Goal: Information Seeking & Learning: Learn about a topic

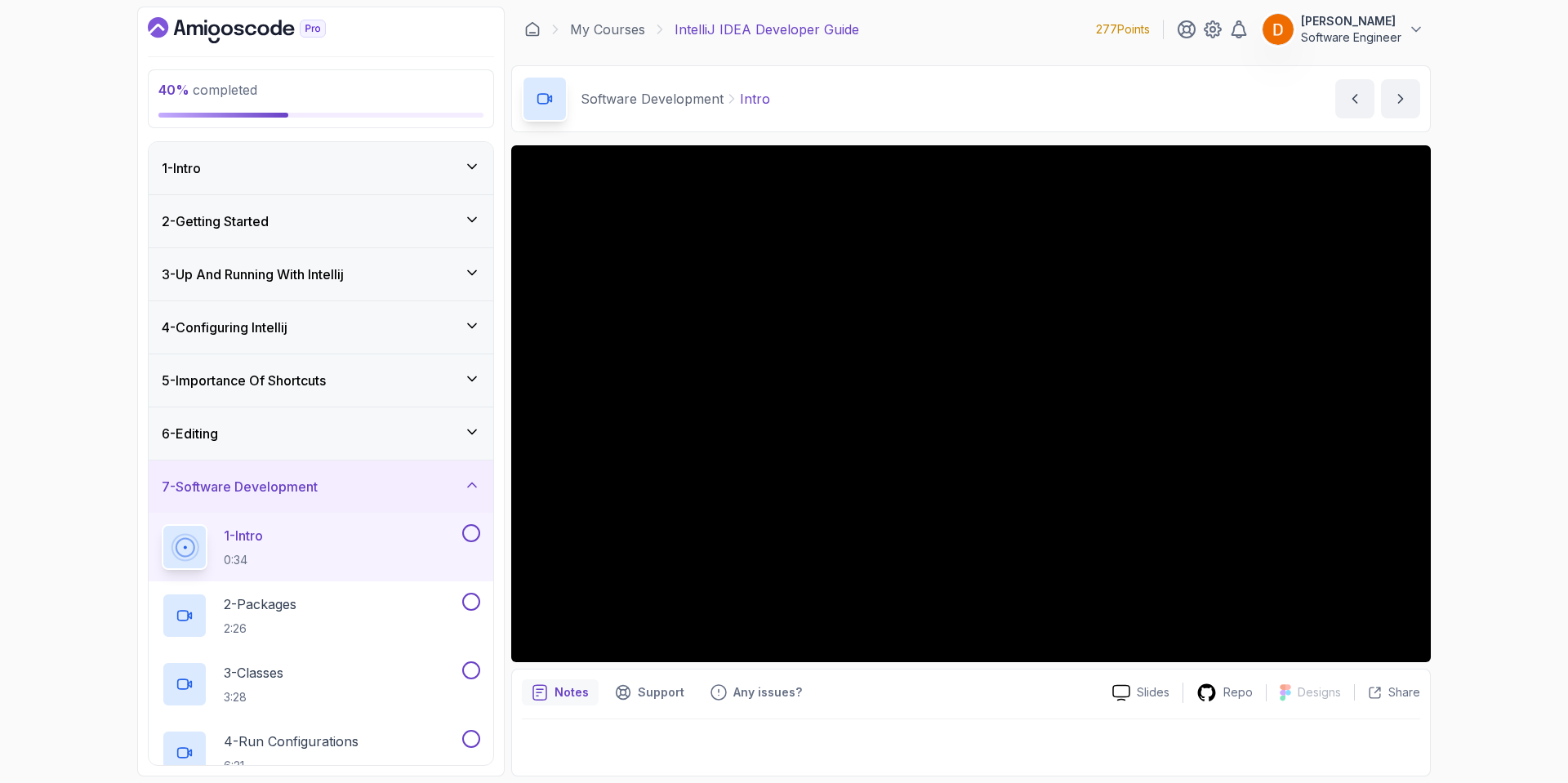
scroll to position [120, 0]
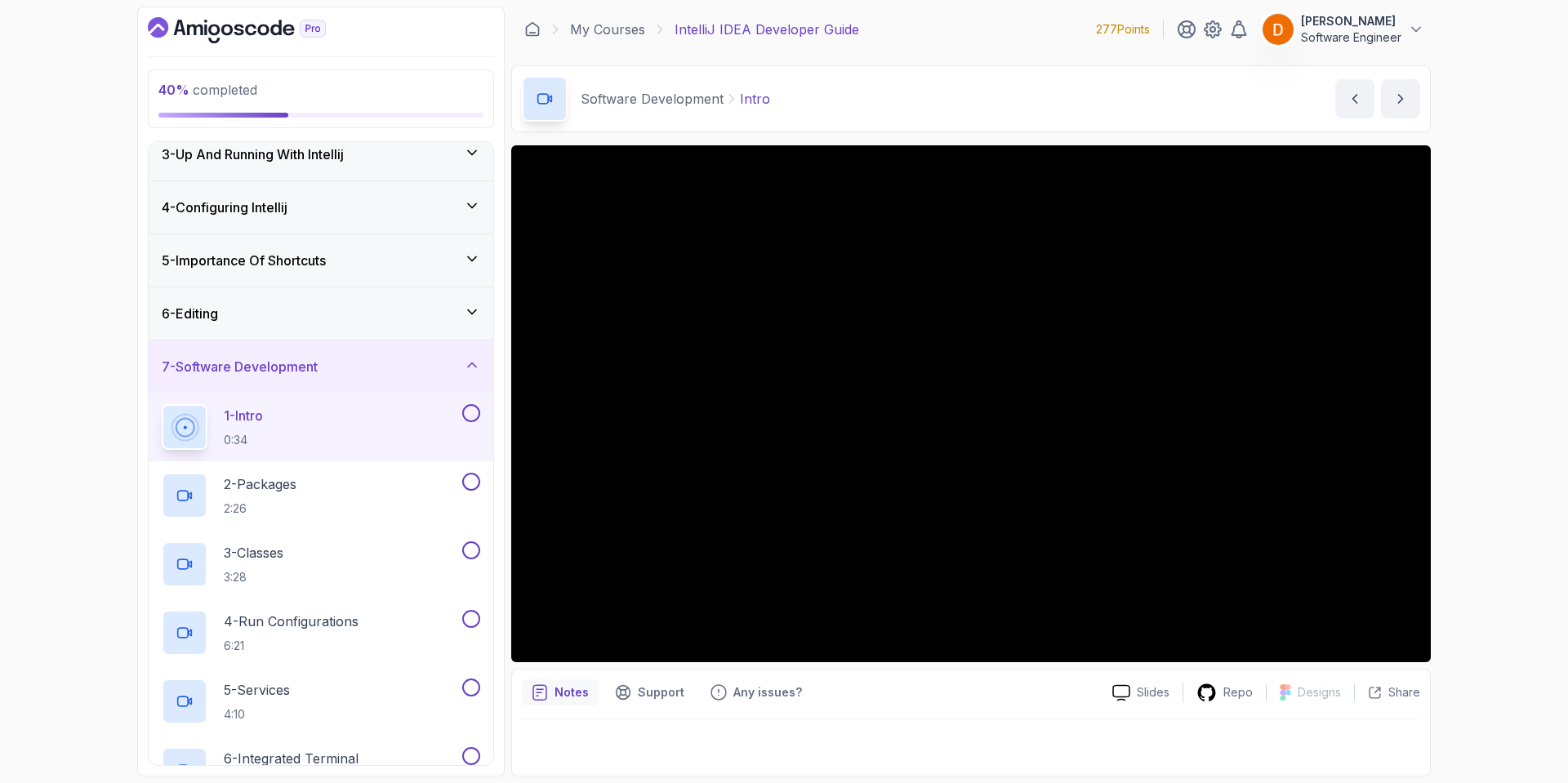
click at [1396, 22] on p "[PERSON_NAME]" at bounding box center [1350, 21] width 100 height 16
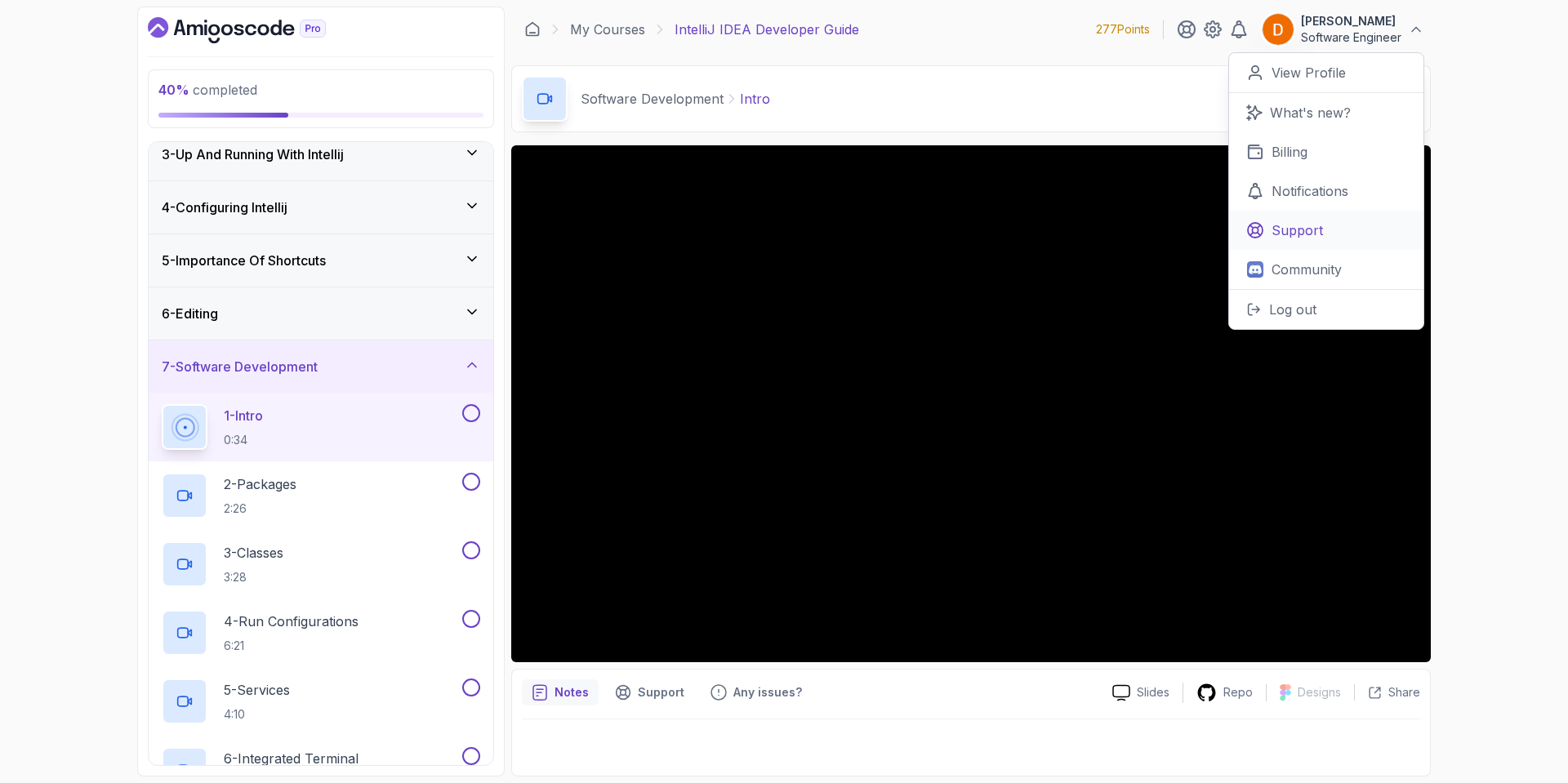
click at [1277, 218] on link "Support" at bounding box center [1326, 230] width 194 height 39
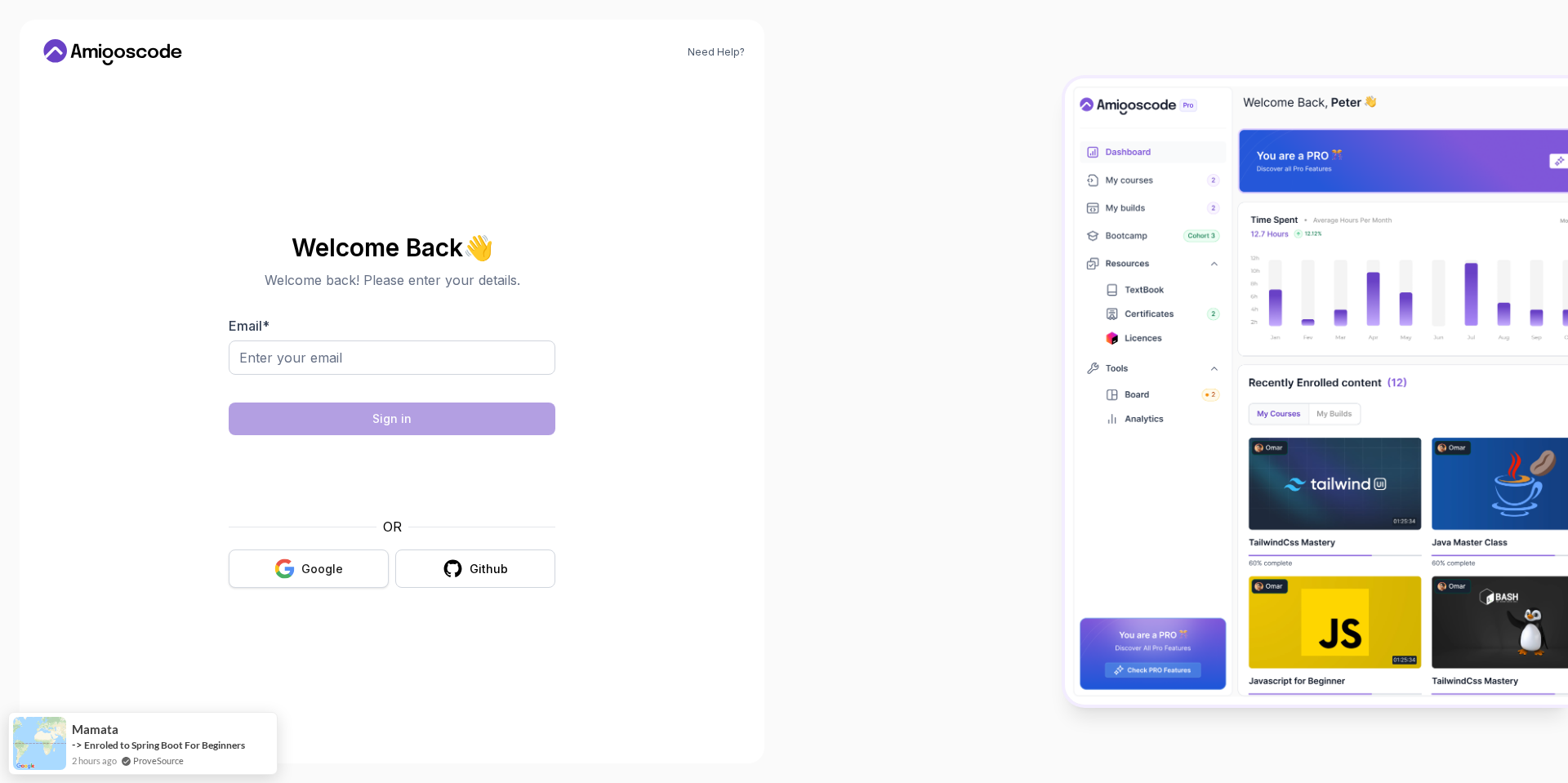
click at [282, 579] on button "Google" at bounding box center [309, 569] width 160 height 38
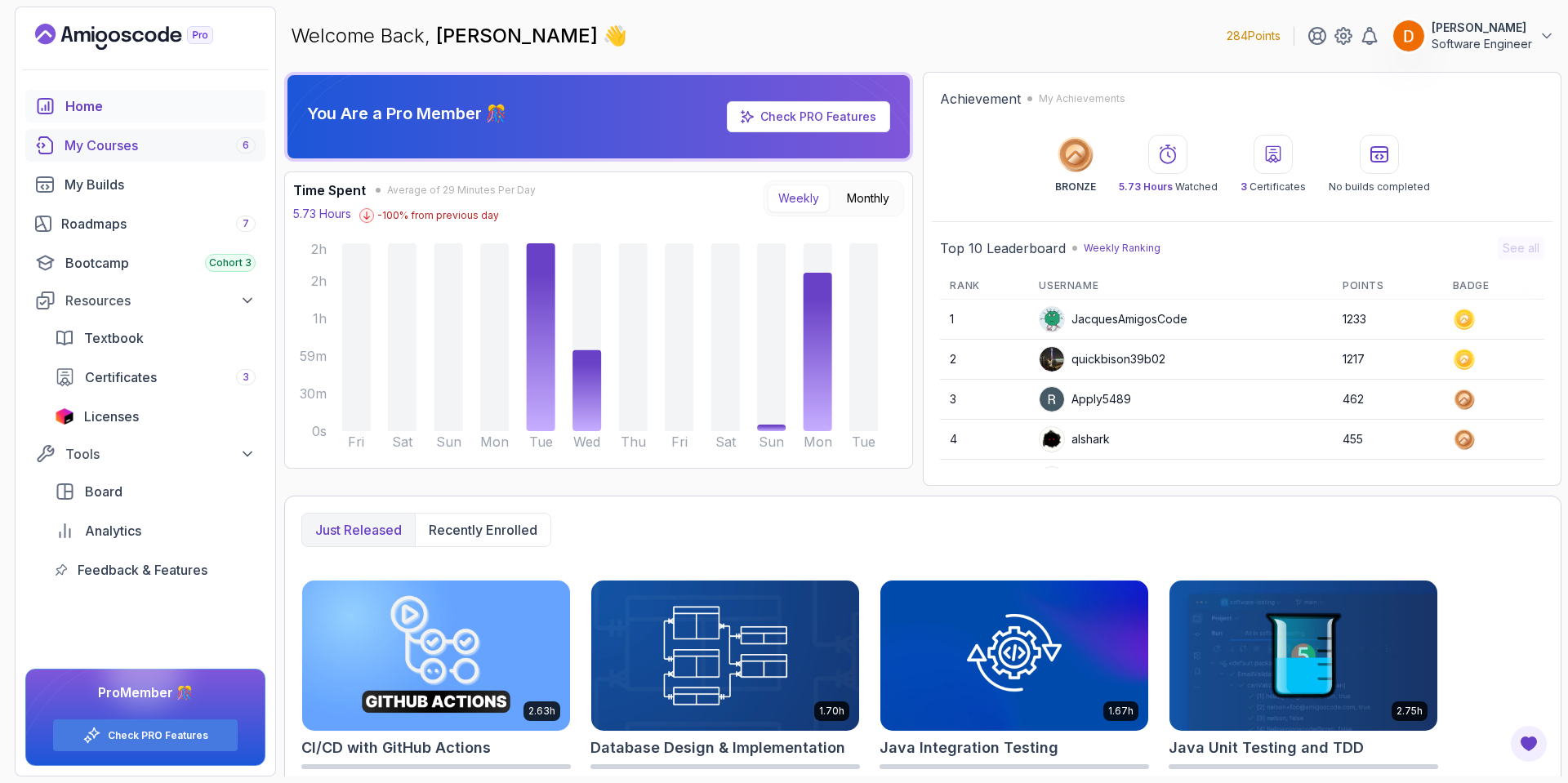
click at [147, 161] on link "My Courses 6" at bounding box center [145, 145] width 240 height 33
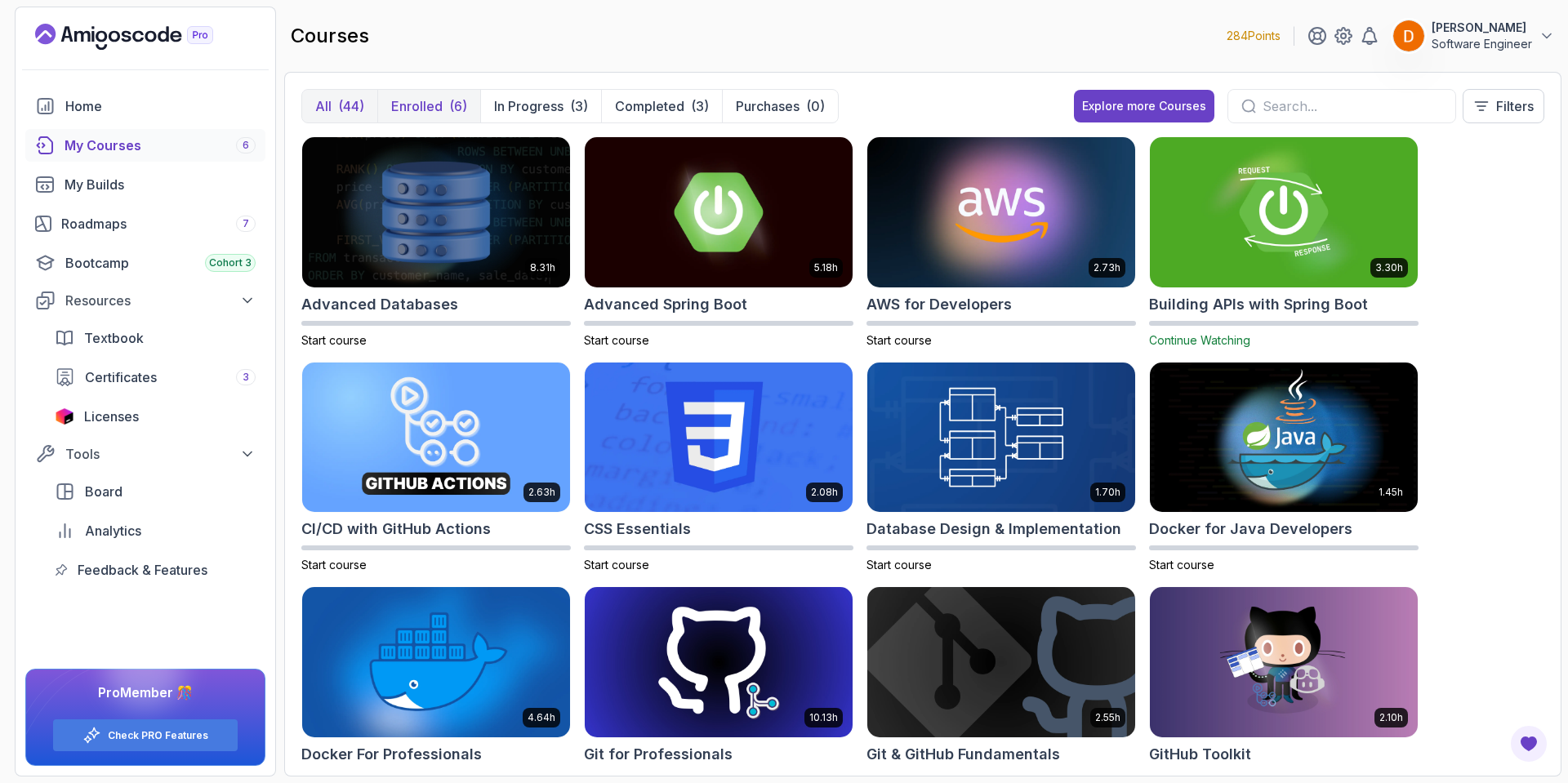
click at [408, 109] on p "Enrolled" at bounding box center [417, 106] width 52 height 20
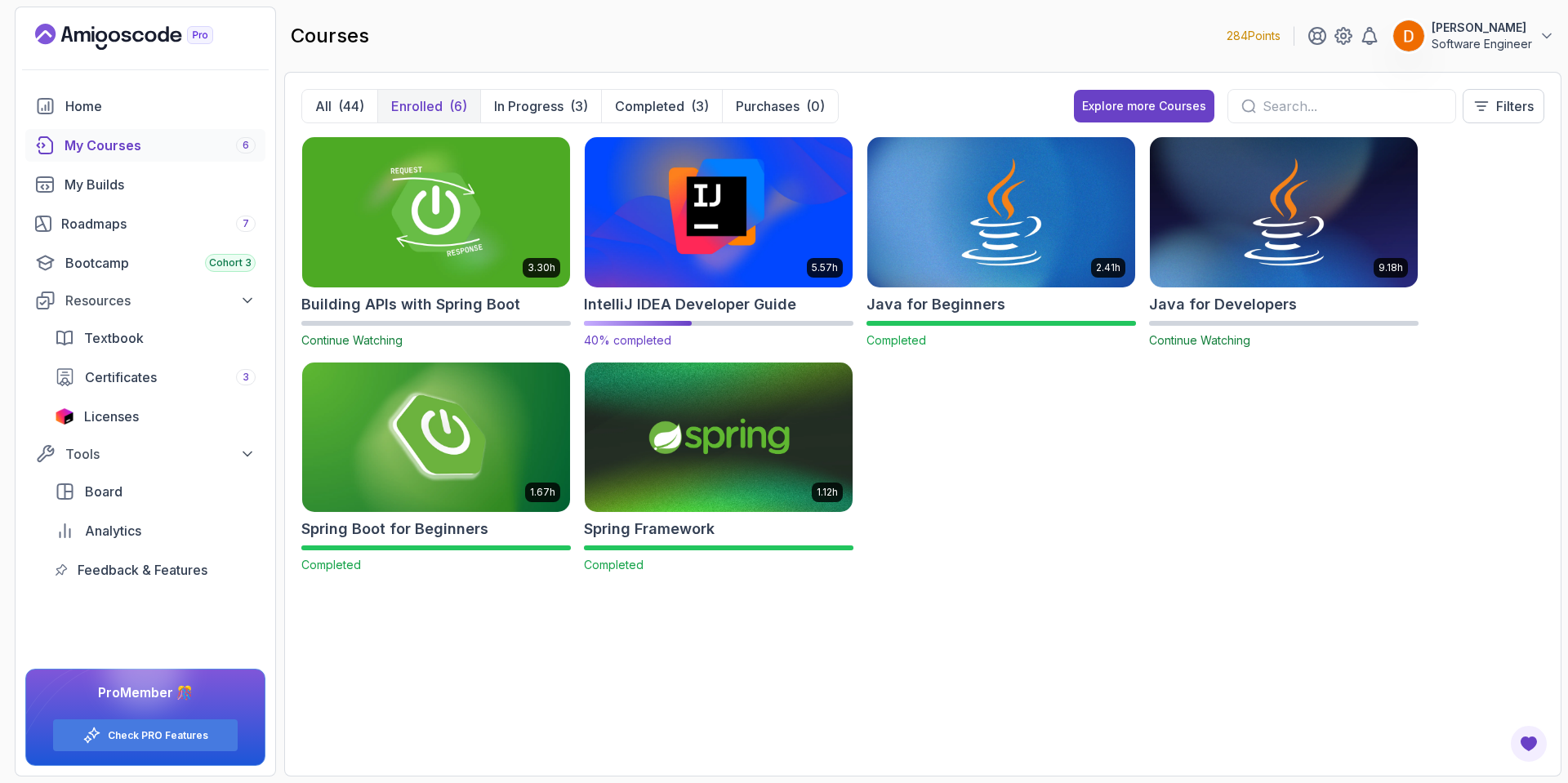
click at [676, 269] on img at bounding box center [718, 212] width 281 height 158
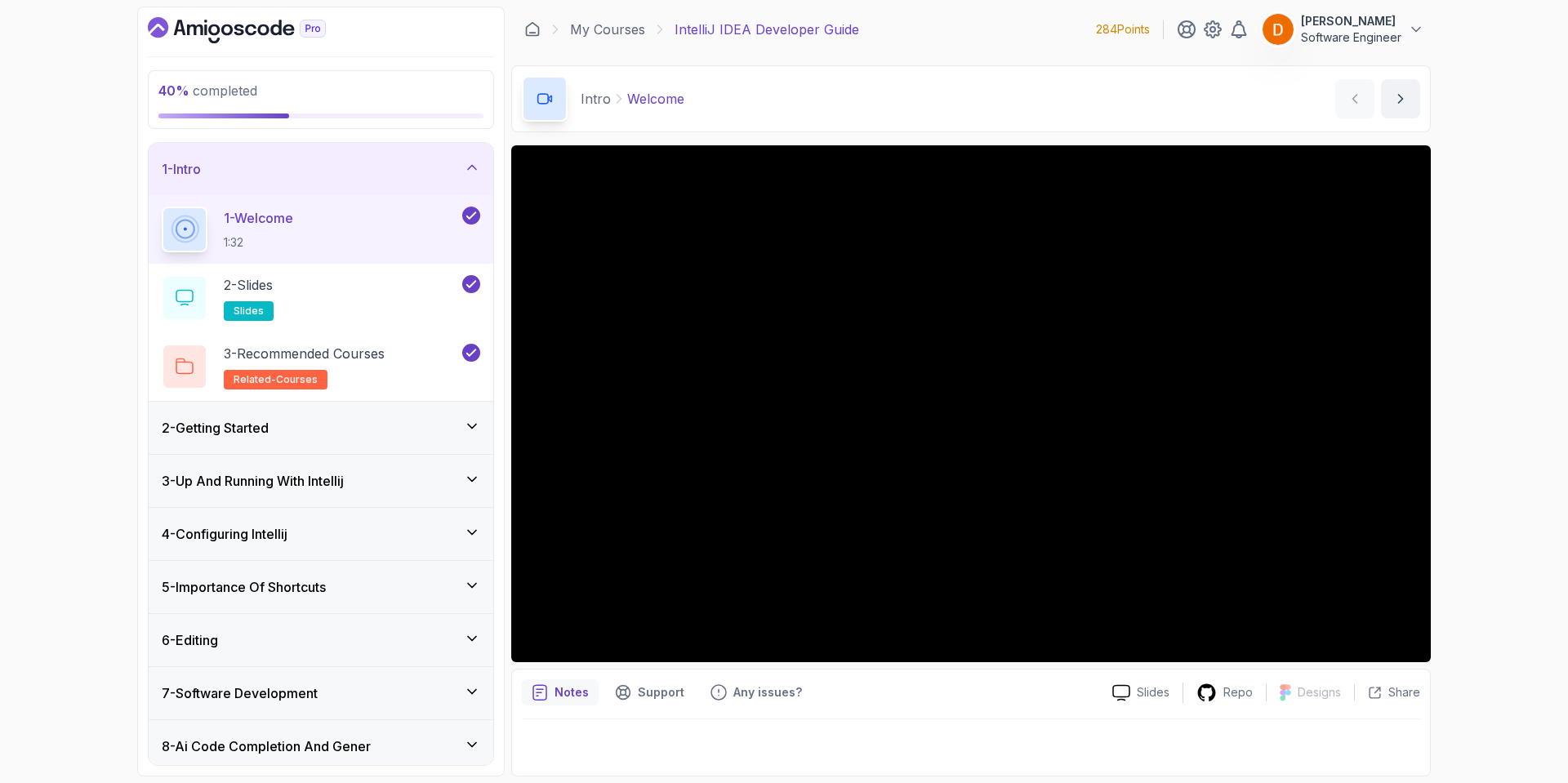
click at [431, 422] on div "2 - Getting Started" at bounding box center [320, 428] width 318 height 20
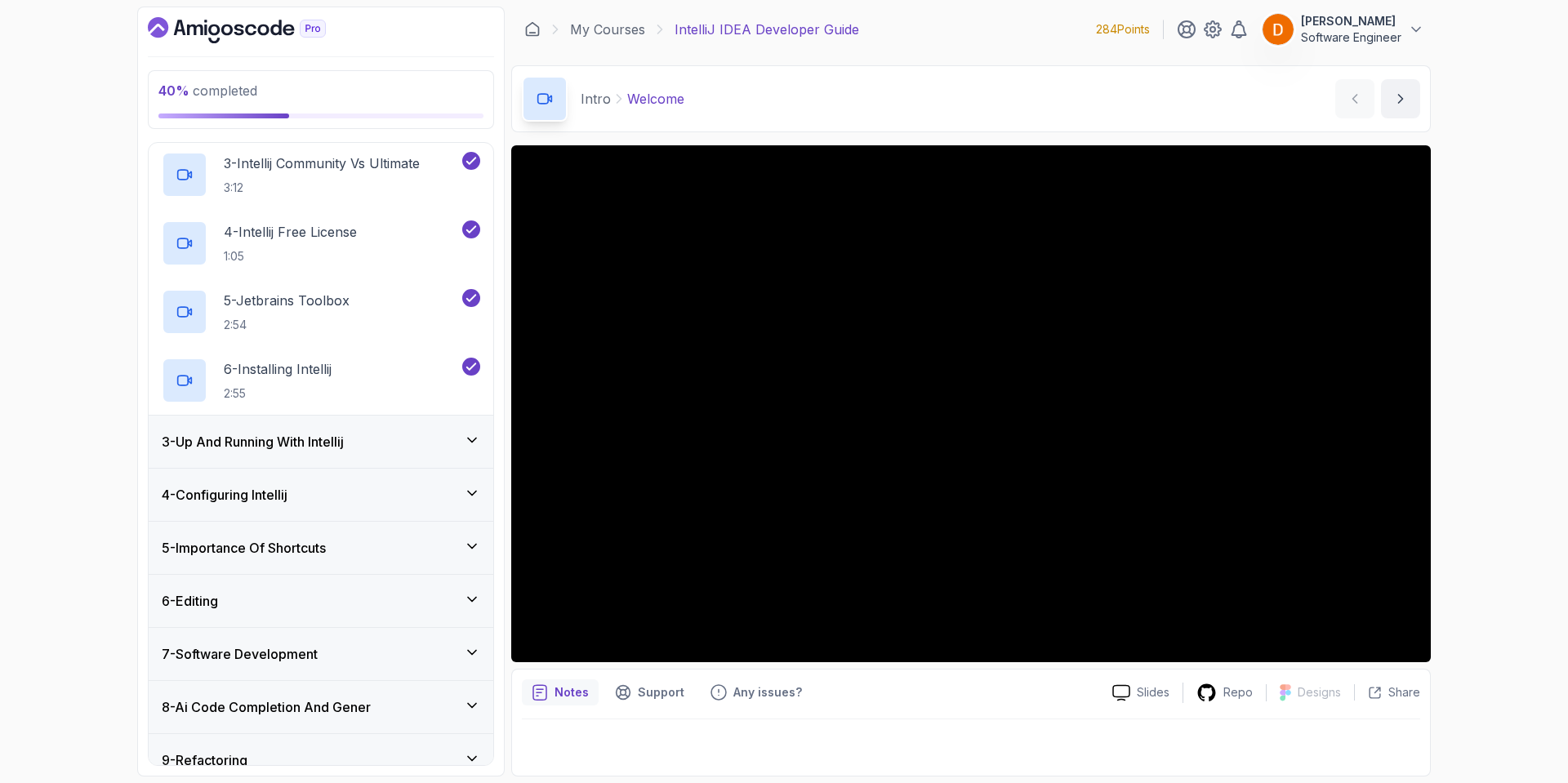
drag, startPoint x: 424, startPoint y: 424, endPoint x: 431, endPoint y: 431, distance: 9.9
click at [425, 428] on div "3 - Up And Running With Intellij" at bounding box center [320, 442] width 344 height 53
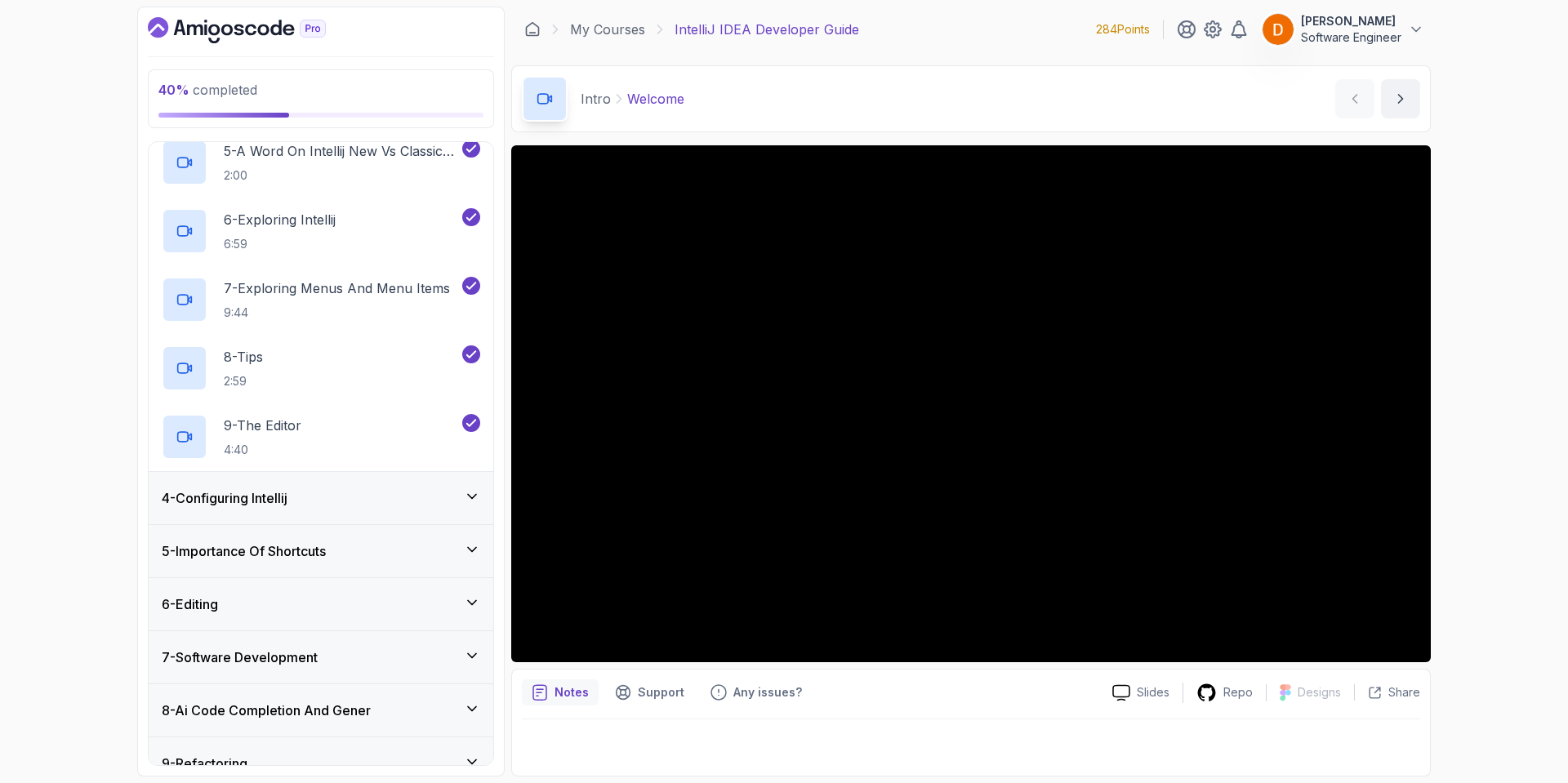
click at [399, 513] on div "4 - Configuring Intellij" at bounding box center [320, 499] width 344 height 53
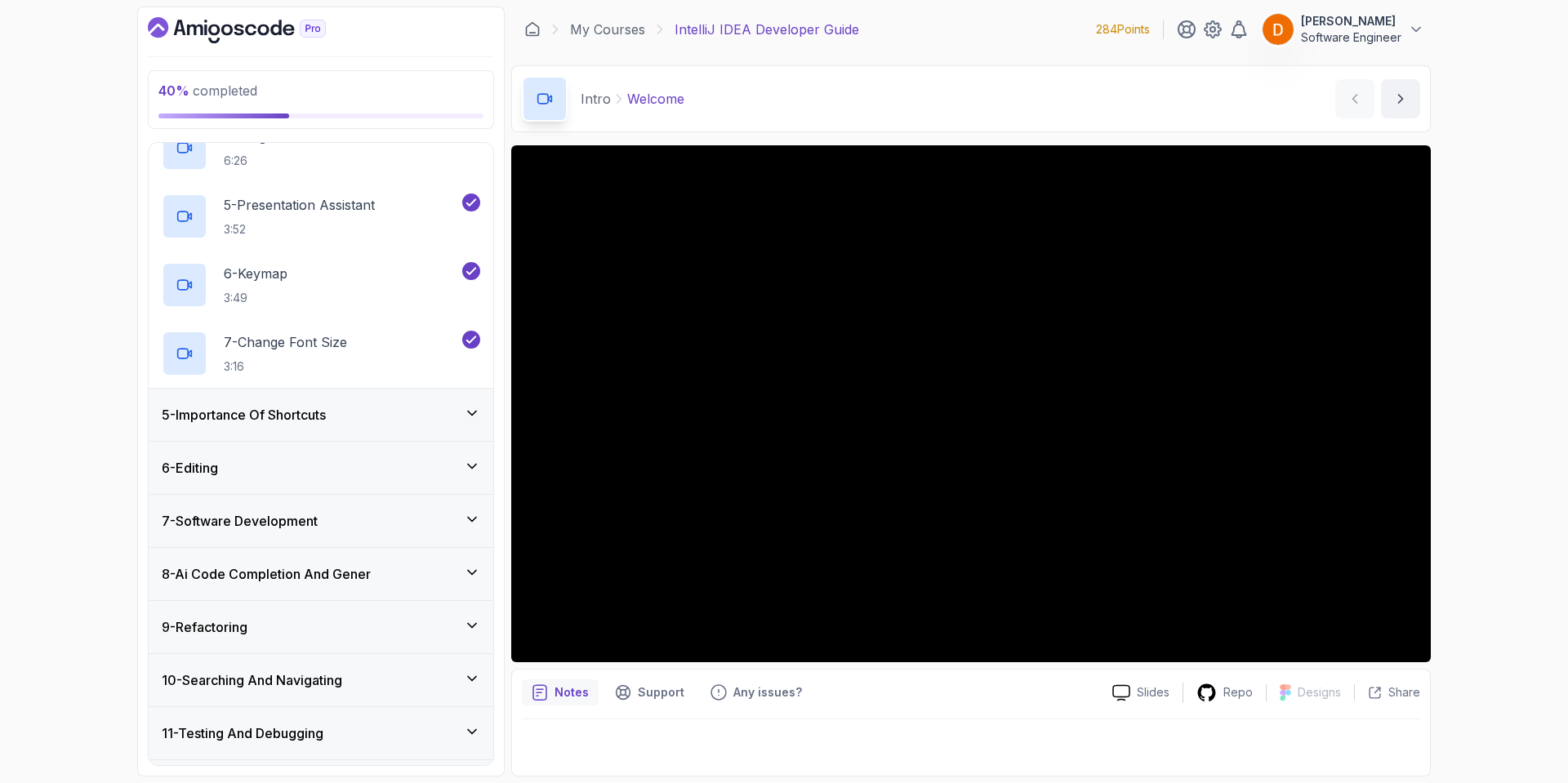
click at [419, 415] on div "5 - Importance Of Shortcuts" at bounding box center [320, 415] width 318 height 20
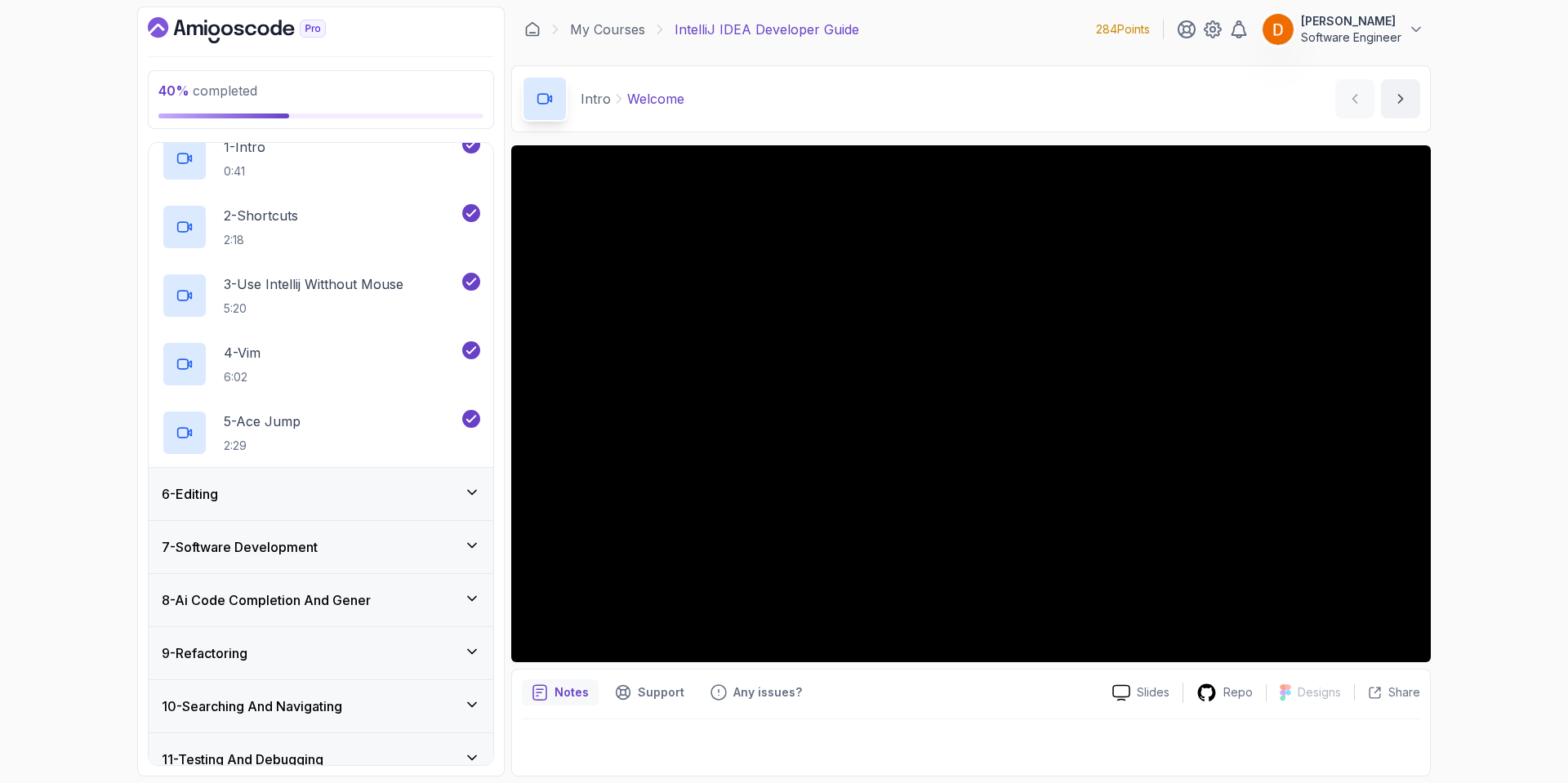
click at [417, 500] on div "6 - Editing" at bounding box center [320, 494] width 318 height 20
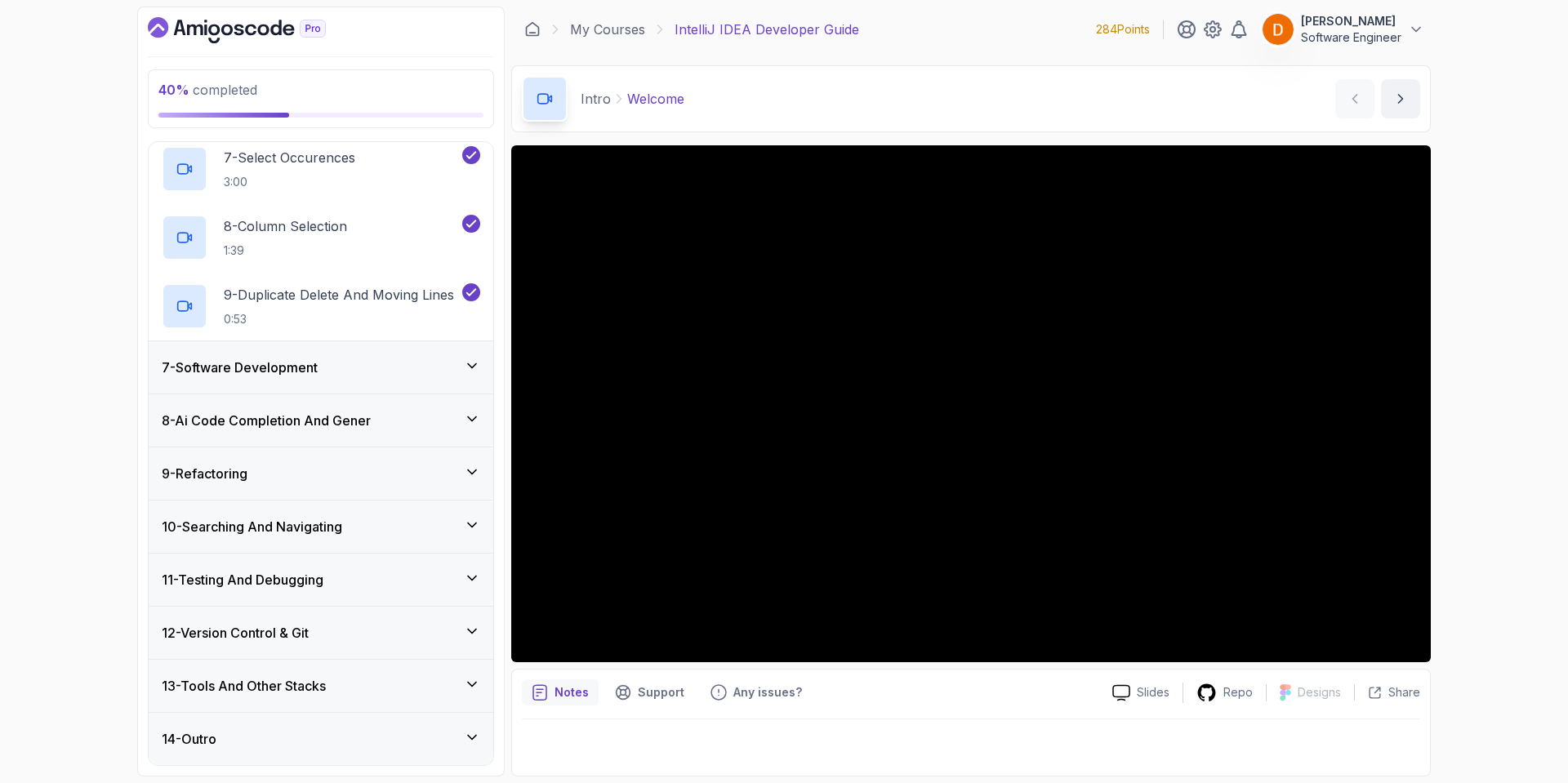
click at [416, 366] on div "7 - Software Development" at bounding box center [320, 367] width 318 height 20
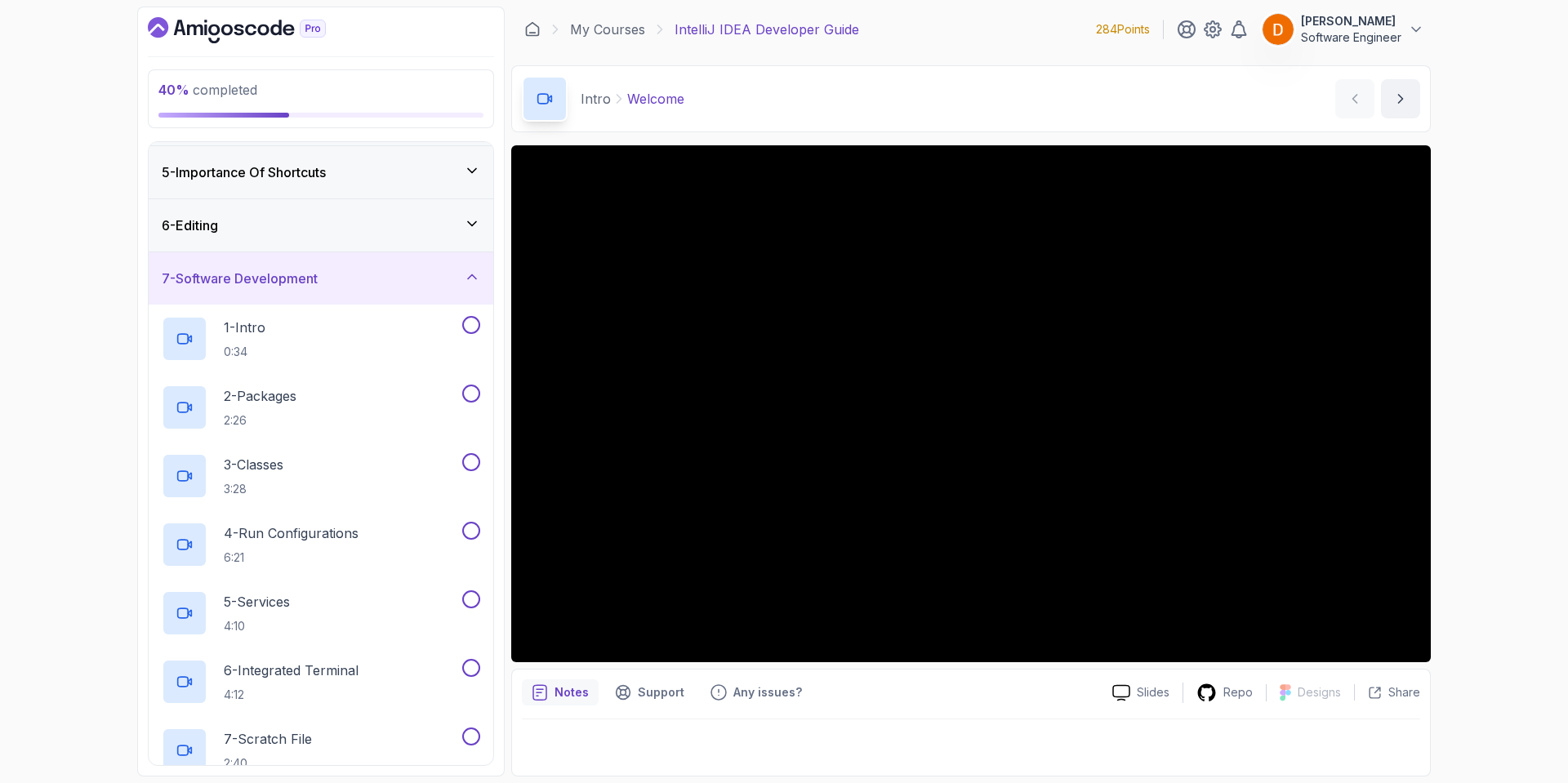
scroll to position [207, 0]
click at [273, 342] on div "1 - Intro 0:34" at bounding box center [310, 340] width 297 height 46
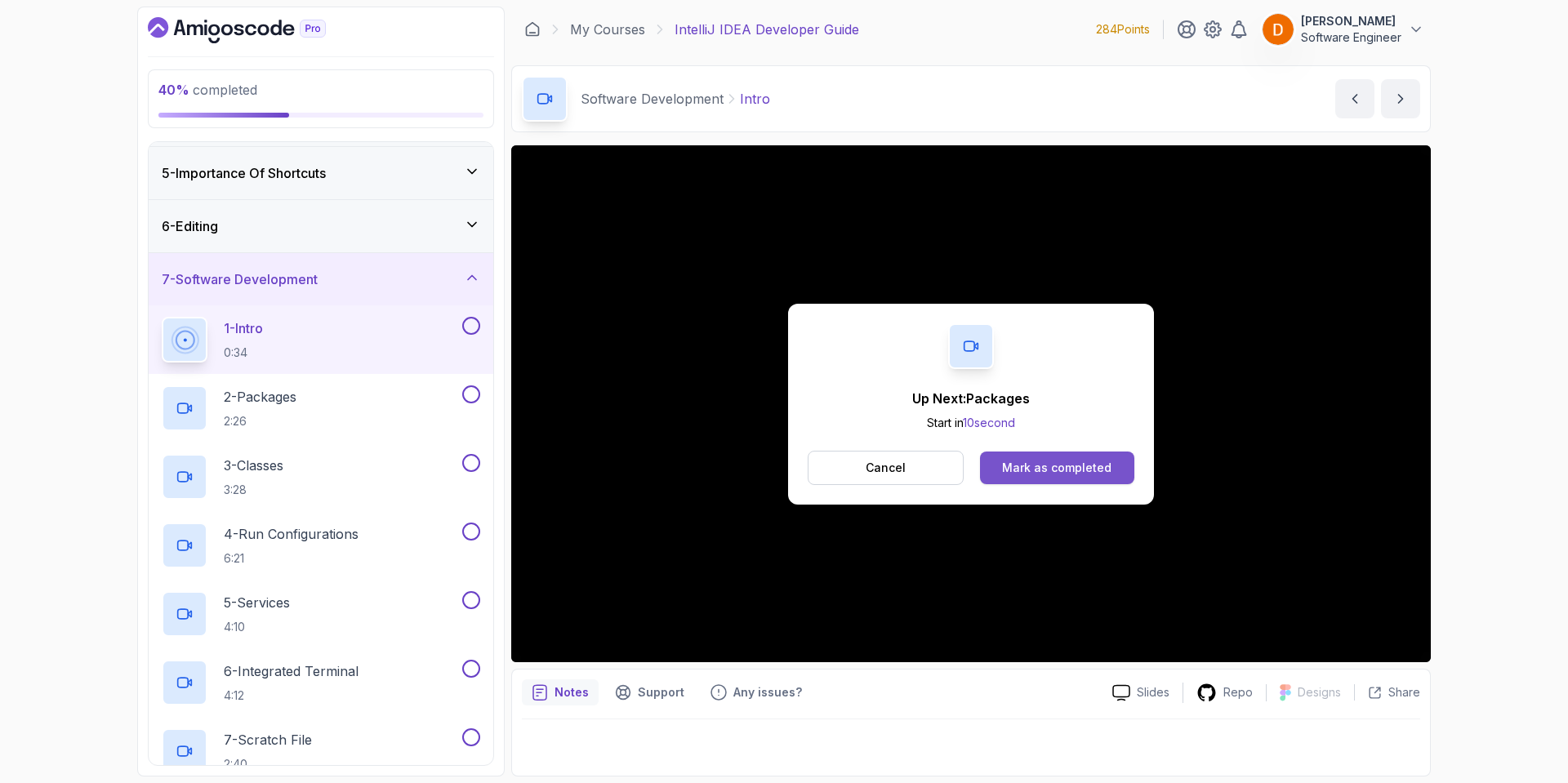
click at [1039, 471] on div "Mark as completed" at bounding box center [1057, 468] width 110 height 16
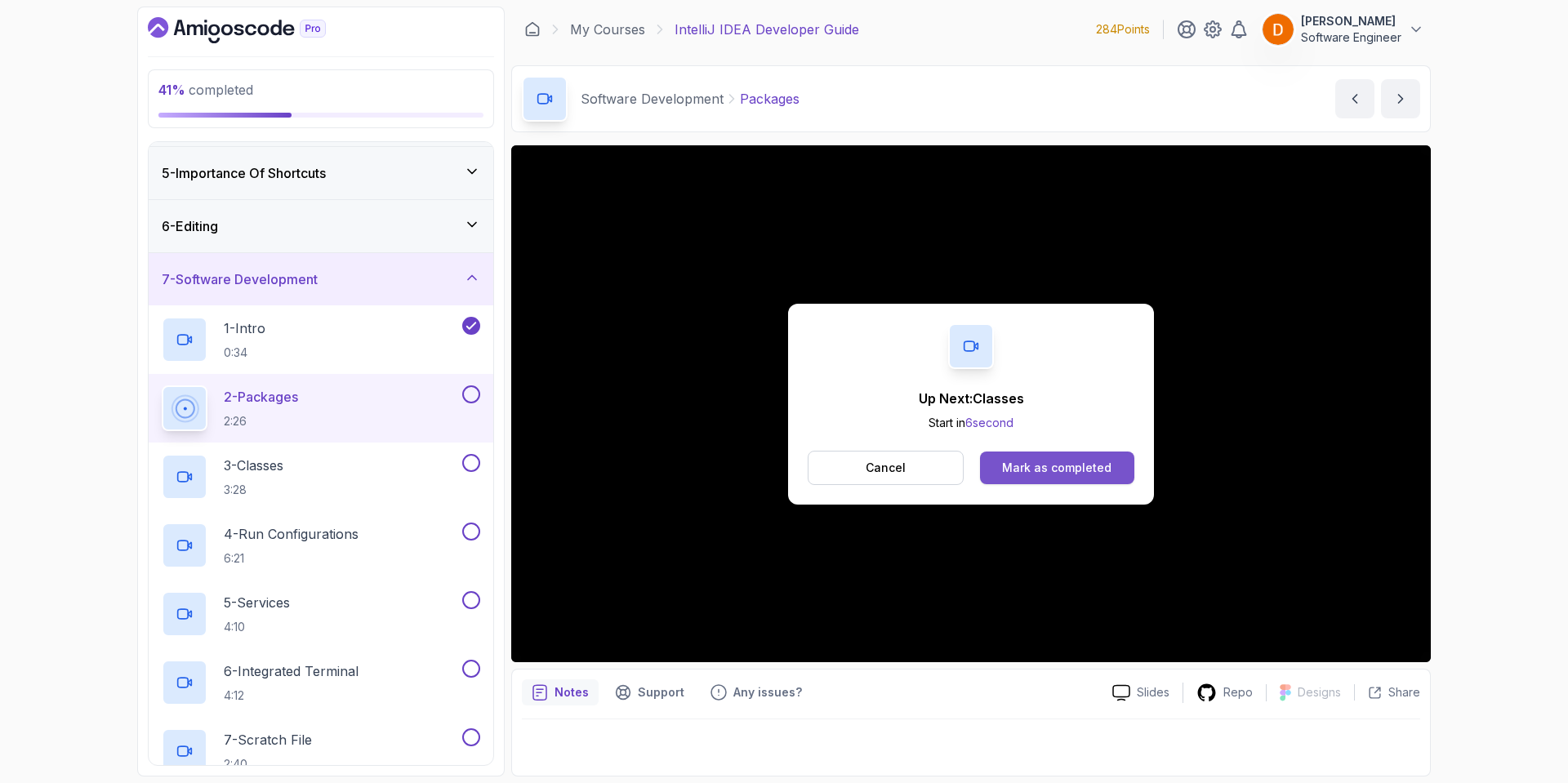
click at [1059, 467] on div "Mark as completed" at bounding box center [1057, 468] width 110 height 16
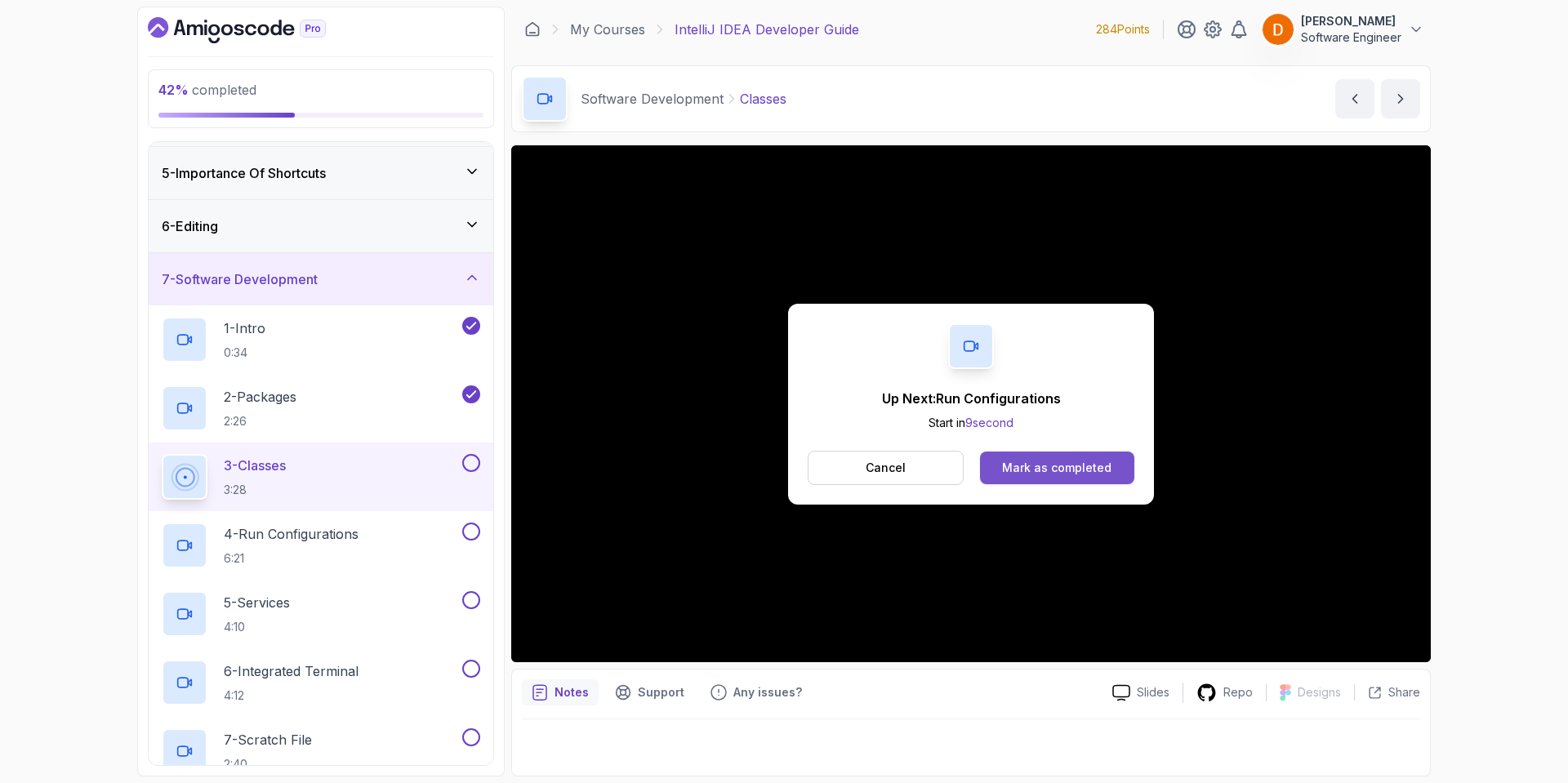
click at [1115, 470] on button "Mark as completed" at bounding box center [1057, 468] width 154 height 33
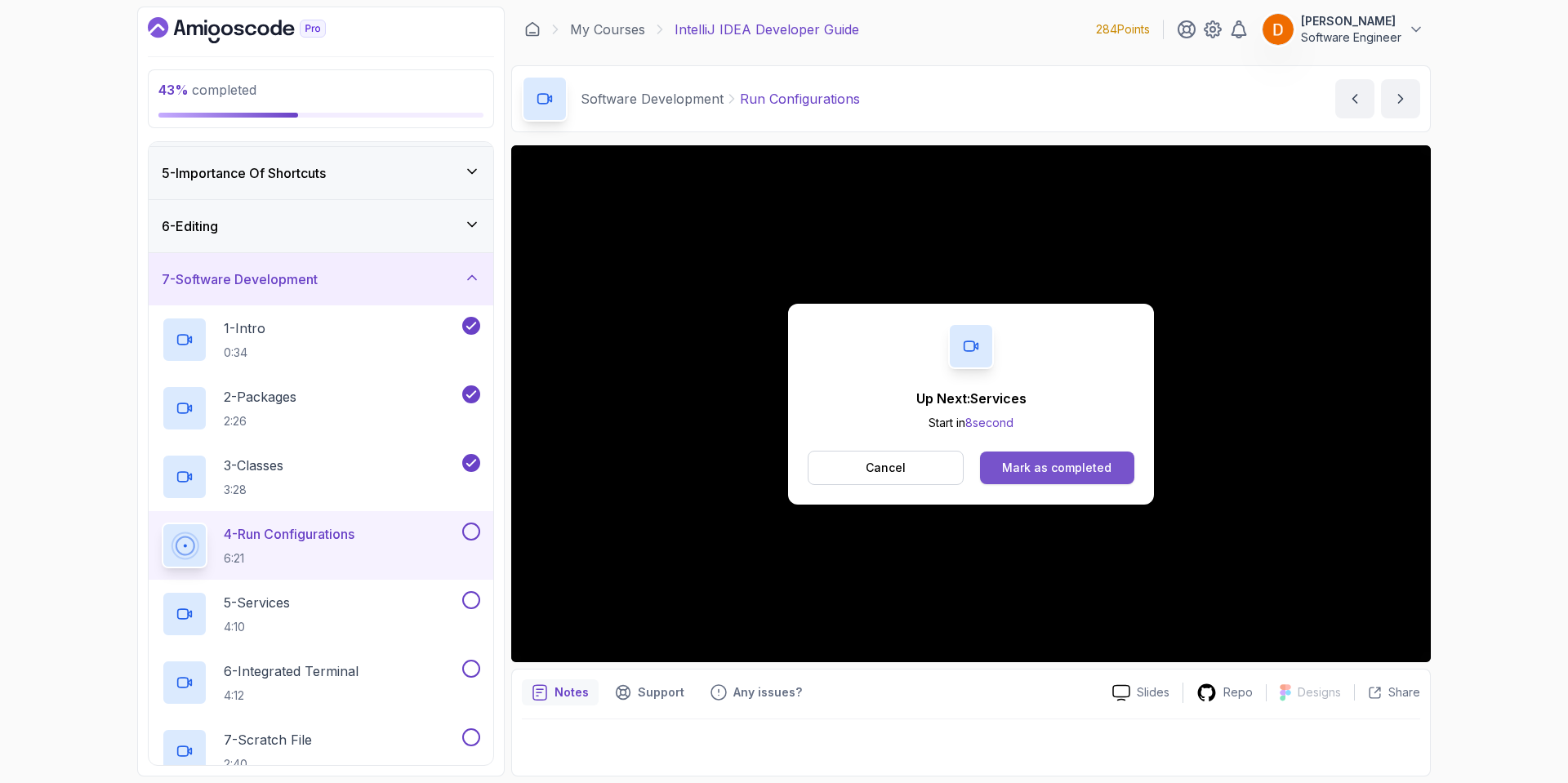
click at [997, 483] on button "Mark as completed" at bounding box center [1057, 468] width 154 height 33
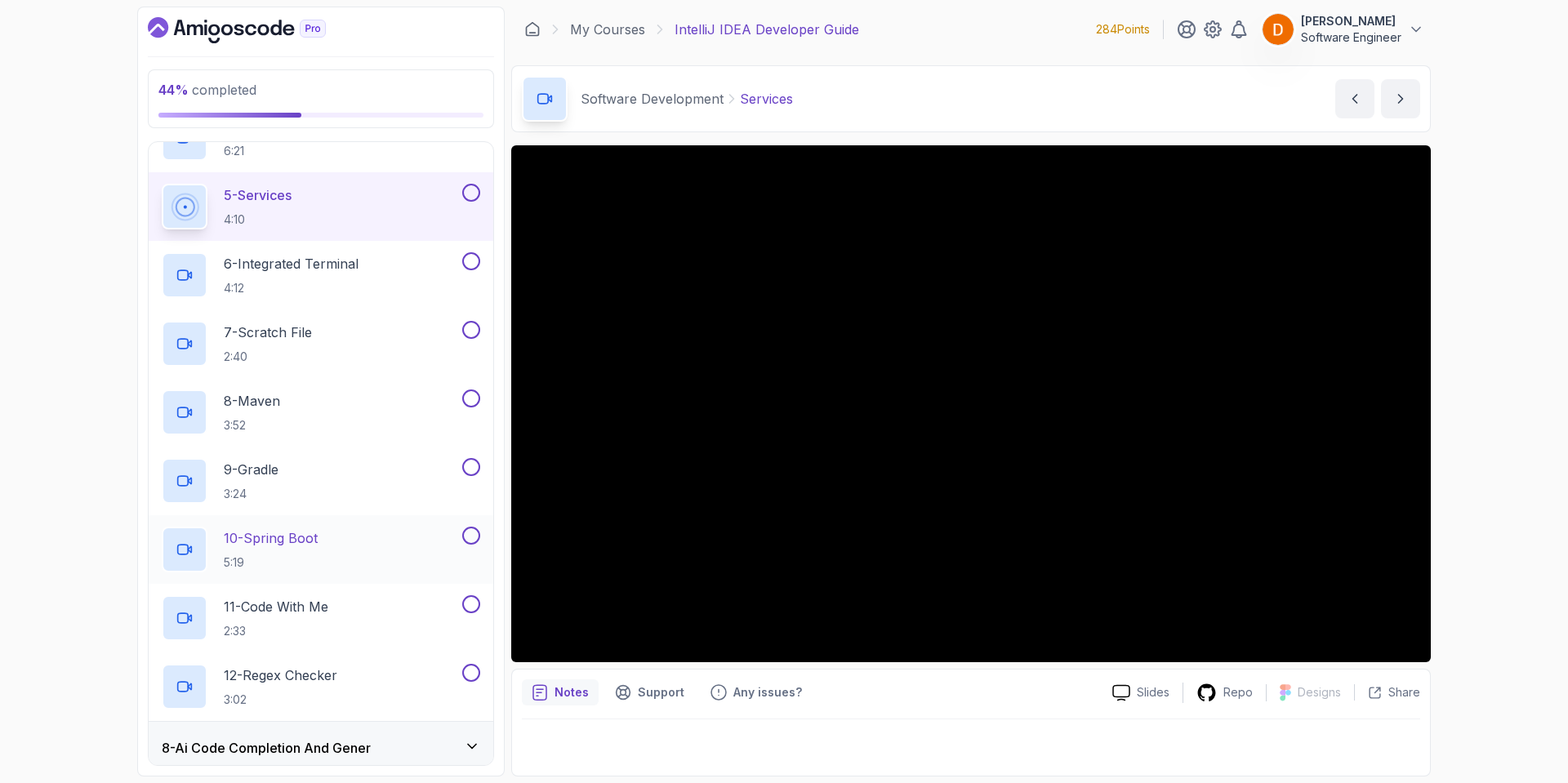
scroll to position [616, 0]
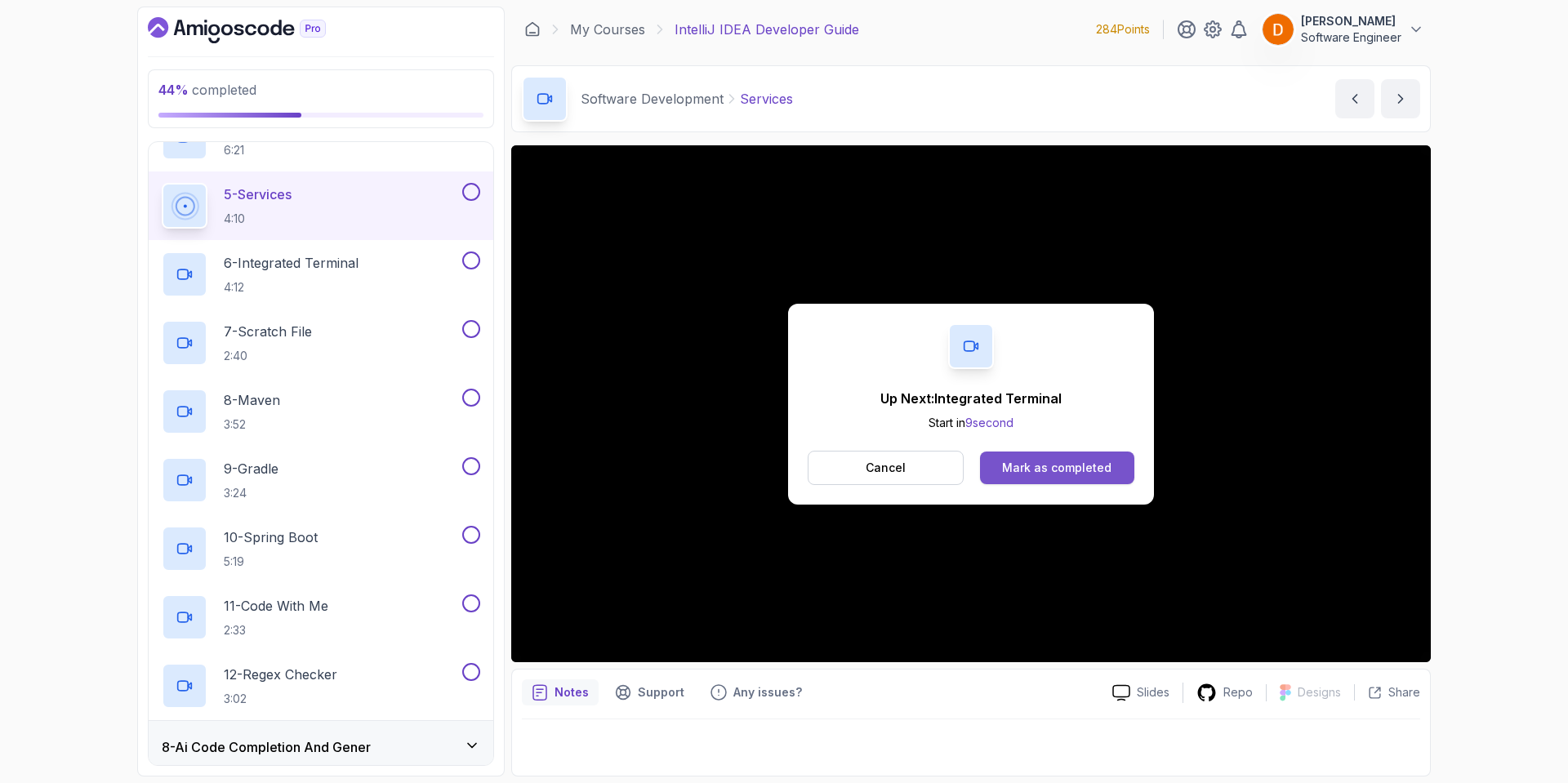
click at [1015, 473] on div "Mark as completed" at bounding box center [1057, 468] width 110 height 16
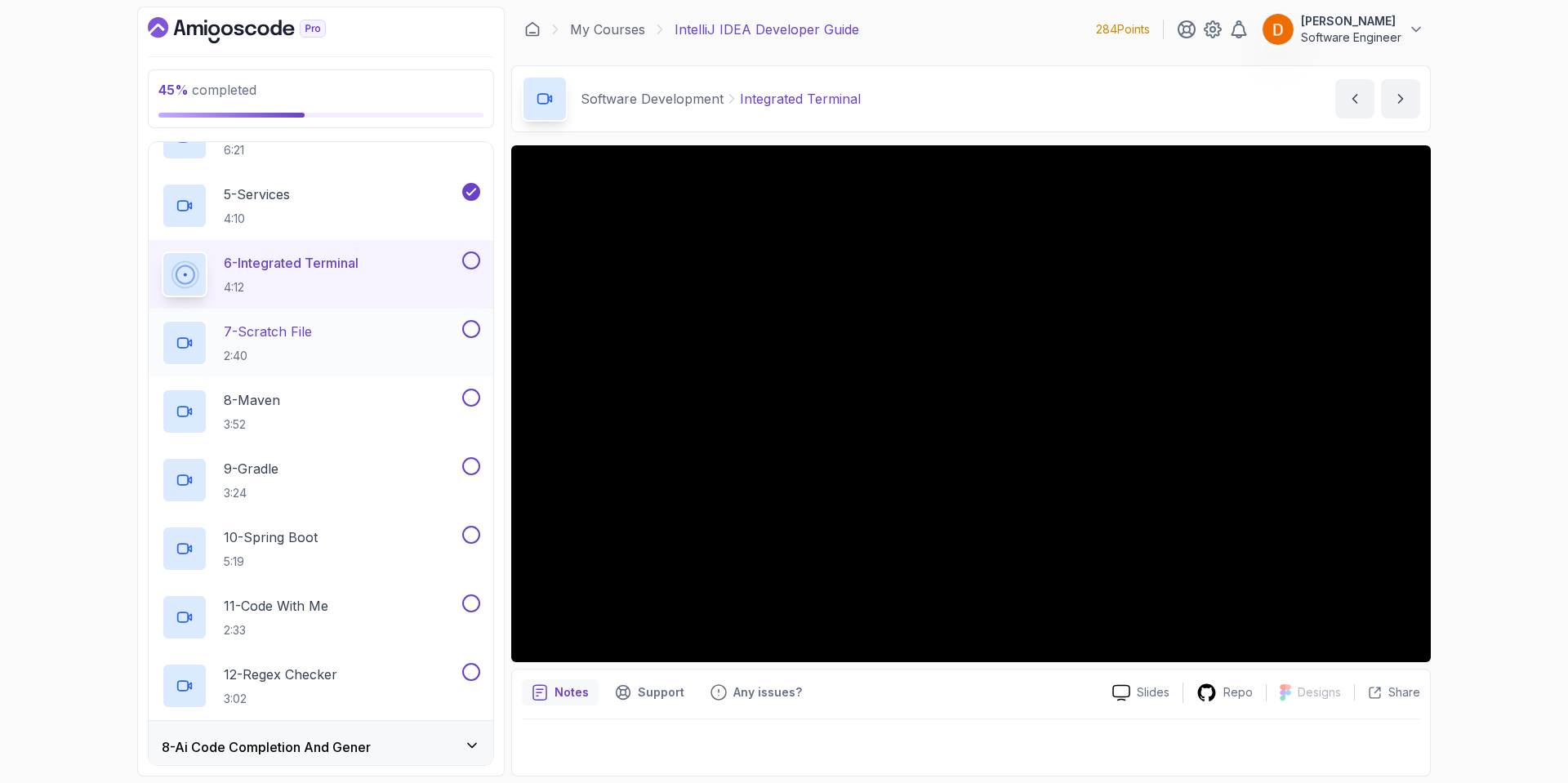
click at [385, 328] on div "7 - Scratch File 2:40" at bounding box center [310, 343] width 297 height 46
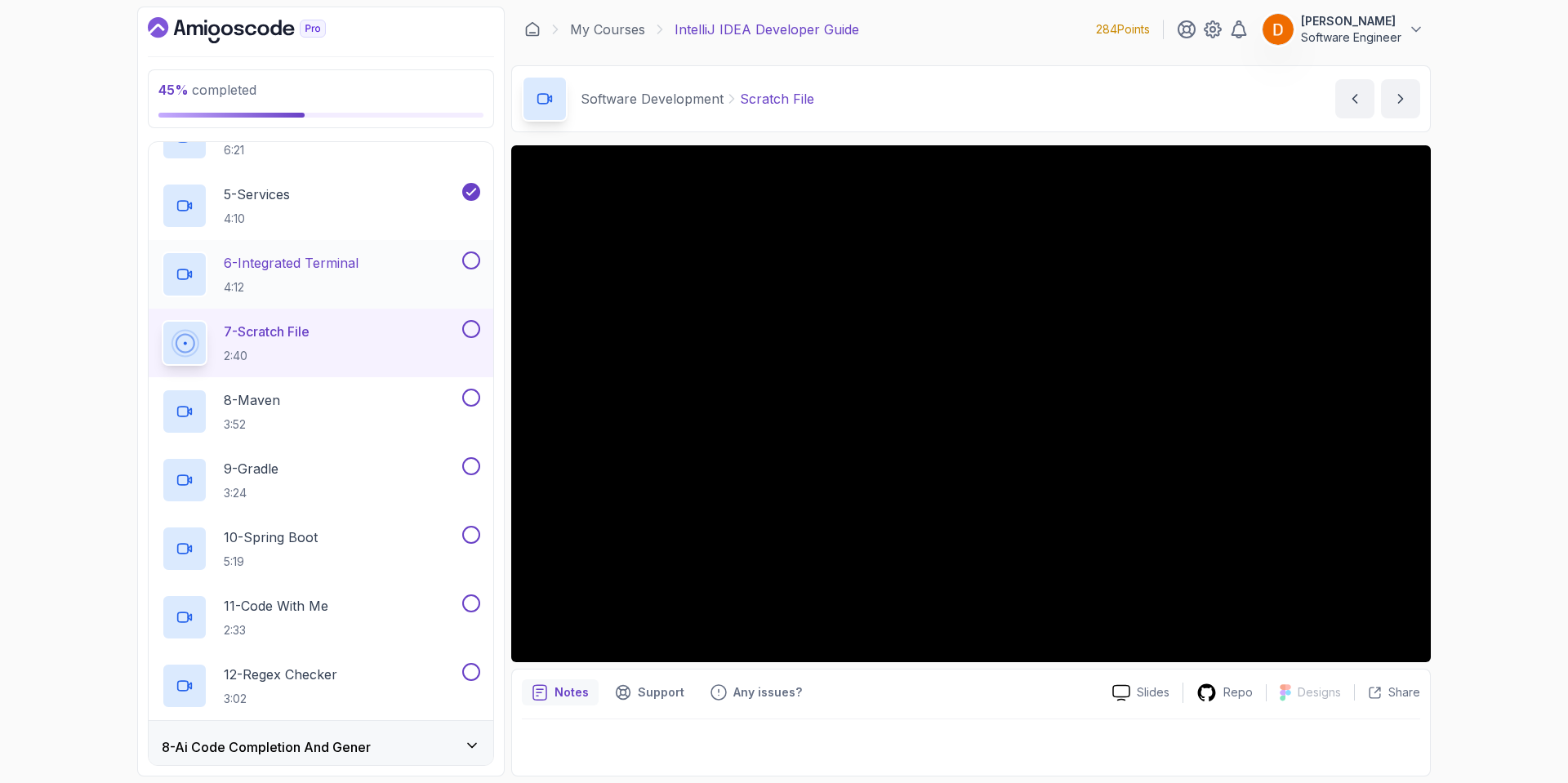
drag, startPoint x: 482, startPoint y: 264, endPoint x: 468, endPoint y: 264, distance: 14.0
click at [479, 265] on div "6 - Integrated Terminal 4:12" at bounding box center [320, 274] width 344 height 69
click at [473, 257] on button at bounding box center [470, 260] width 18 height 18
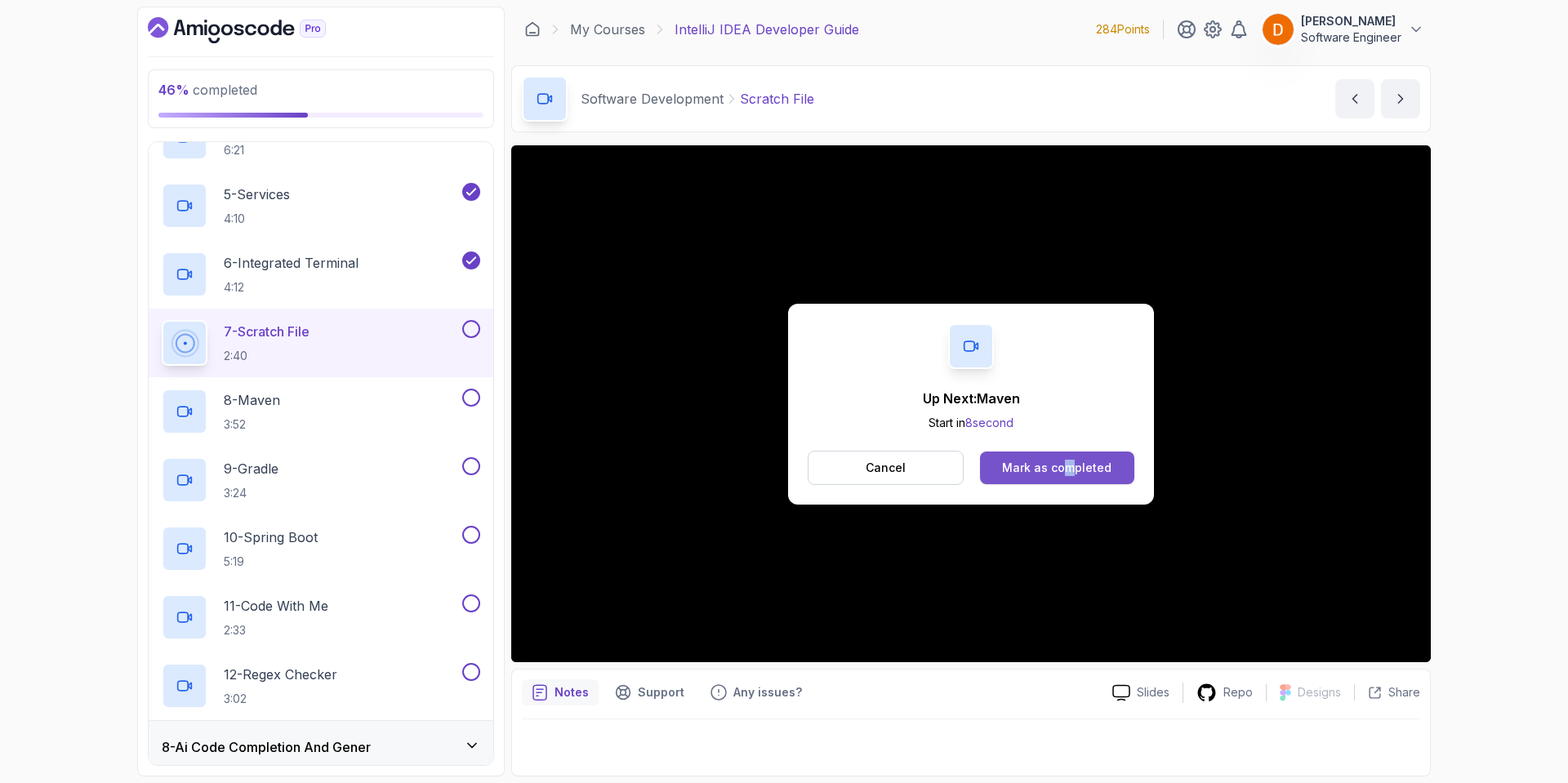
drag, startPoint x: 1067, startPoint y: 468, endPoint x: 1059, endPoint y: 475, distance: 10.6
click at [1063, 473] on div "Cancel Mark as completed" at bounding box center [971, 468] width 327 height 35
click at [1060, 475] on div "Mark as completed" at bounding box center [1057, 468] width 110 height 16
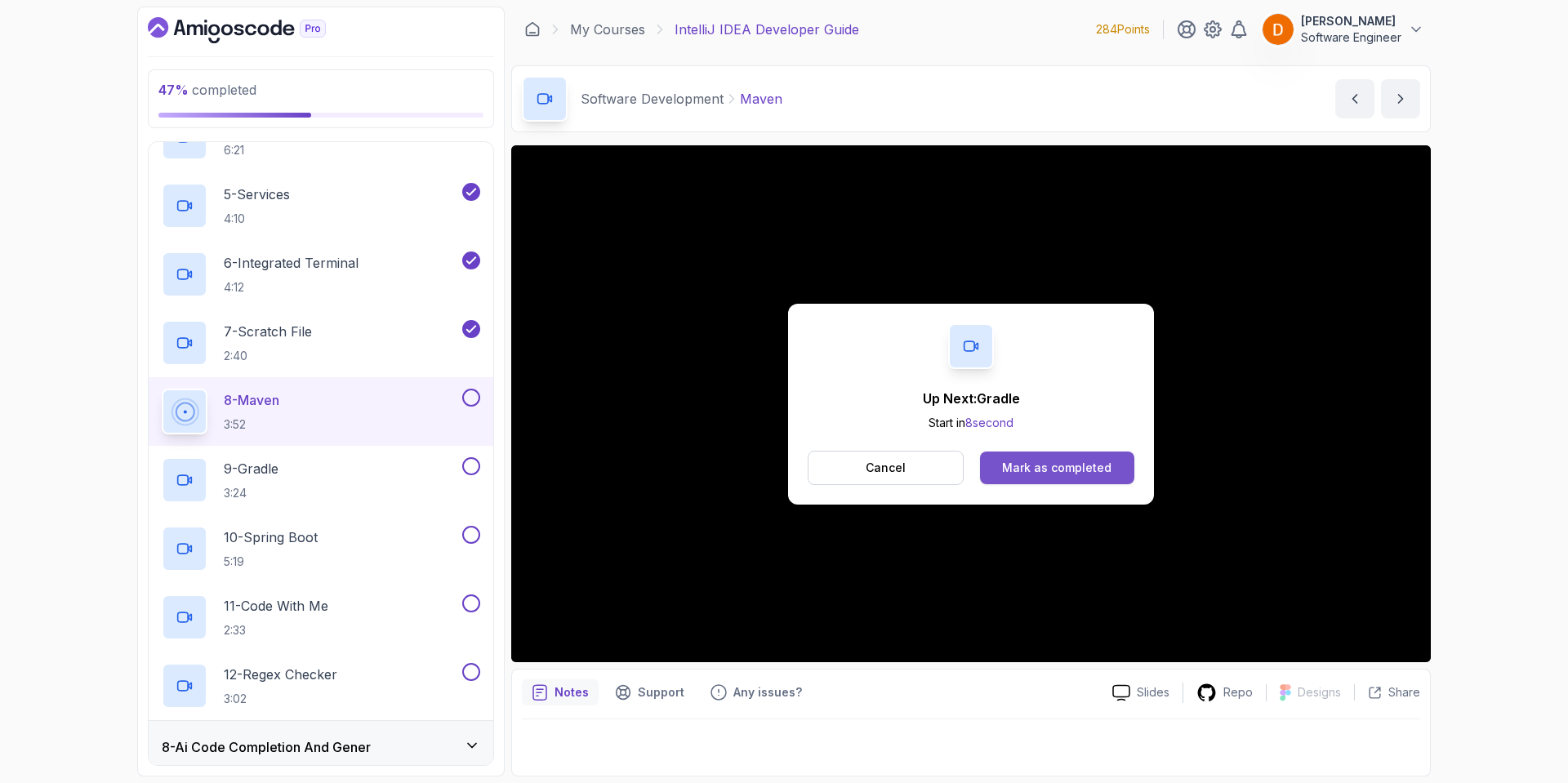
click at [1034, 468] on div "Mark as completed" at bounding box center [1057, 468] width 110 height 16
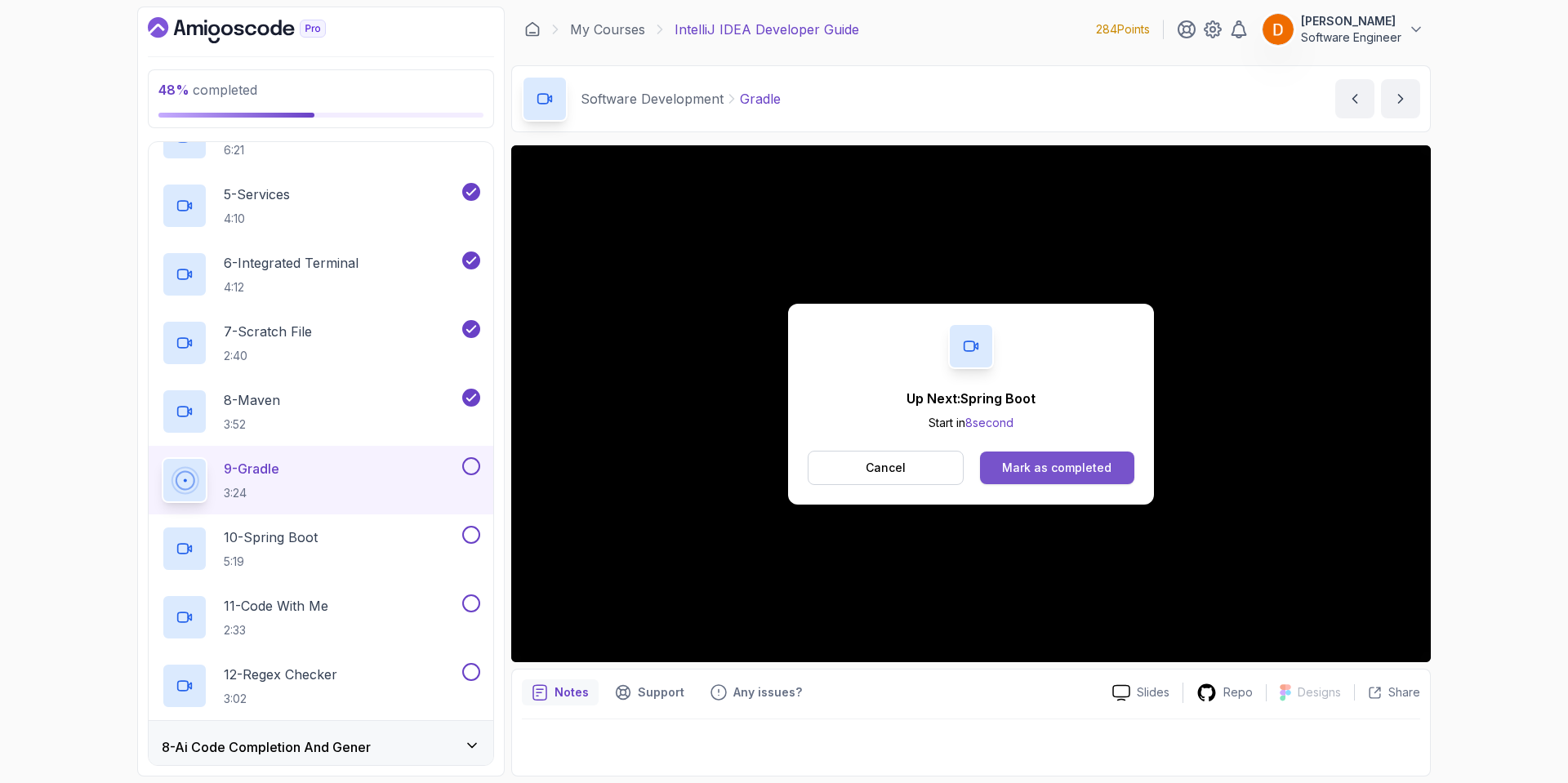
click at [1074, 468] on div "Mark as completed" at bounding box center [1057, 468] width 110 height 16
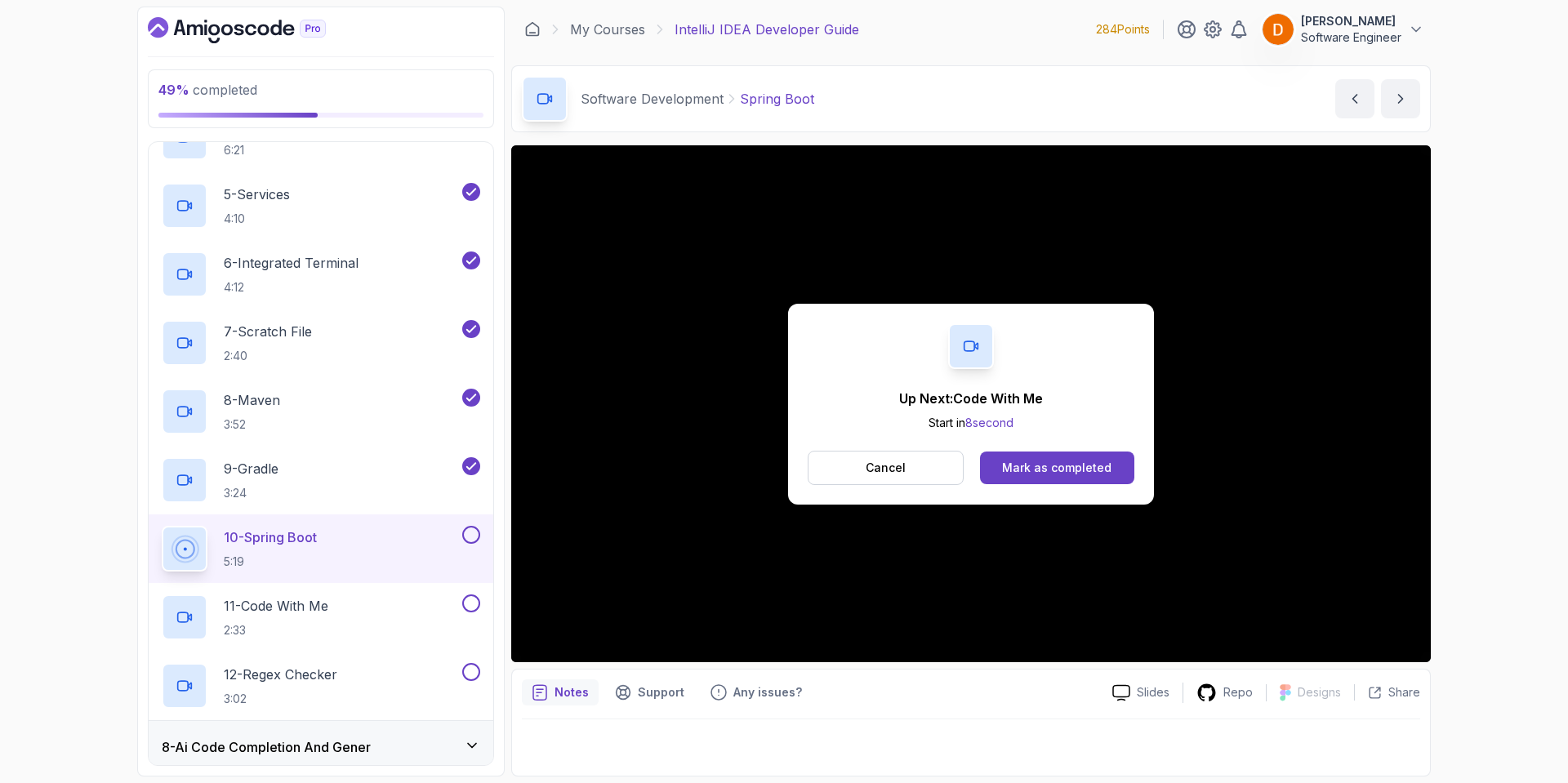
click at [1040, 489] on div "Up Next: Code With Me Start in 8 second Cancel Mark as completed" at bounding box center [971, 405] width 366 height 201
click at [1034, 475] on div "Mark as completed" at bounding box center [1057, 468] width 110 height 16
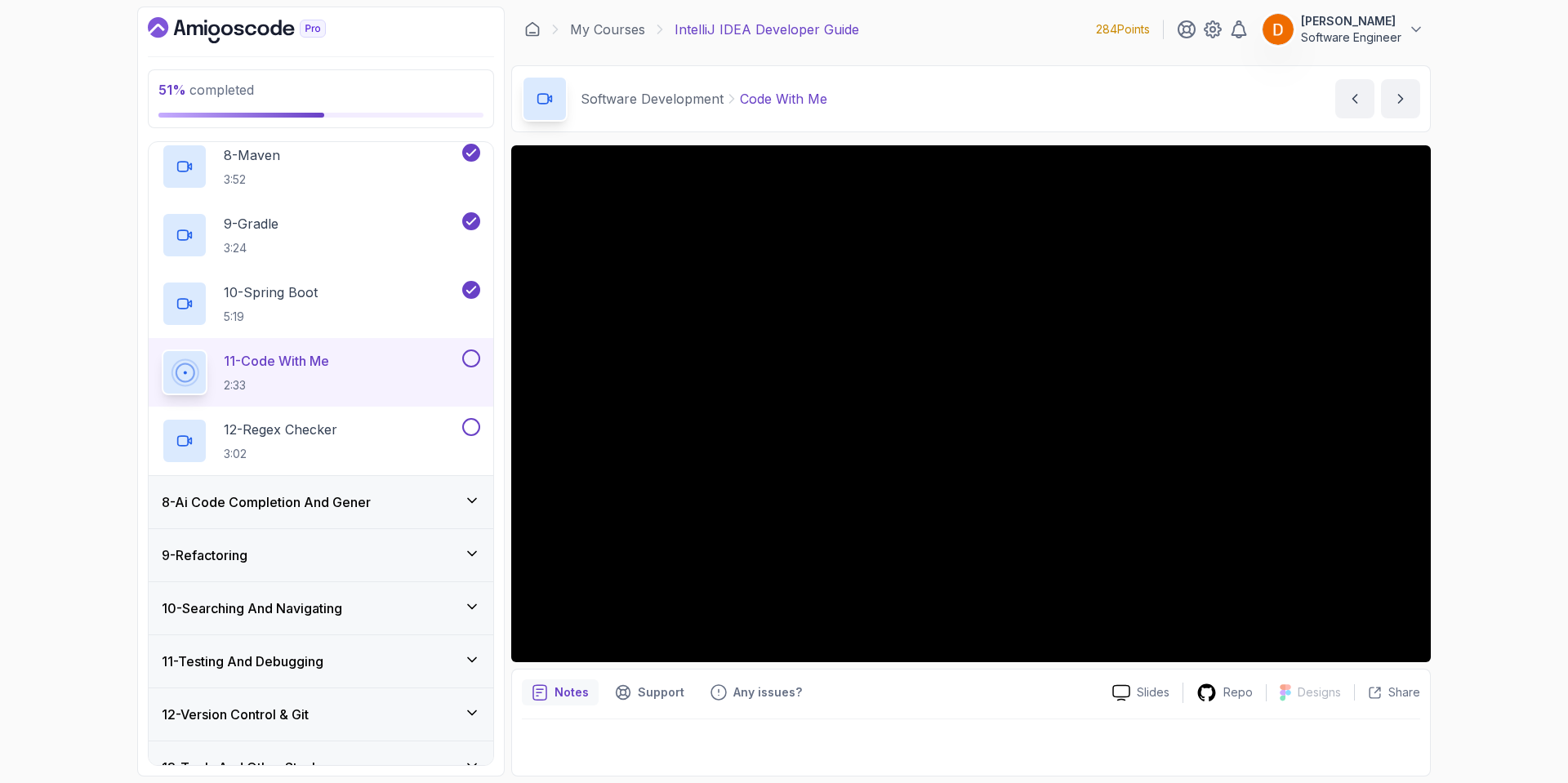
scroll to position [943, 0]
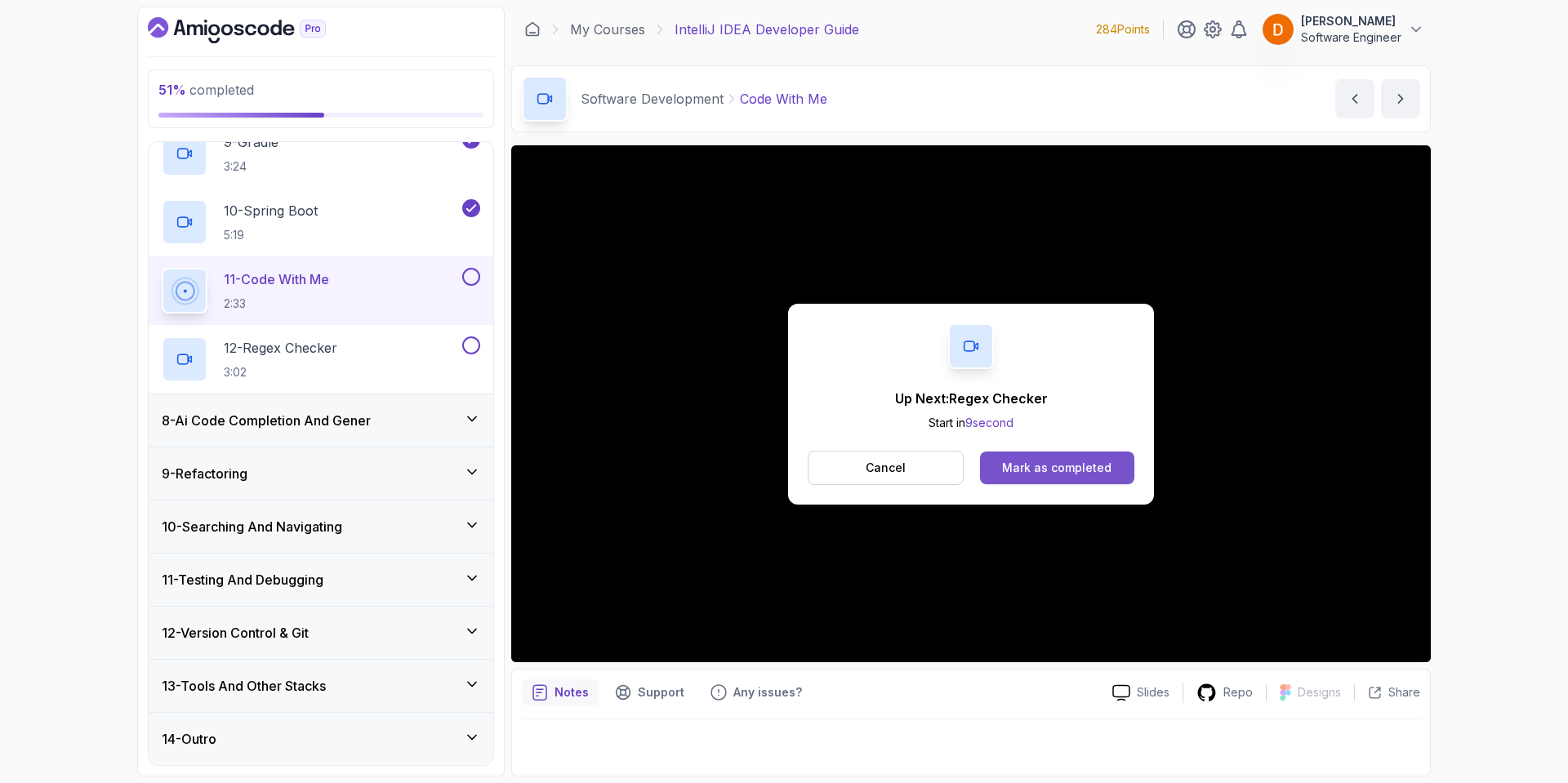
click at [1078, 463] on div "Mark as completed" at bounding box center [1057, 468] width 110 height 16
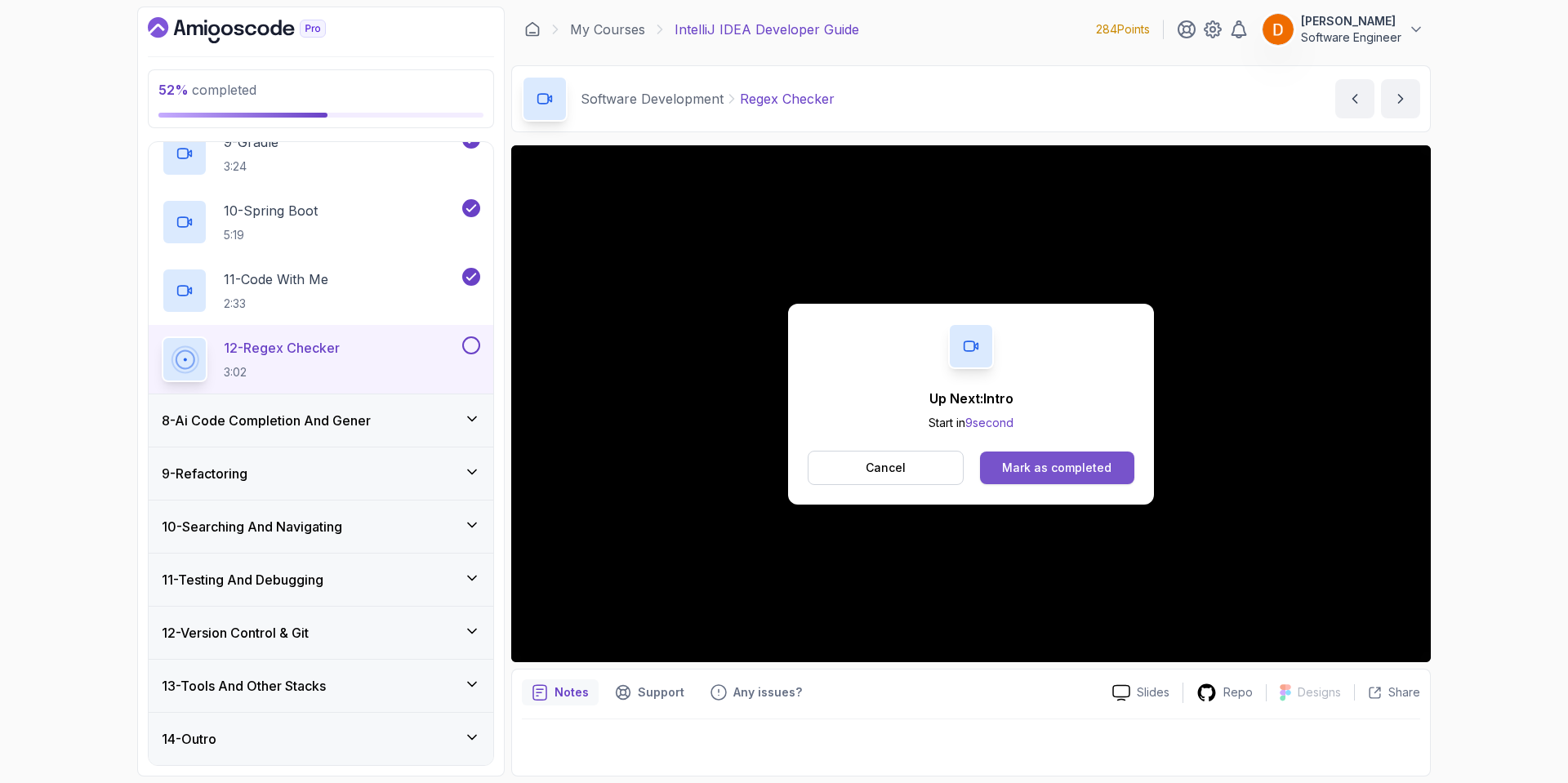
click at [1084, 460] on div "Mark as completed" at bounding box center [1057, 468] width 110 height 16
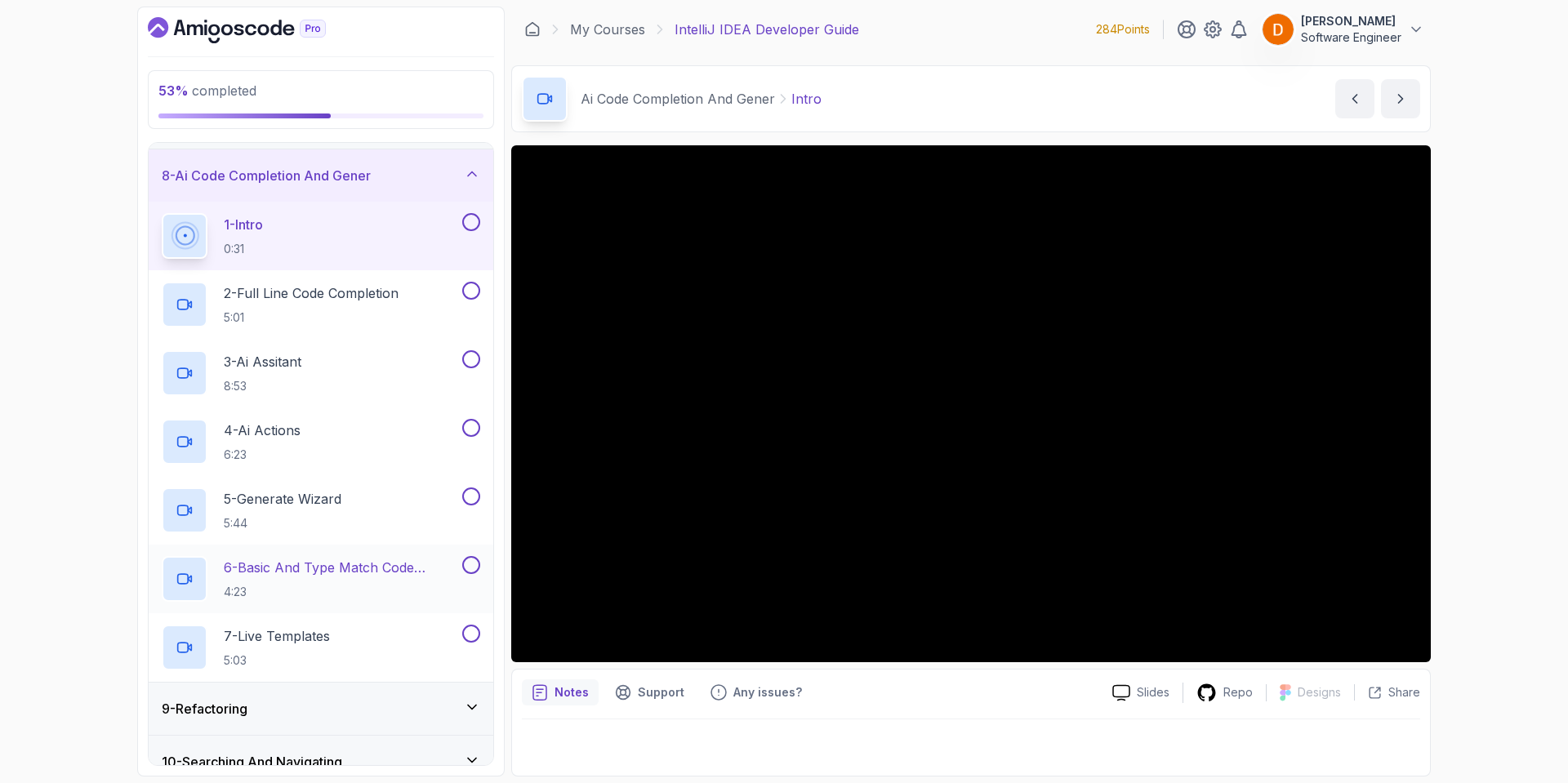
scroll to position [284, 0]
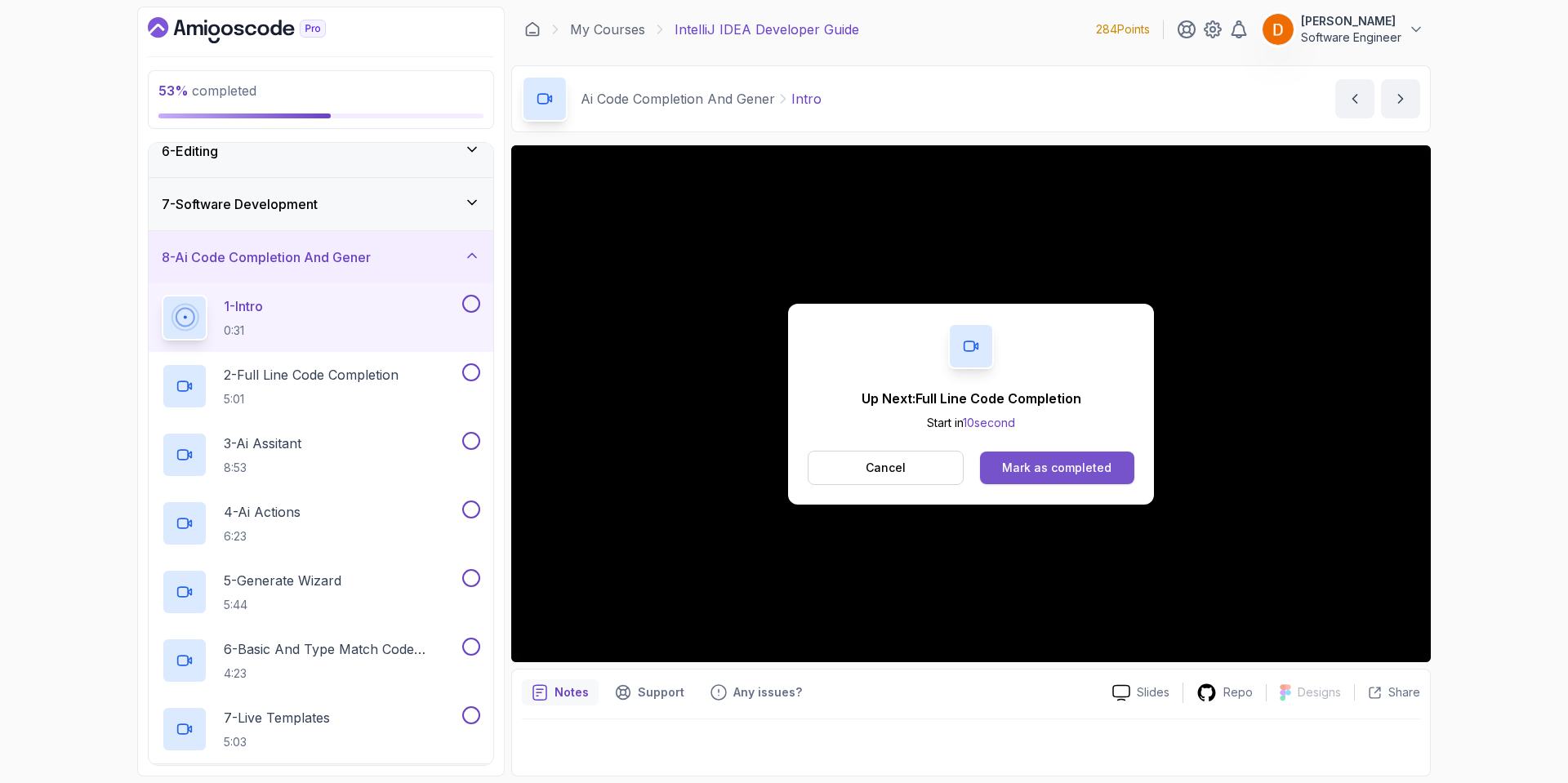
click at [1098, 468] on div "Mark as completed" at bounding box center [1057, 468] width 110 height 16
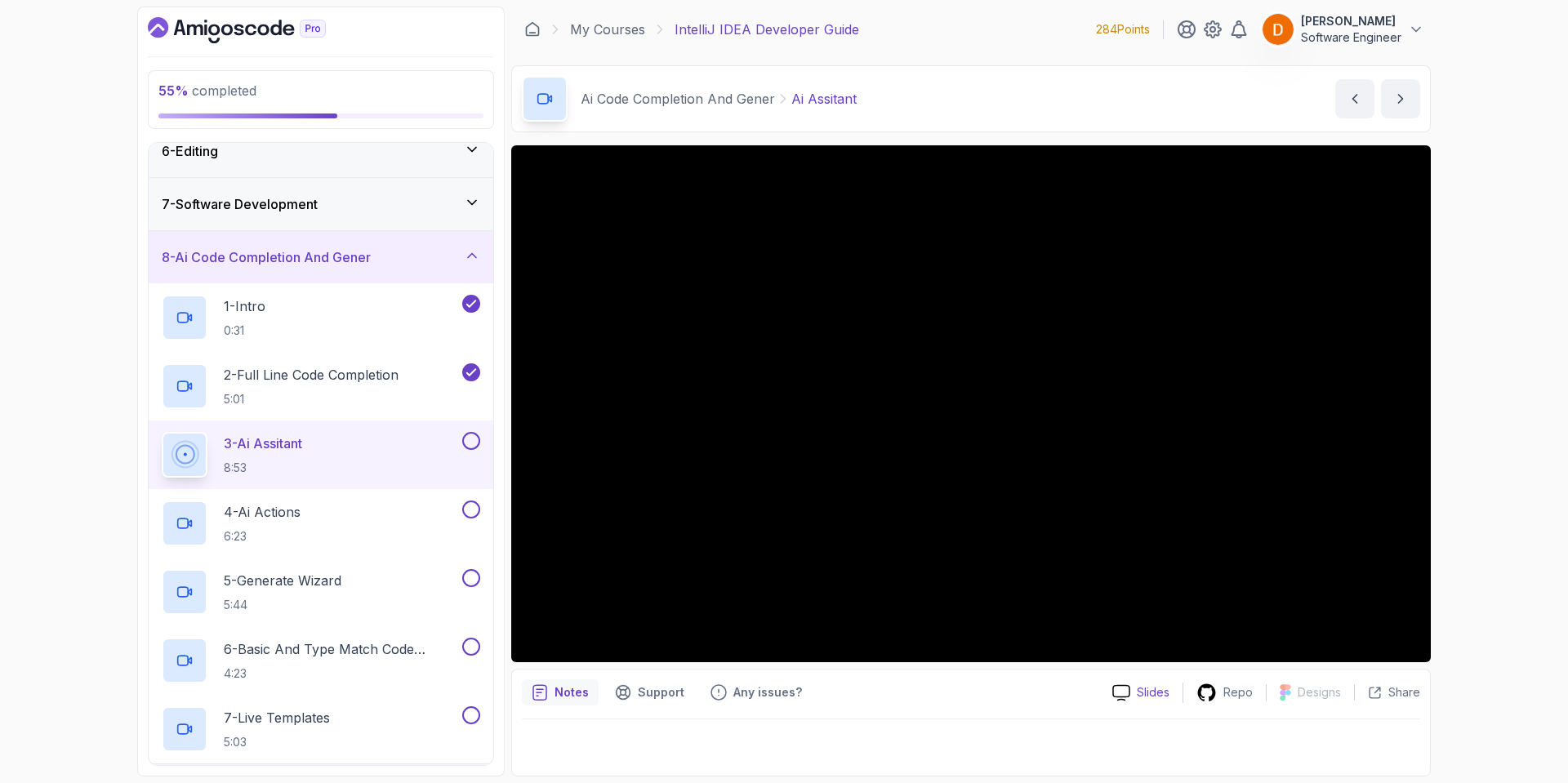
click at [1158, 690] on p "Slides" at bounding box center [1152, 692] width 33 height 16
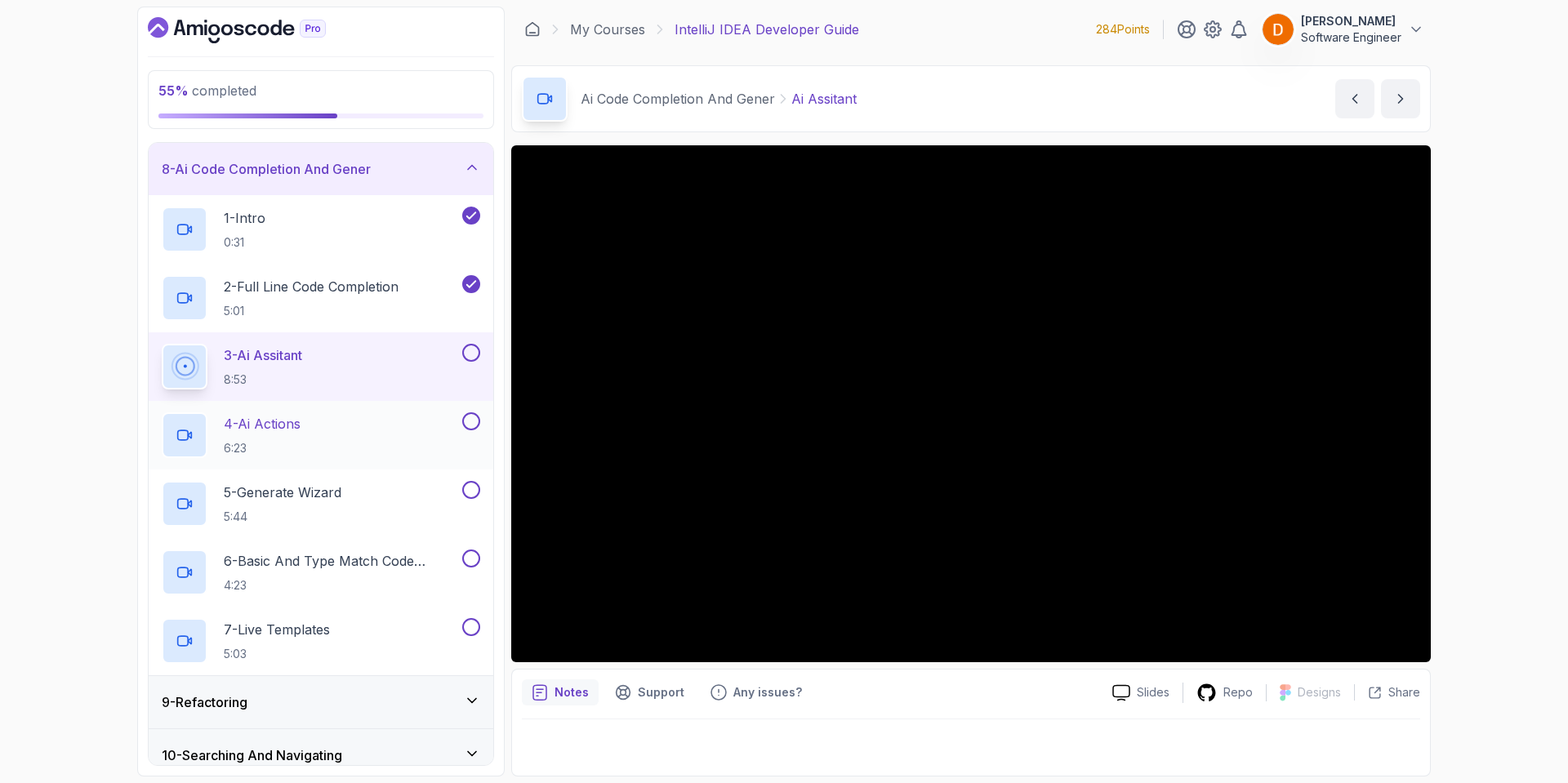
scroll to position [365, 0]
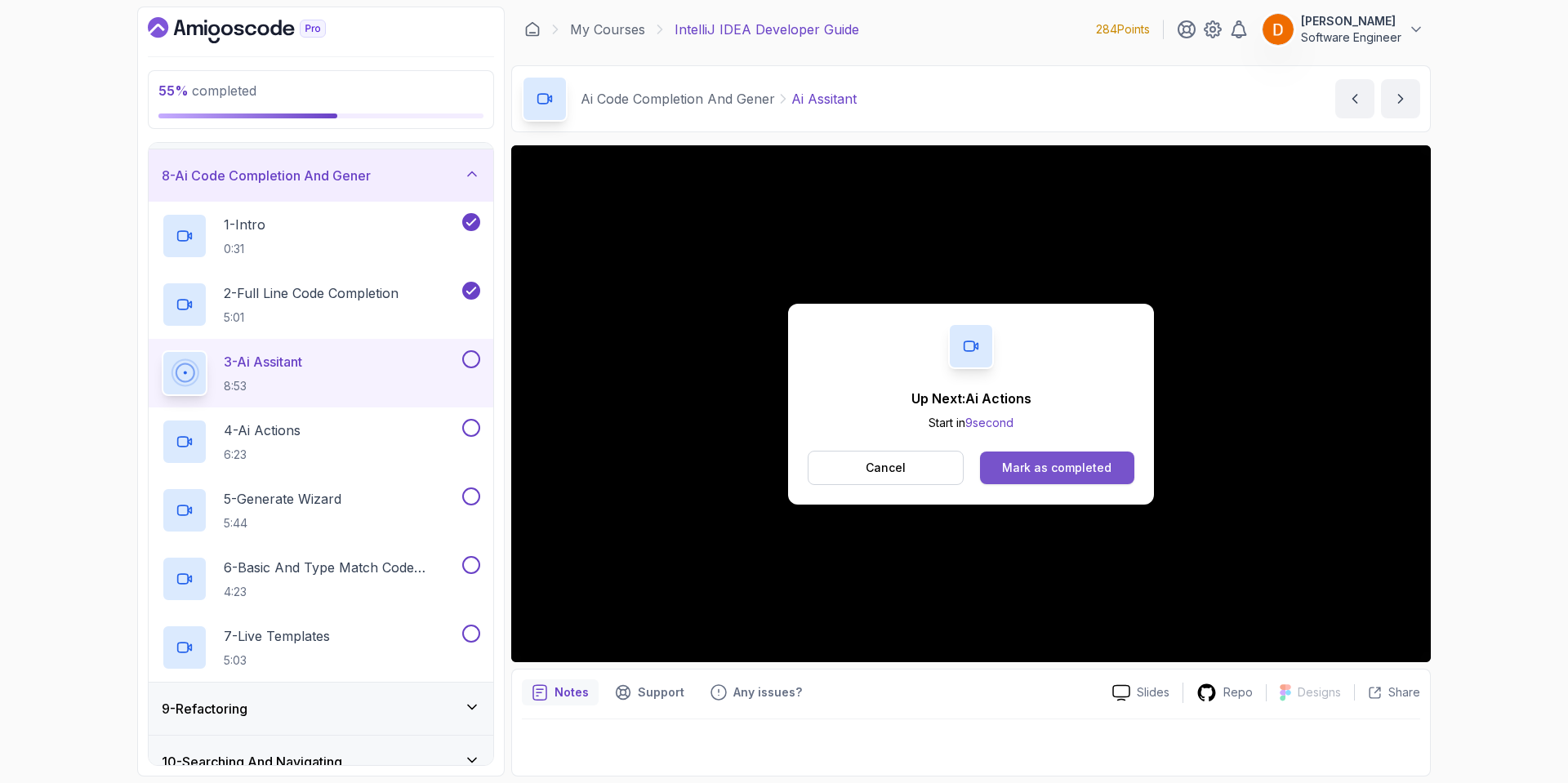
click at [1082, 472] on div "Mark as completed" at bounding box center [1057, 468] width 110 height 16
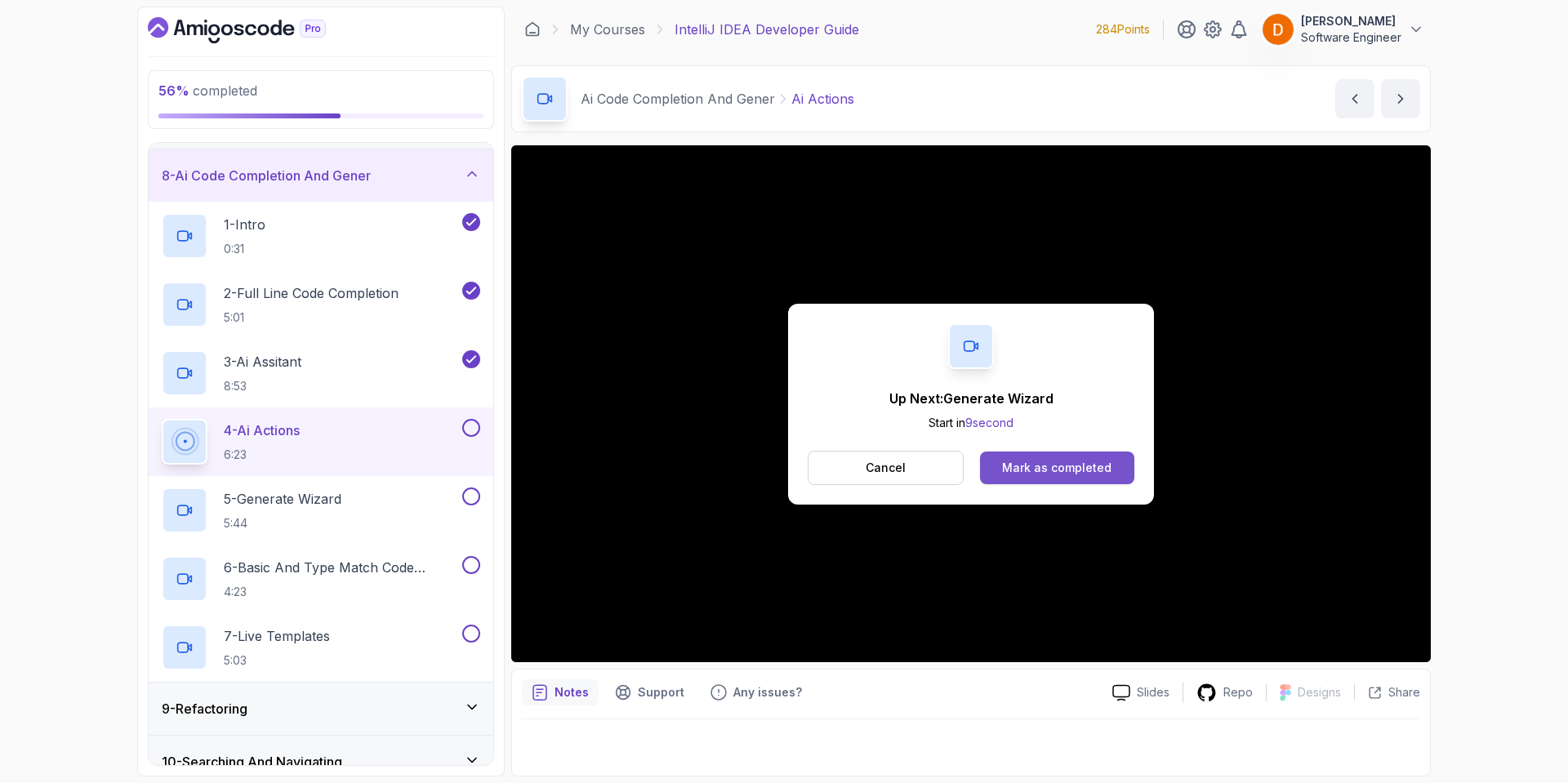
click at [1056, 479] on button "Mark as completed" at bounding box center [1057, 468] width 154 height 33
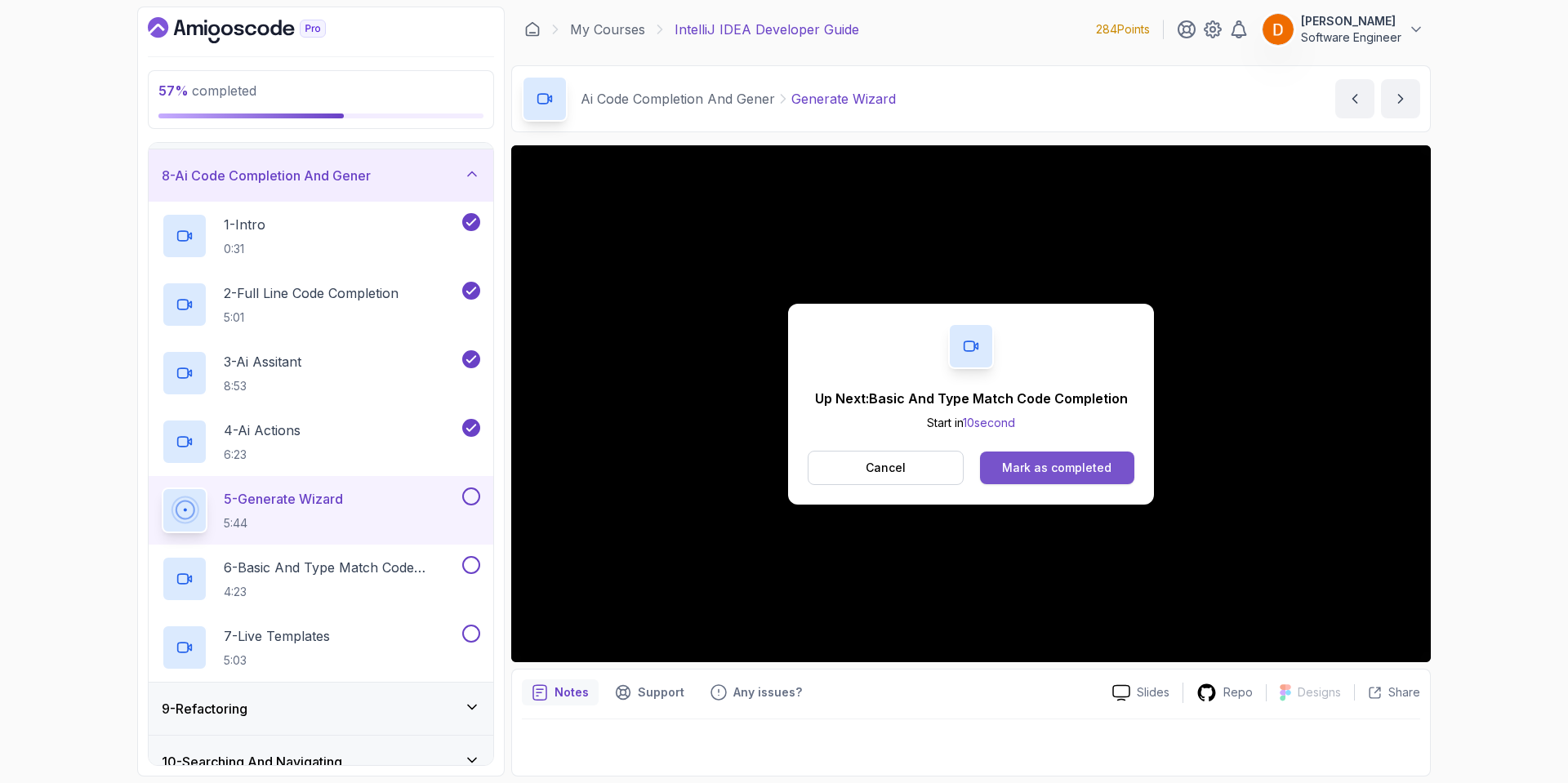
click at [1041, 468] on div "Mark as completed" at bounding box center [1057, 468] width 110 height 16
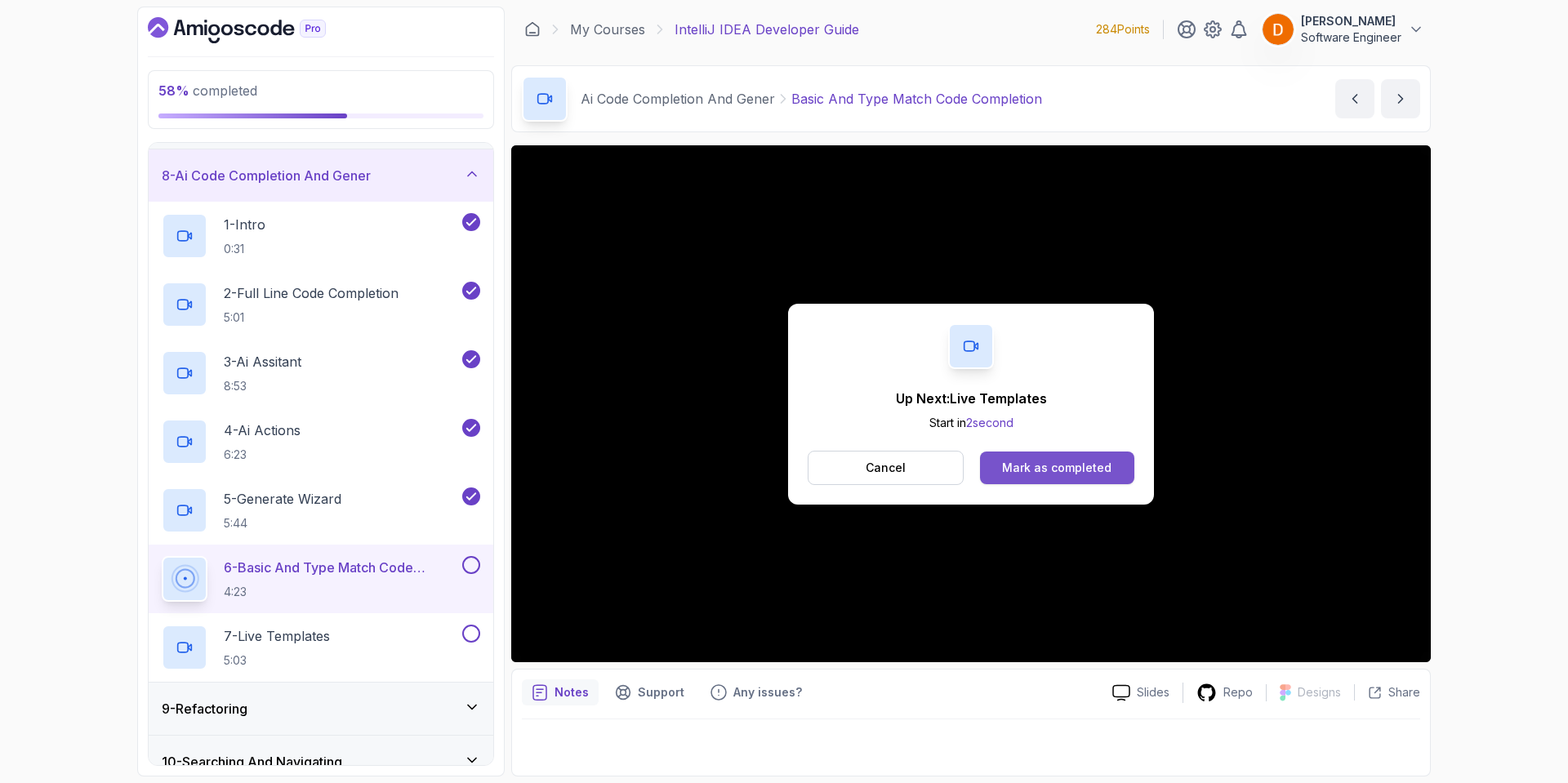
click at [1082, 478] on button "Mark as completed" at bounding box center [1057, 468] width 154 height 33
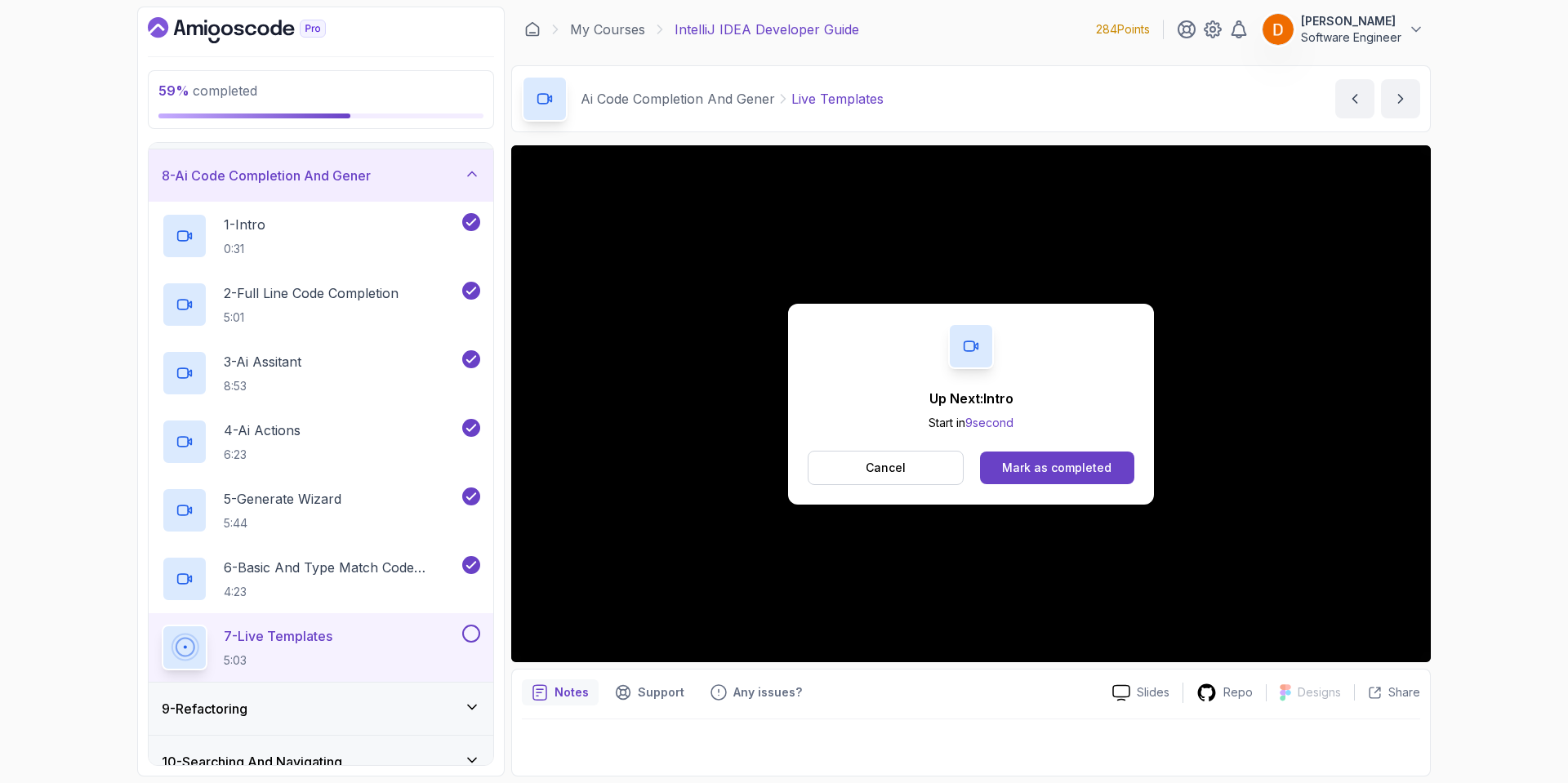
click at [1018, 450] on div "Up Next: Intro Start in 9 second Cancel Mark as completed" at bounding box center [971, 405] width 366 height 201
click at [1021, 463] on div "Mark as completed" at bounding box center [1057, 468] width 110 height 16
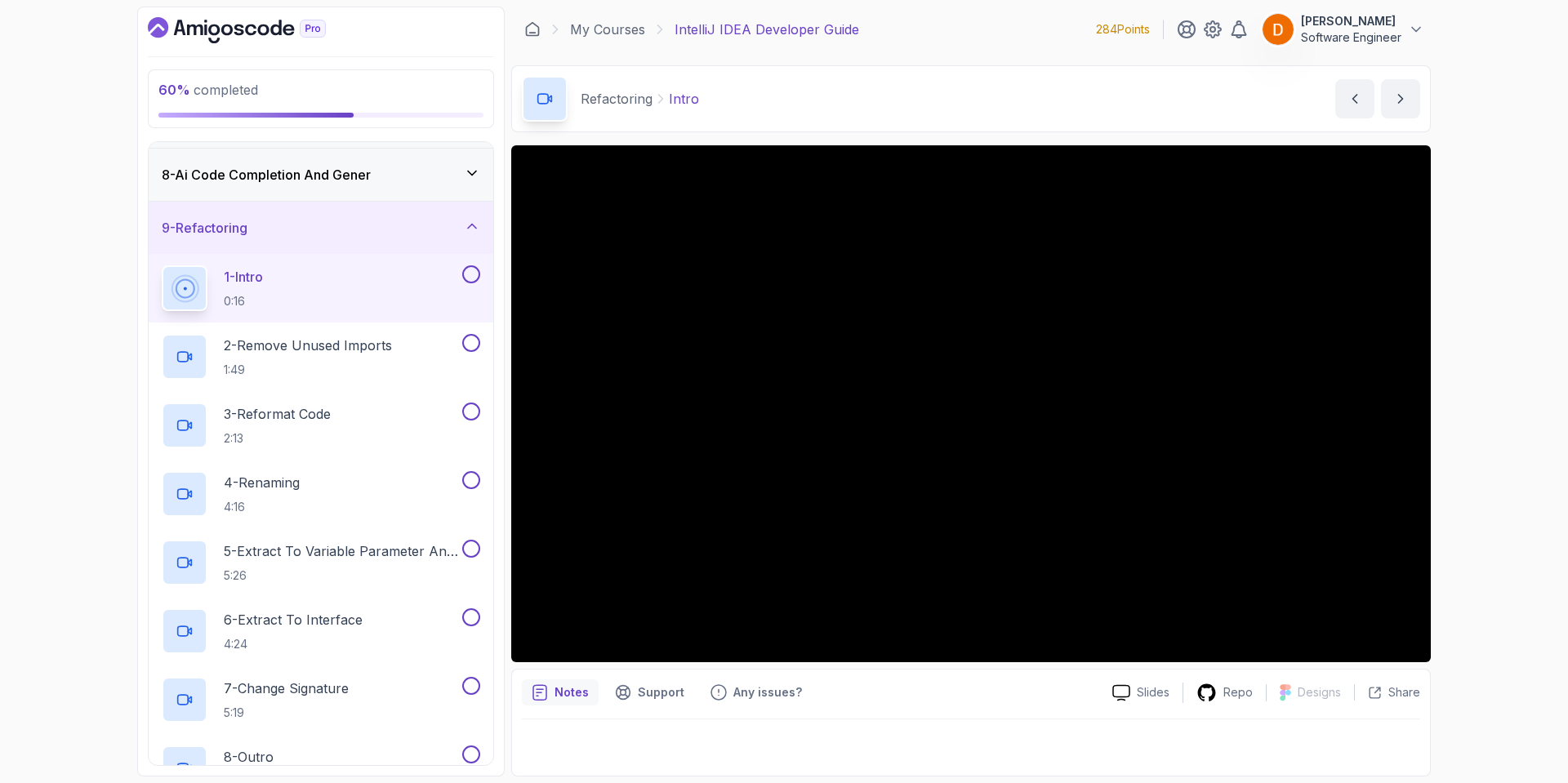
click at [332, 182] on h3 "8 - Ai Code Completion And Gener" at bounding box center [266, 175] width 209 height 20
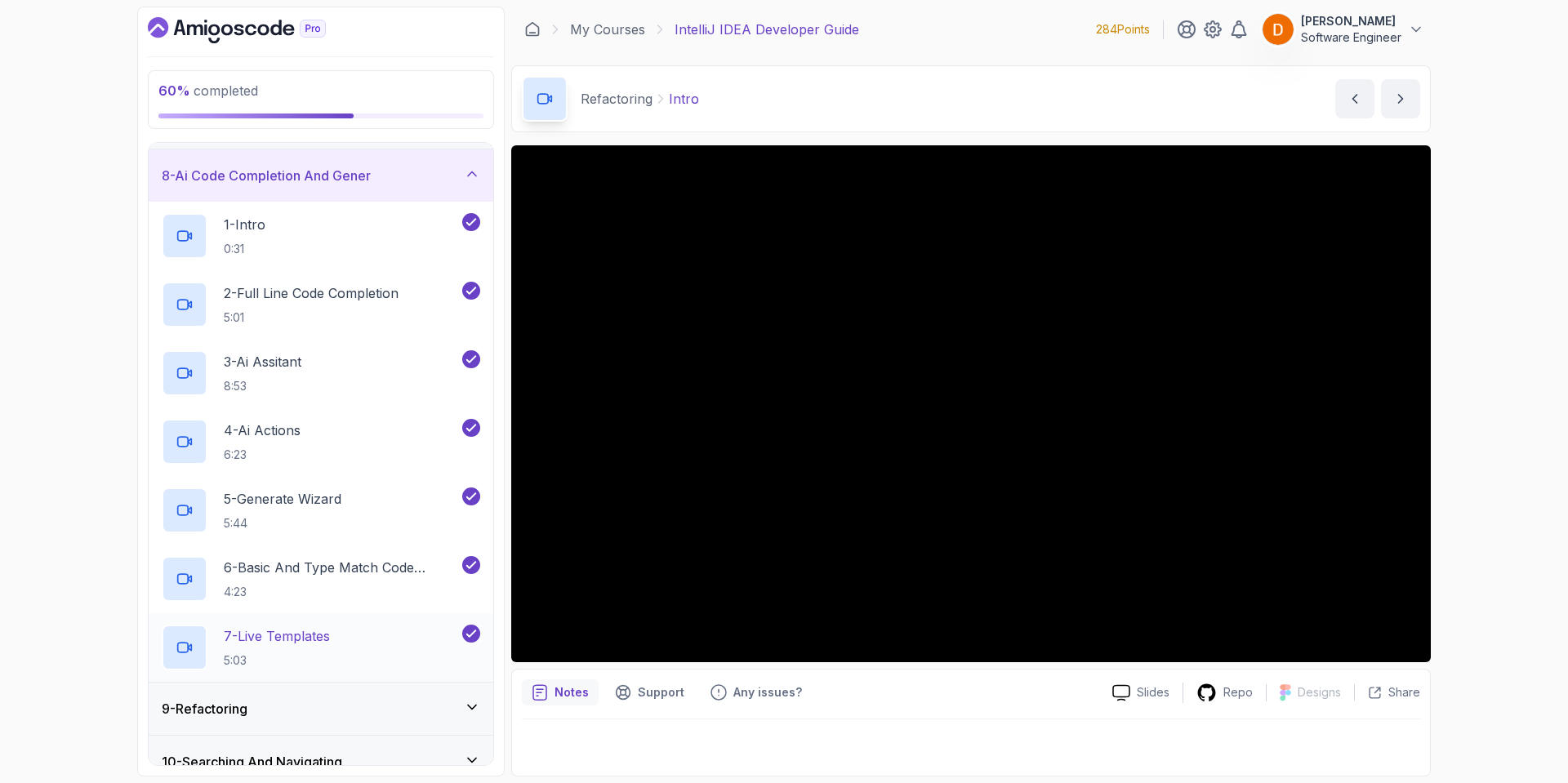
click at [297, 638] on p "7 - Live Templates" at bounding box center [276, 636] width 106 height 20
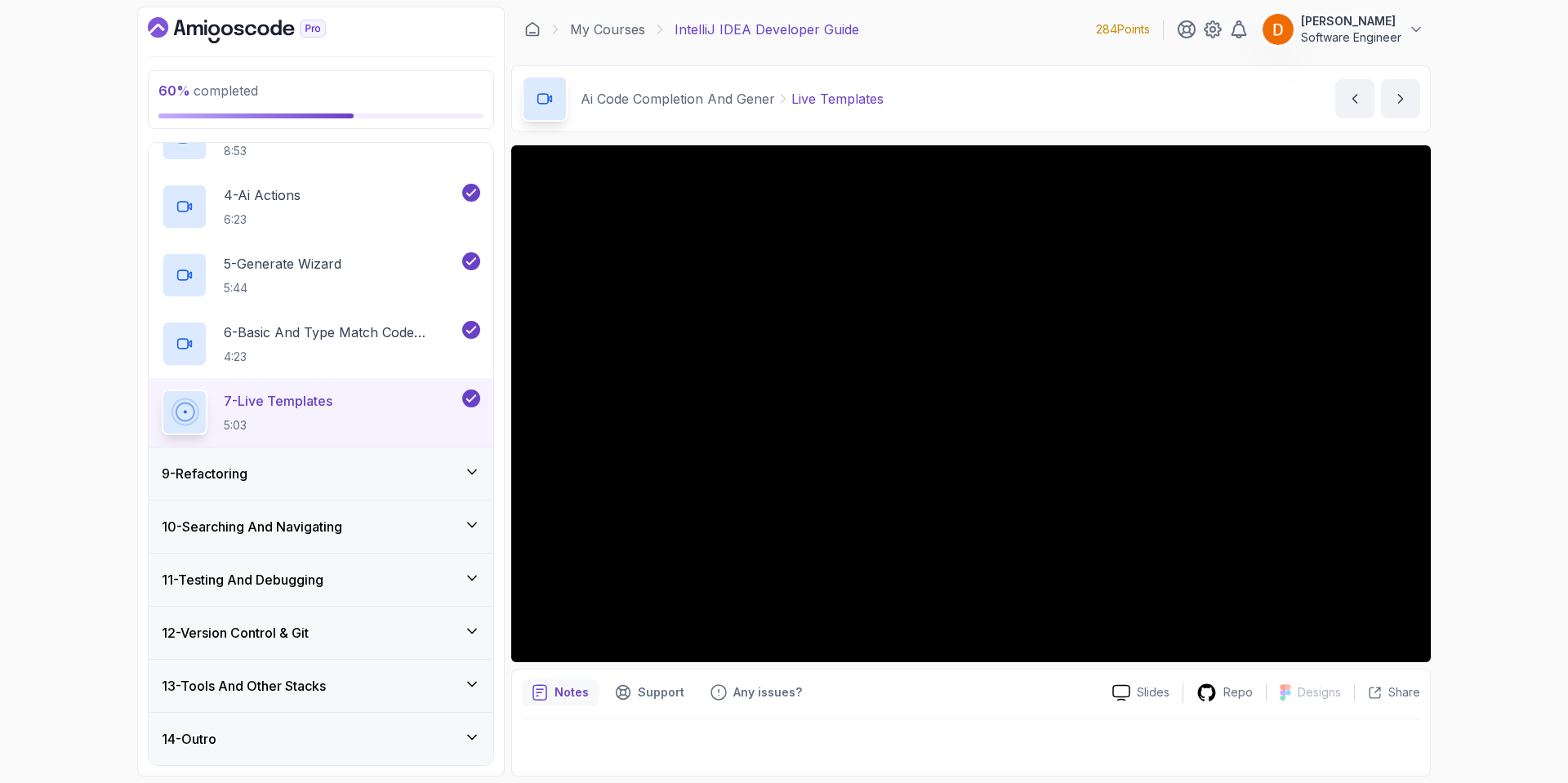
click at [262, 472] on div "9 - Refactoring" at bounding box center [320, 473] width 318 height 20
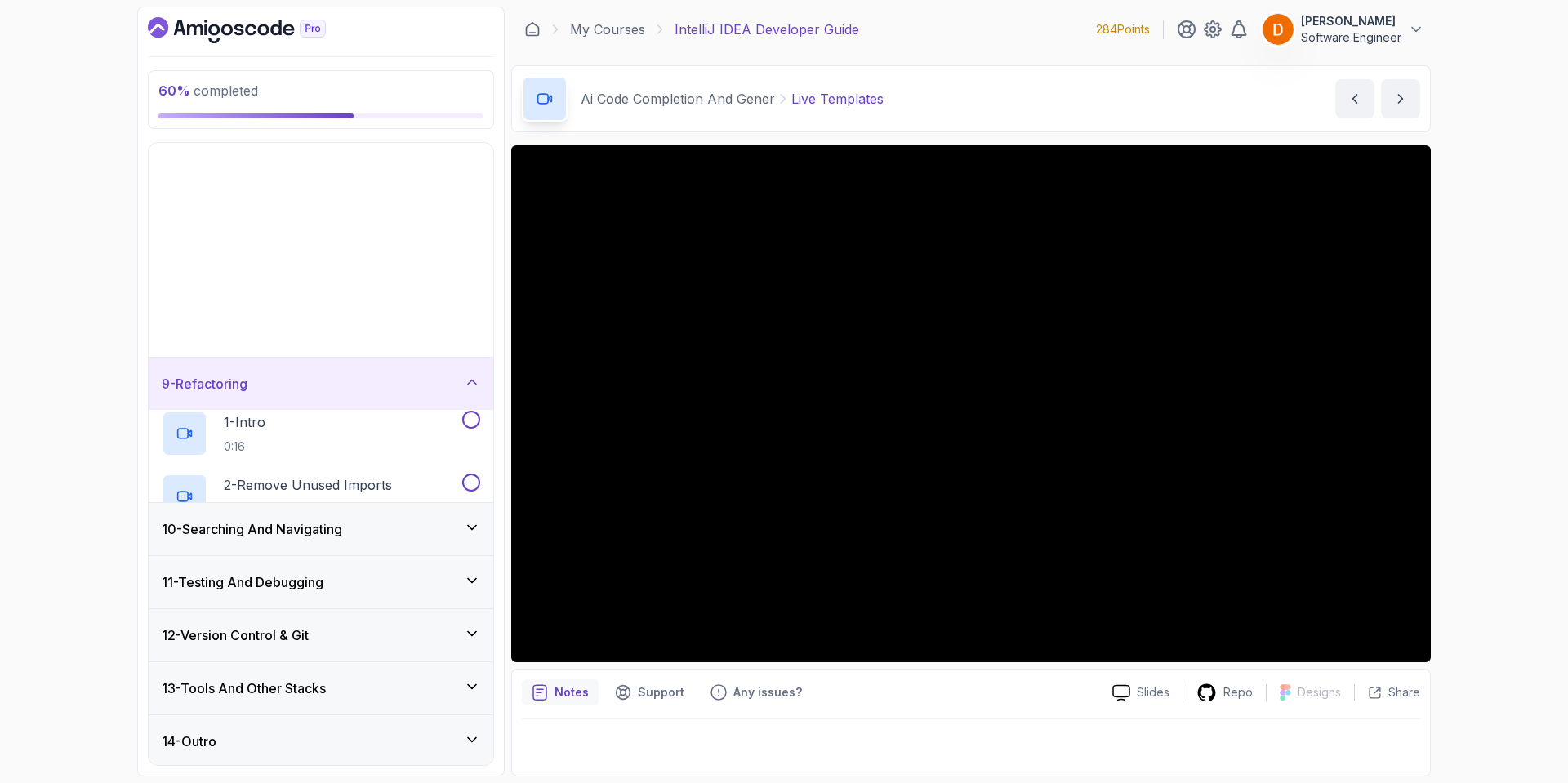
scroll to position [120, 0]
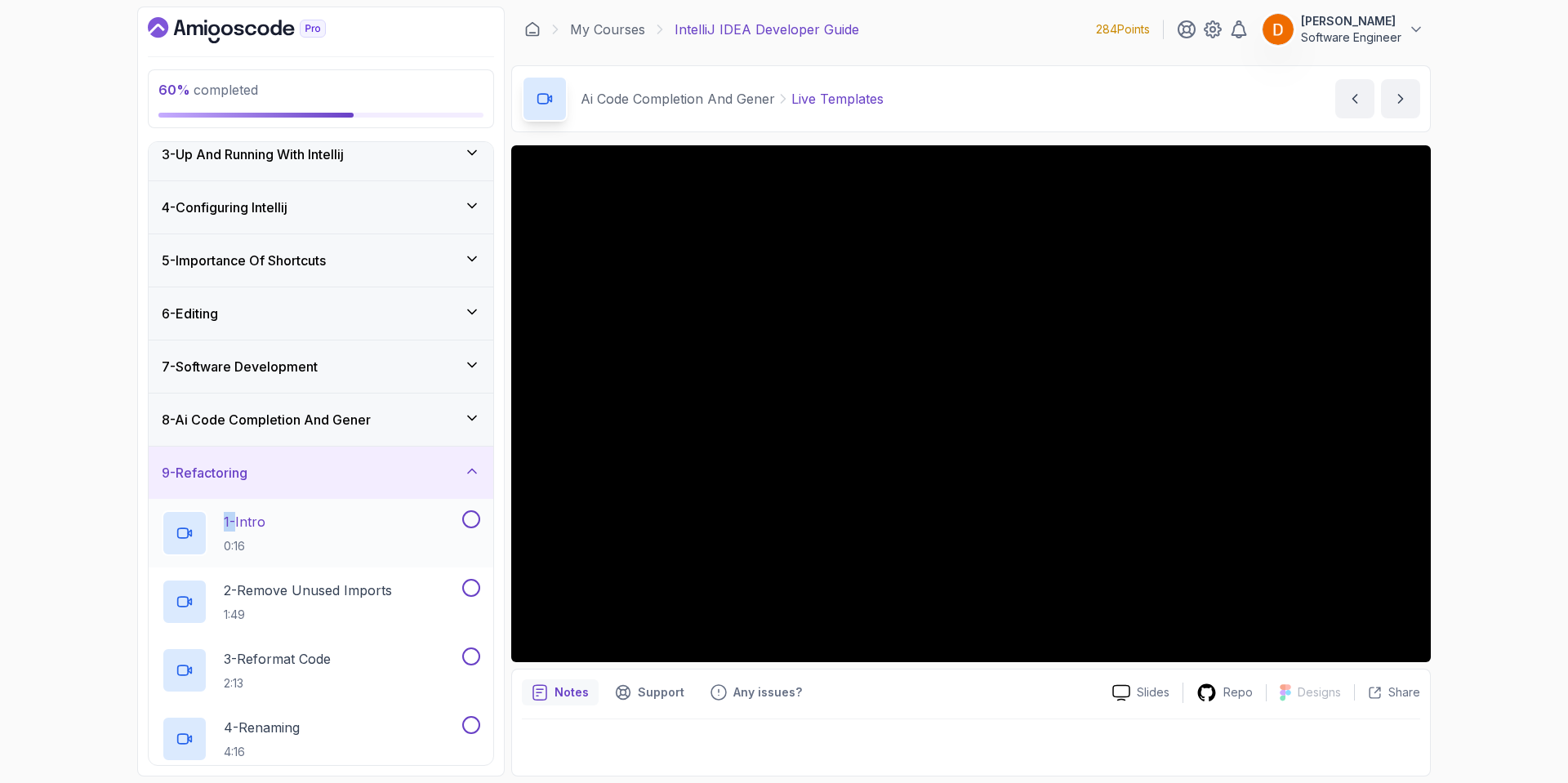
click at [231, 509] on div "1 - Intro 0:16" at bounding box center [320, 533] width 344 height 69
click at [266, 535] on h2 "1 - Intro 0:16" at bounding box center [244, 533] width 41 height 42
click at [230, 523] on p "1 - Intro" at bounding box center [243, 522] width 39 height 20
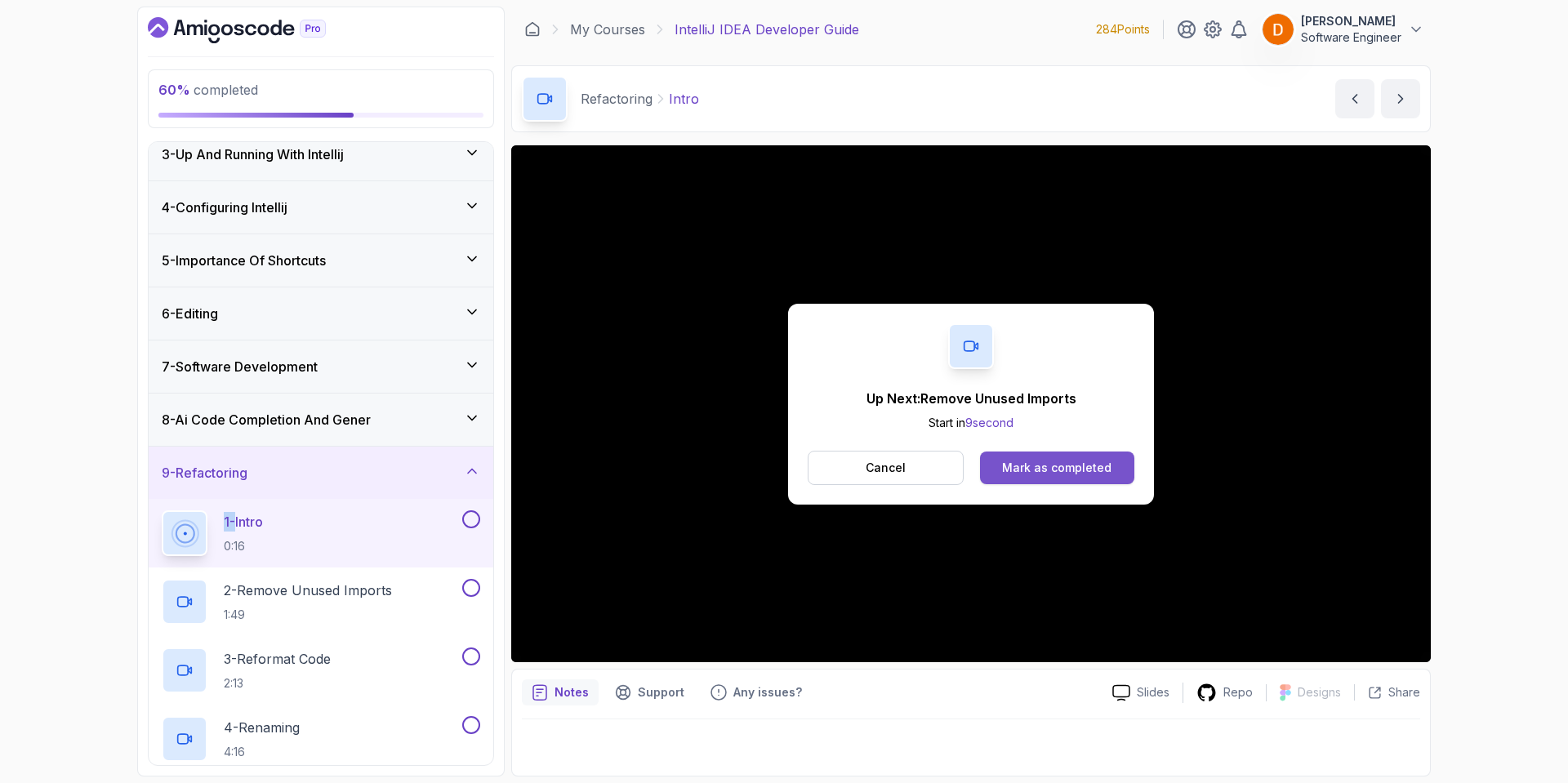
click at [1011, 470] on div "Mark as completed" at bounding box center [1057, 468] width 110 height 16
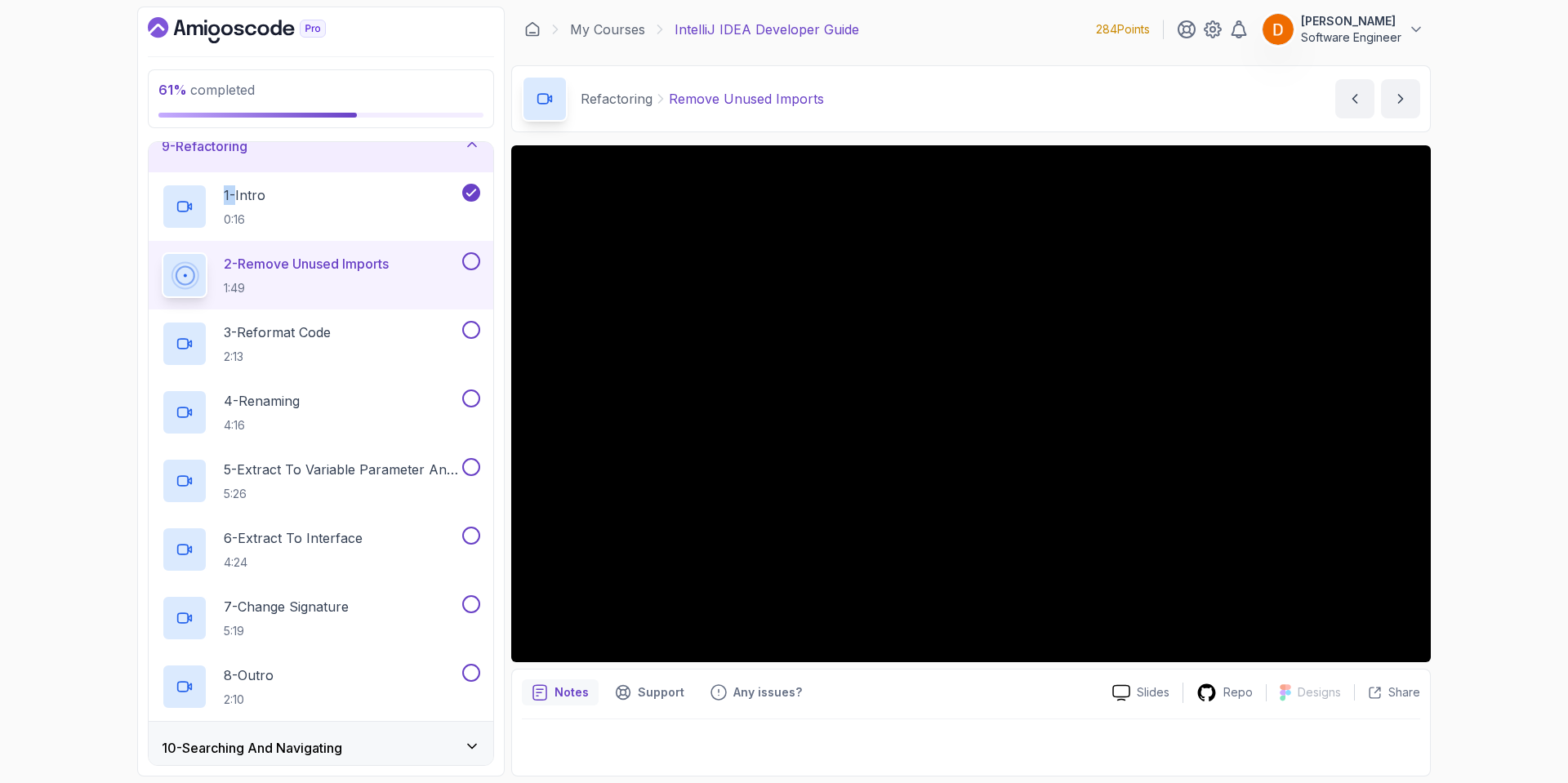
scroll to position [423, 0]
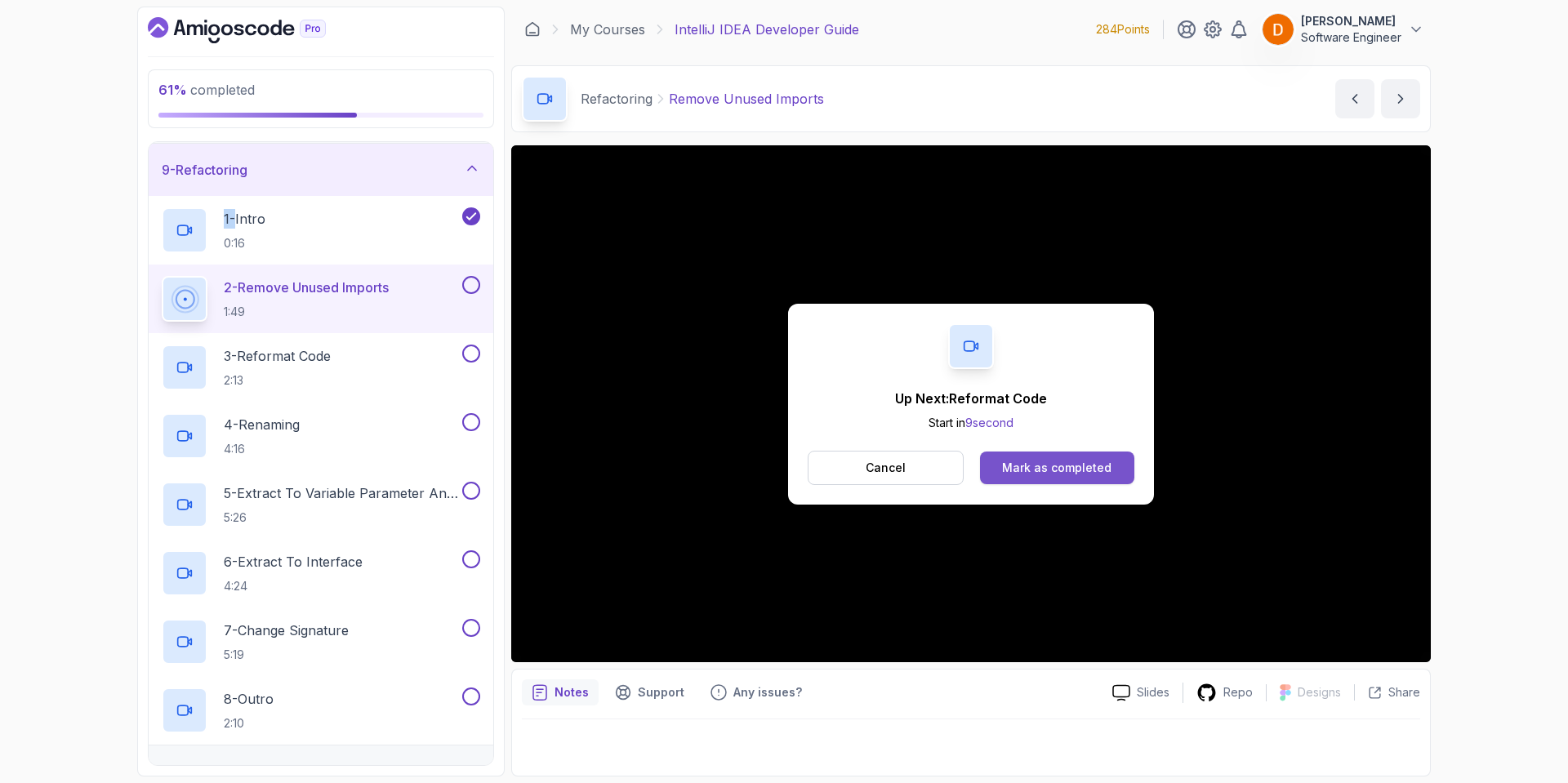
click at [1049, 461] on div "Mark as completed" at bounding box center [1057, 468] width 110 height 16
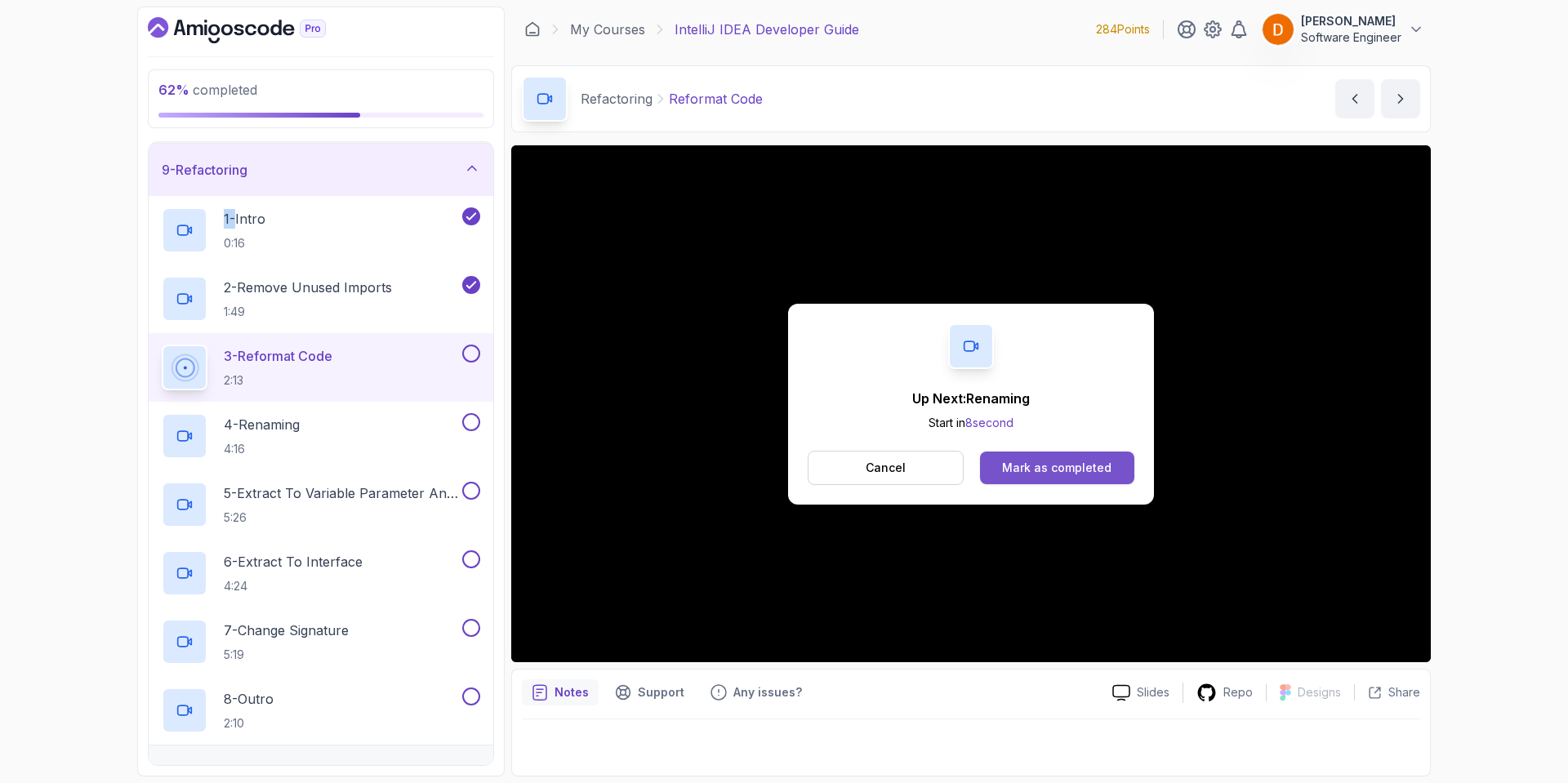
click at [1015, 473] on div "Mark as completed" at bounding box center [1057, 468] width 110 height 16
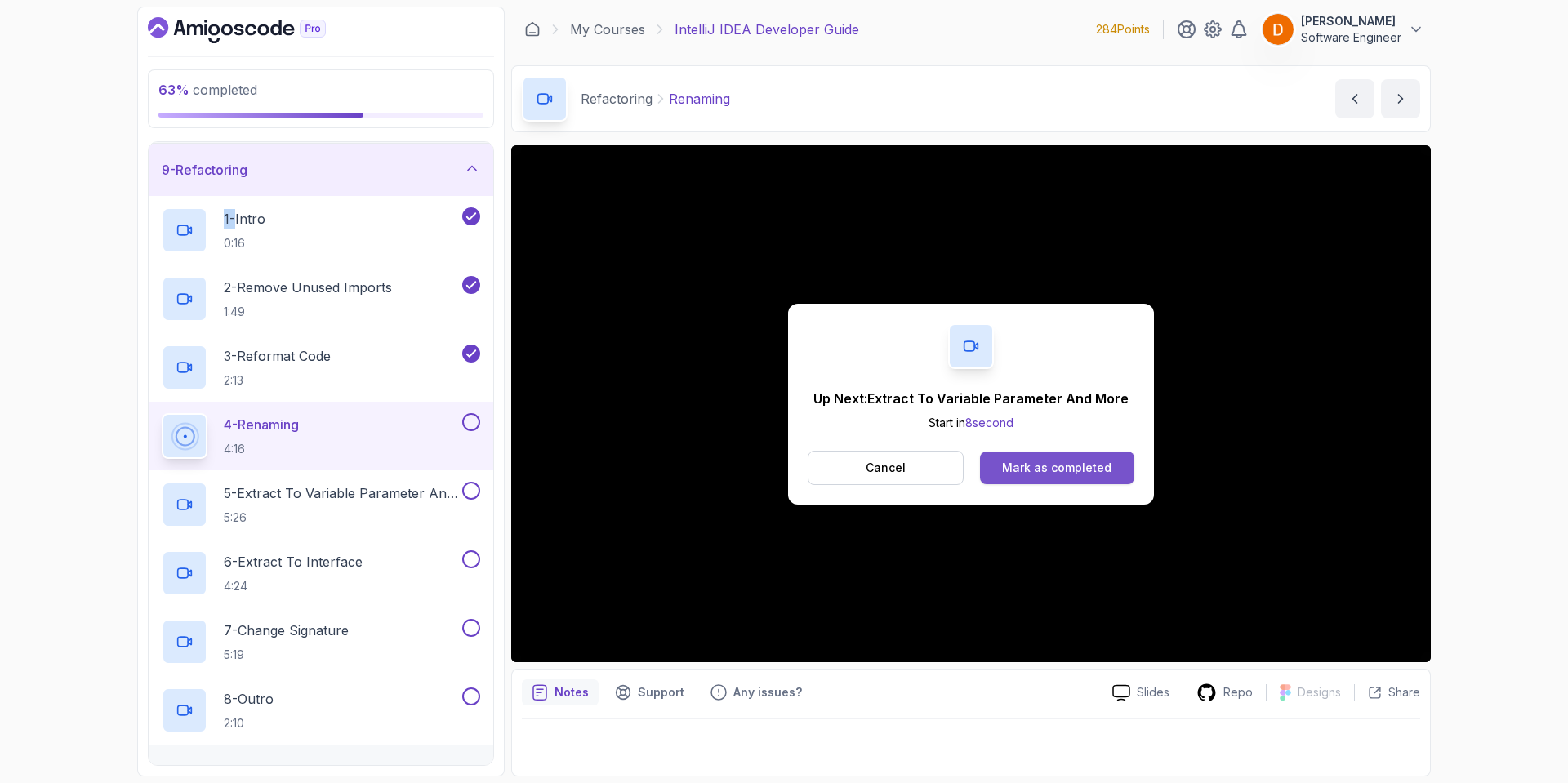
click at [1071, 477] on button "Mark as completed" at bounding box center [1057, 468] width 154 height 33
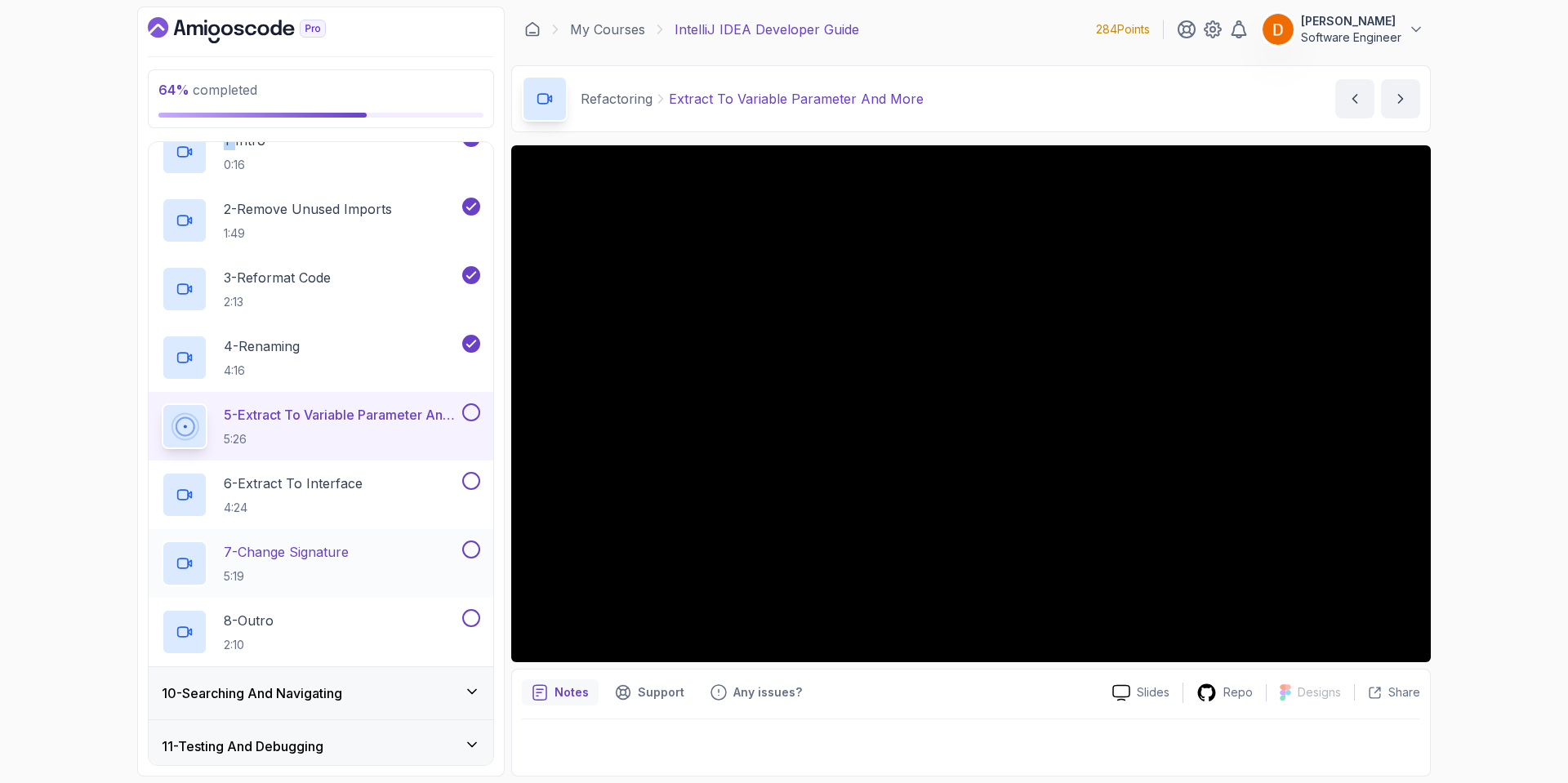
scroll to position [505, 0]
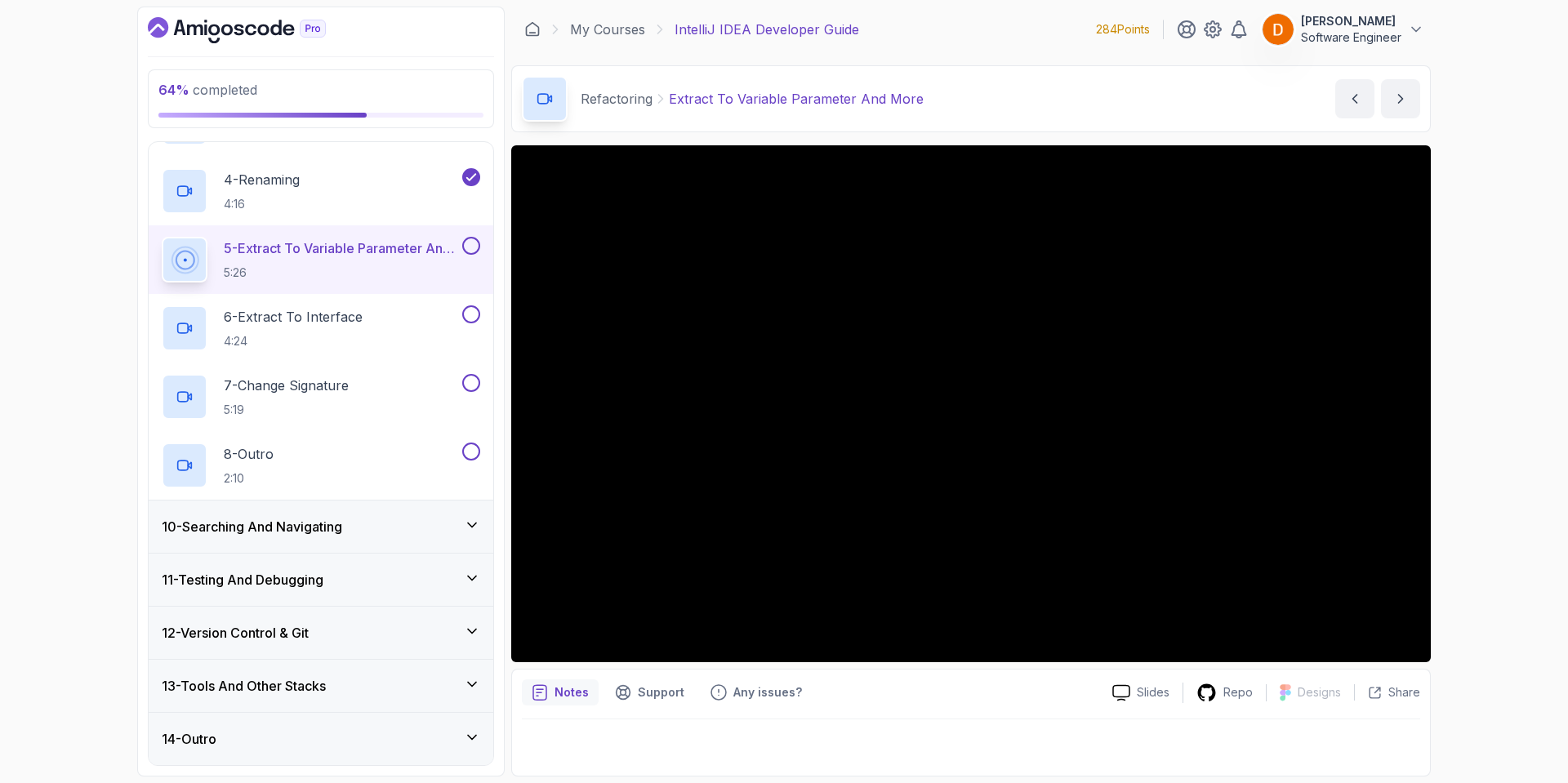
click at [259, 721] on div "14 - Outro" at bounding box center [320, 740] width 344 height 53
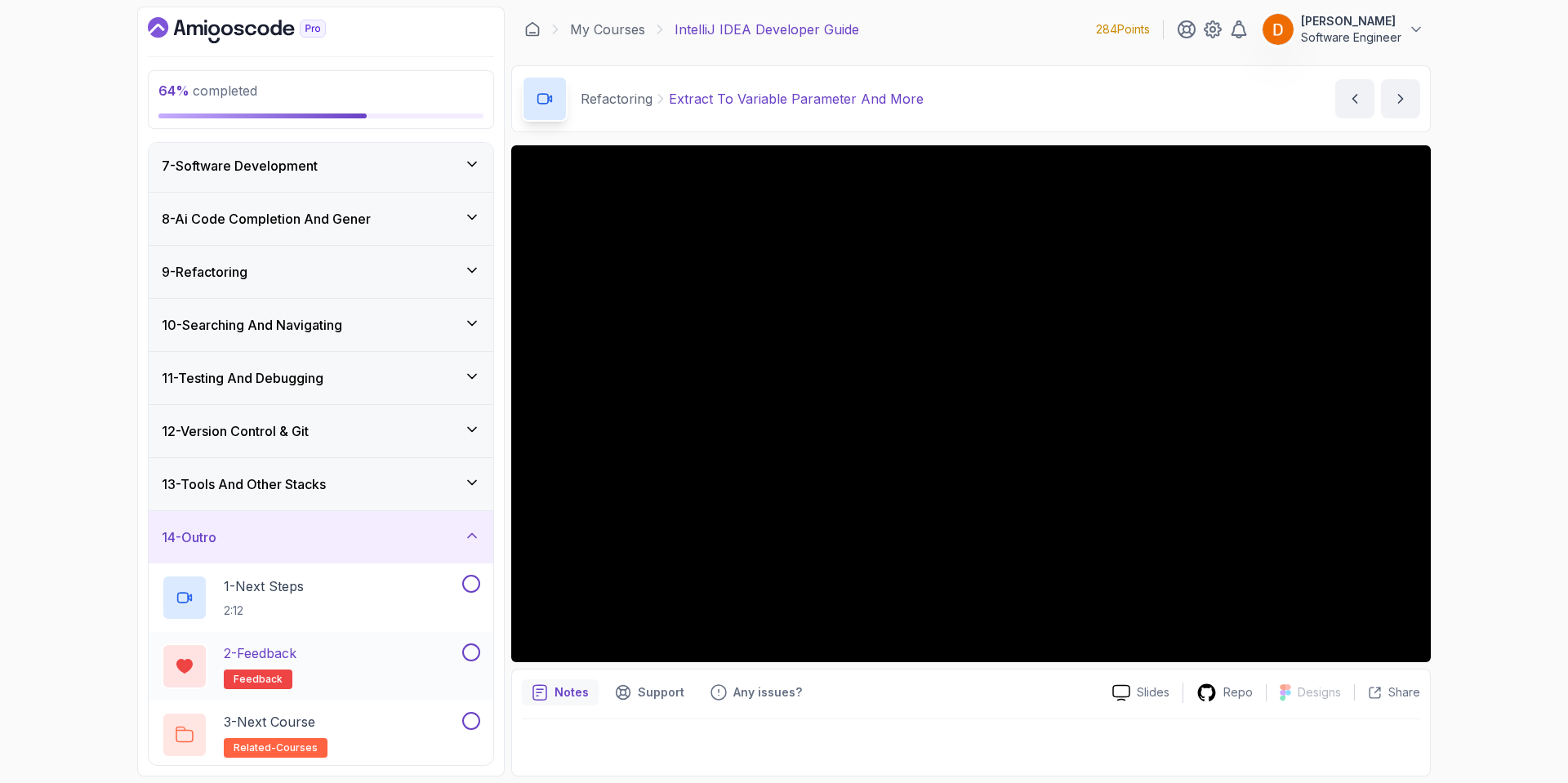
scroll to position [326, 0]
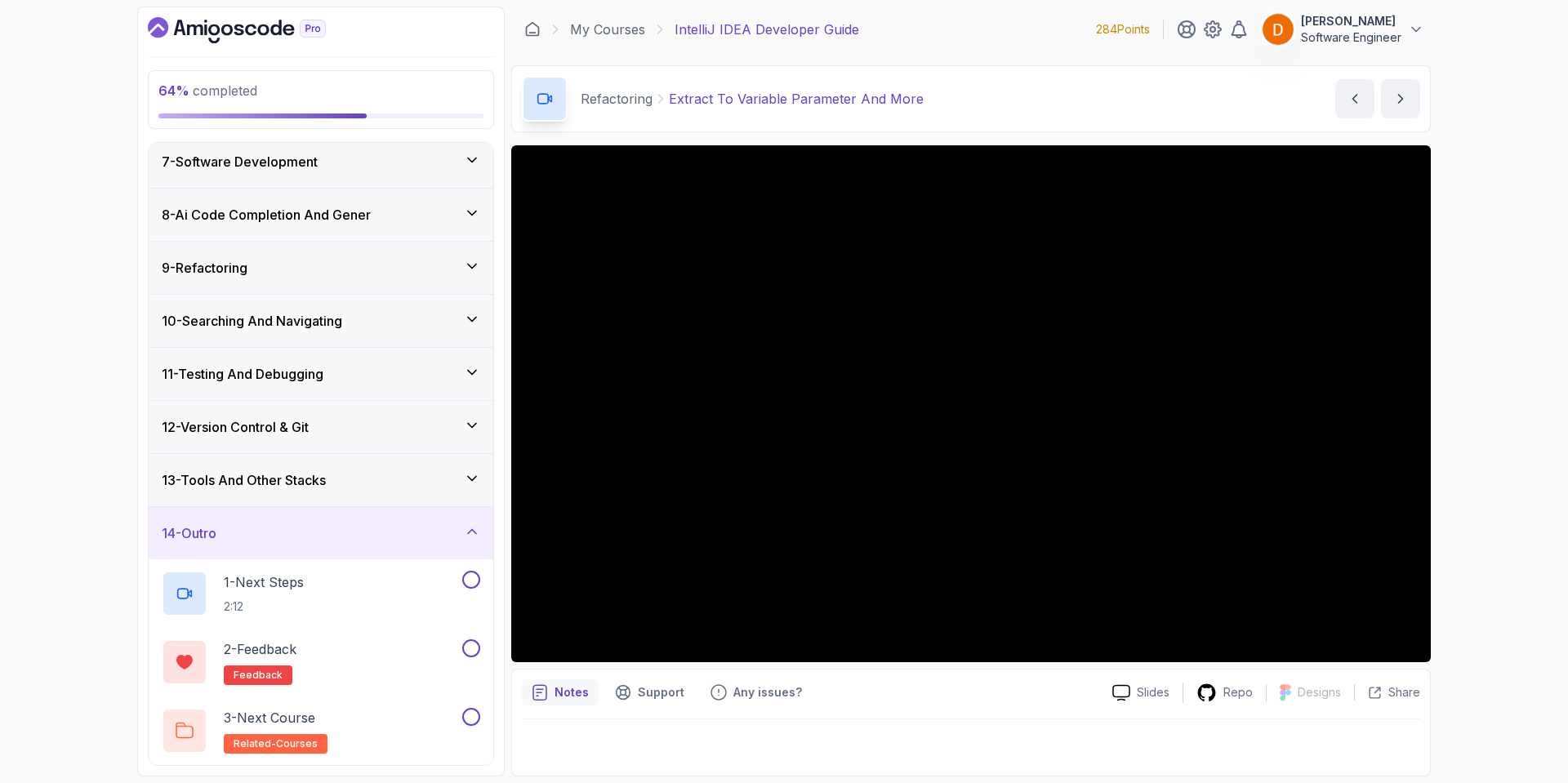
click at [286, 268] on div "9 - Refactoring" at bounding box center [320, 268] width 318 height 20
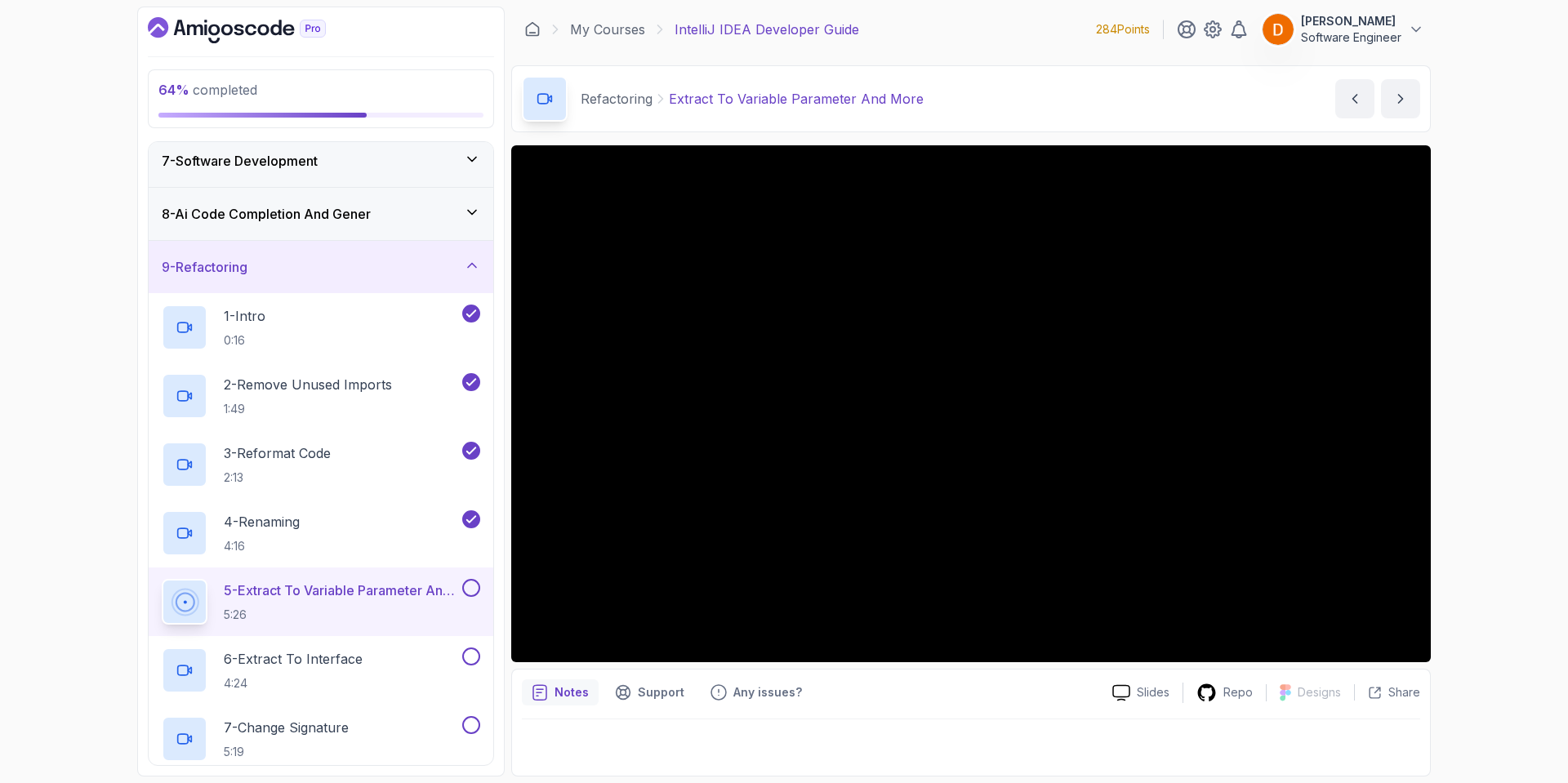
click at [298, 260] on div "9 - Refactoring" at bounding box center [320, 267] width 318 height 20
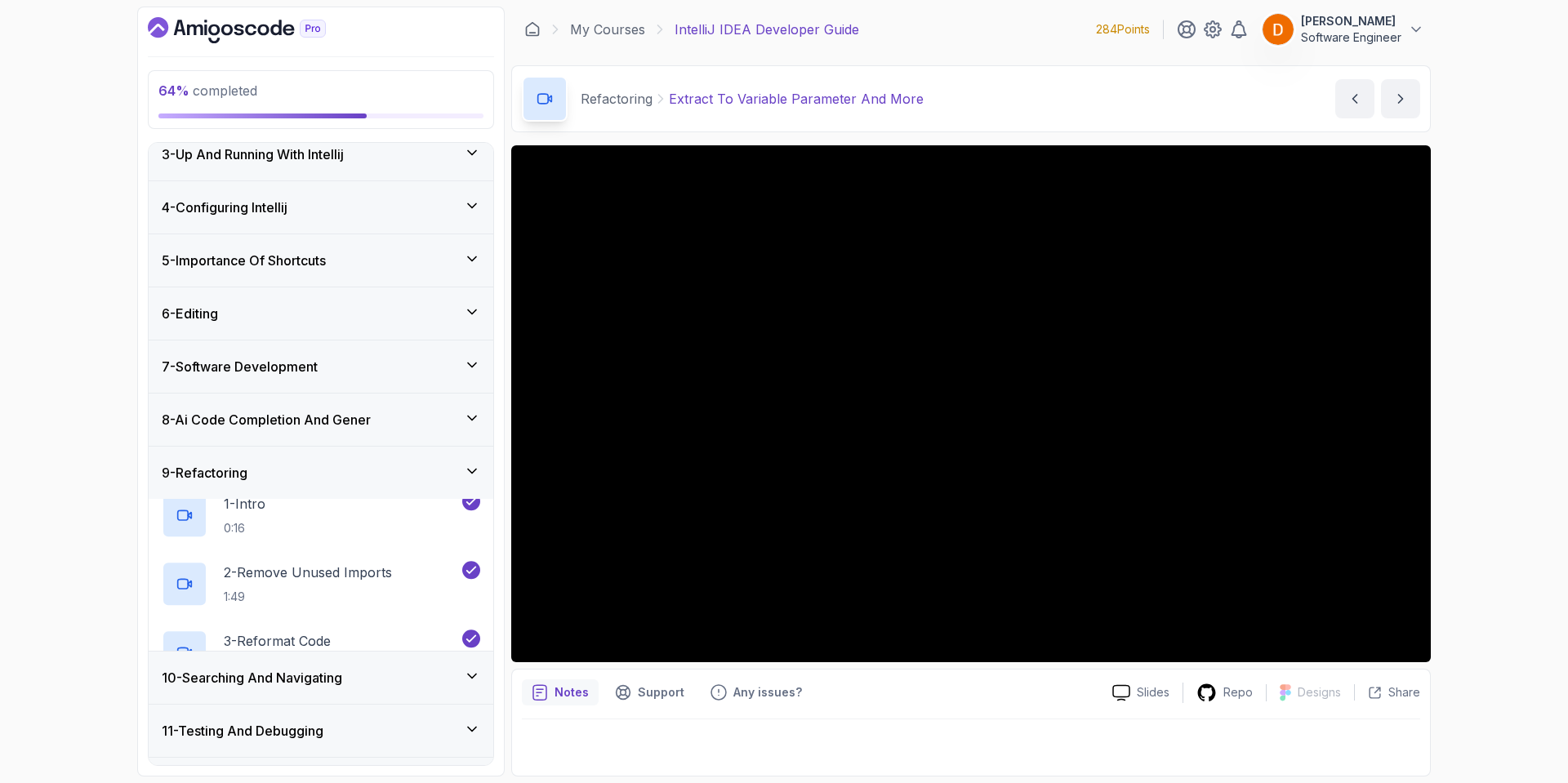
scroll to position [120, 0]
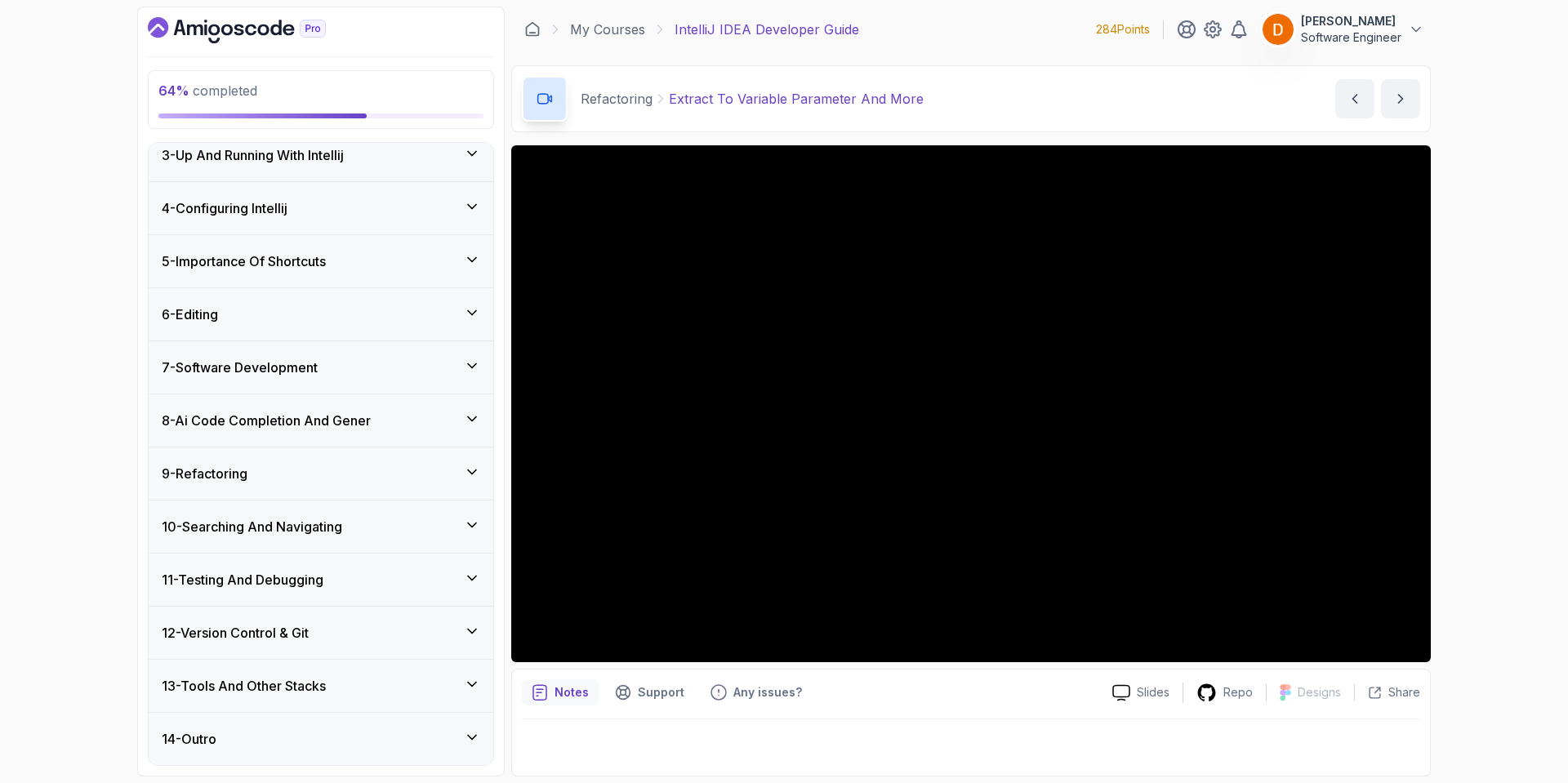
click at [258, 739] on div "14 - Outro" at bounding box center [320, 739] width 318 height 20
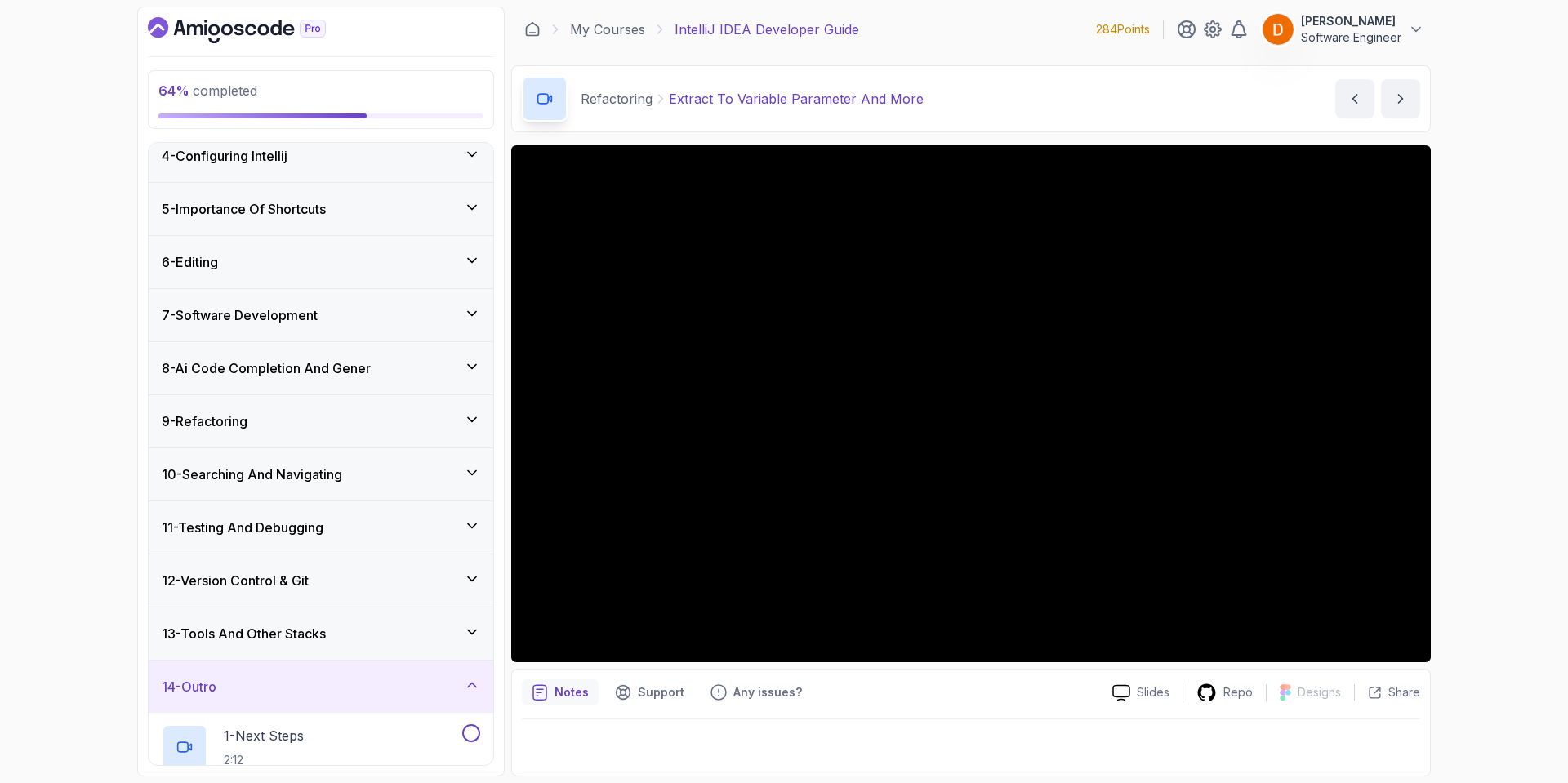
scroll to position [326, 0]
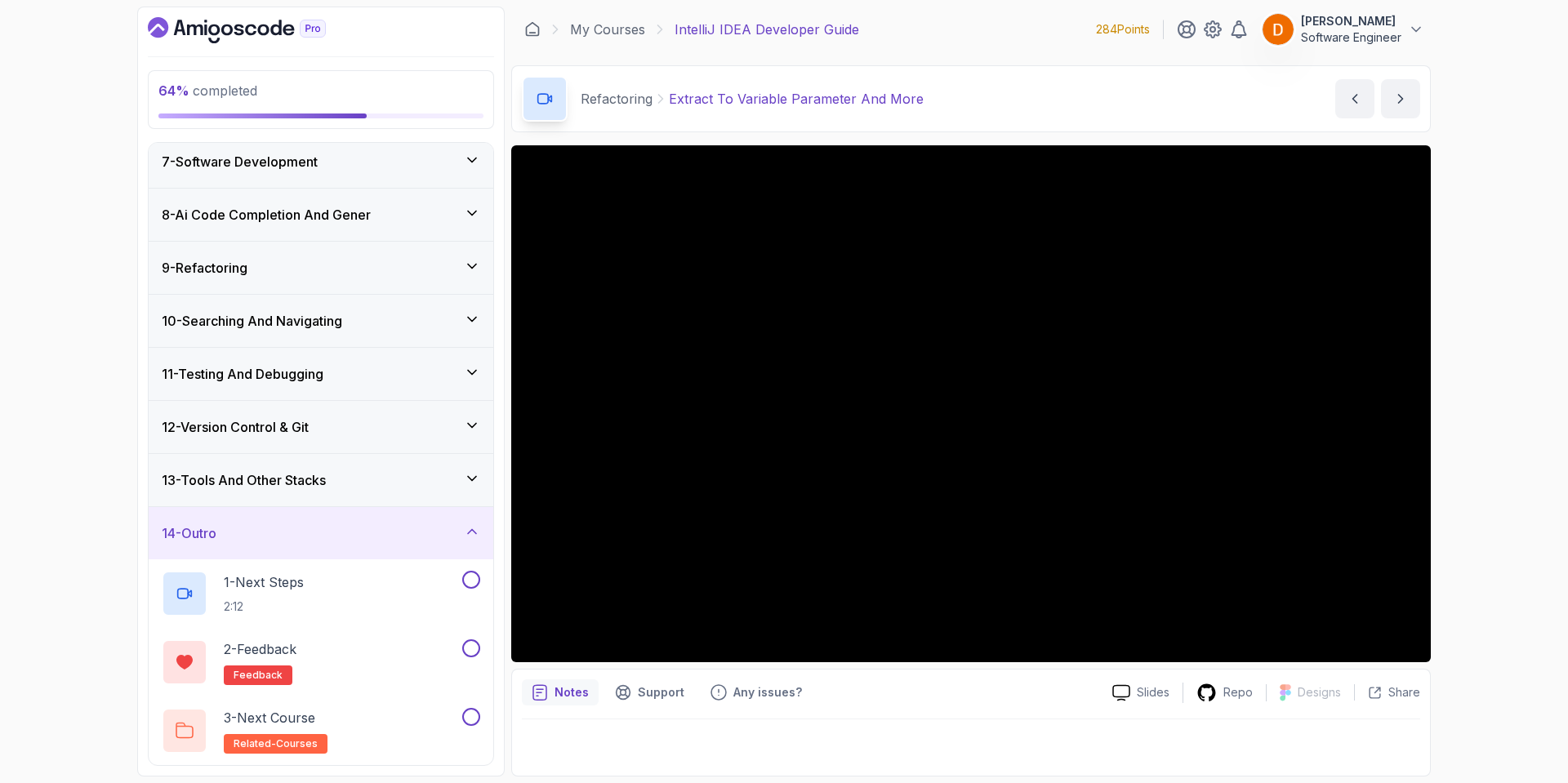
click at [328, 531] on div "14 - Outro" at bounding box center [320, 533] width 318 height 20
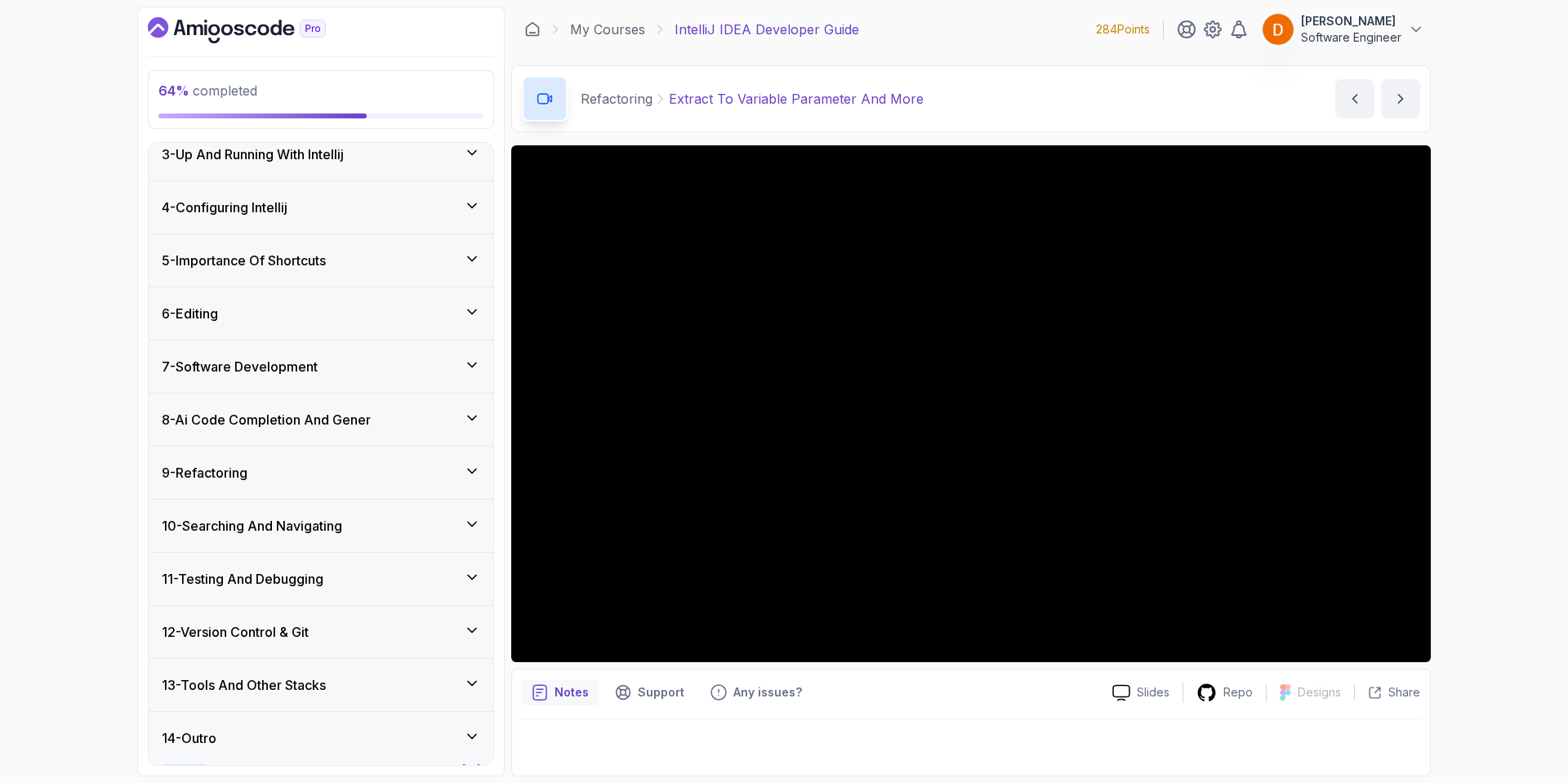
scroll to position [120, 0]
click at [383, 469] on div "9 - Refactoring" at bounding box center [320, 473] width 318 height 20
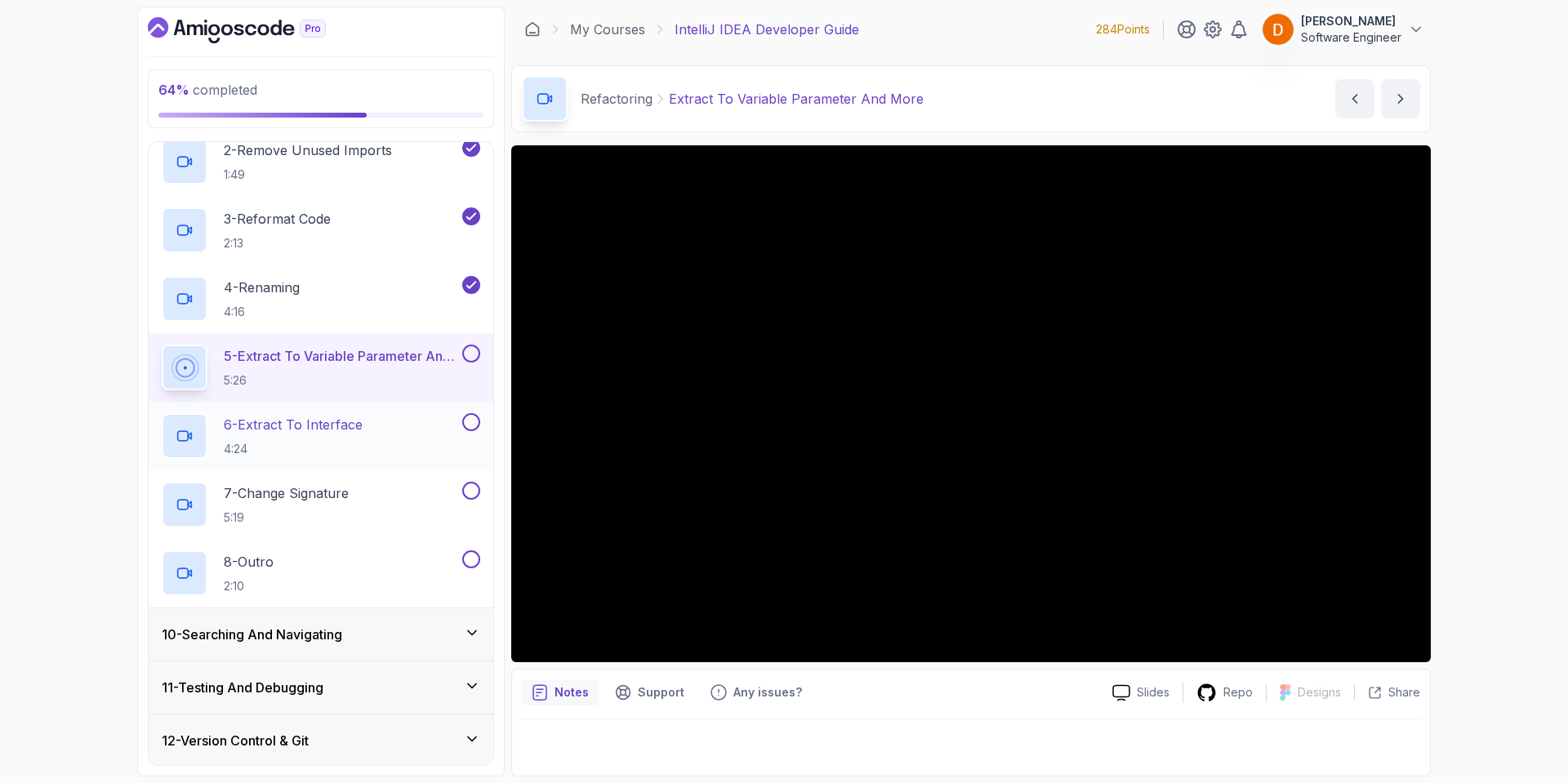
scroll to position [610, 0]
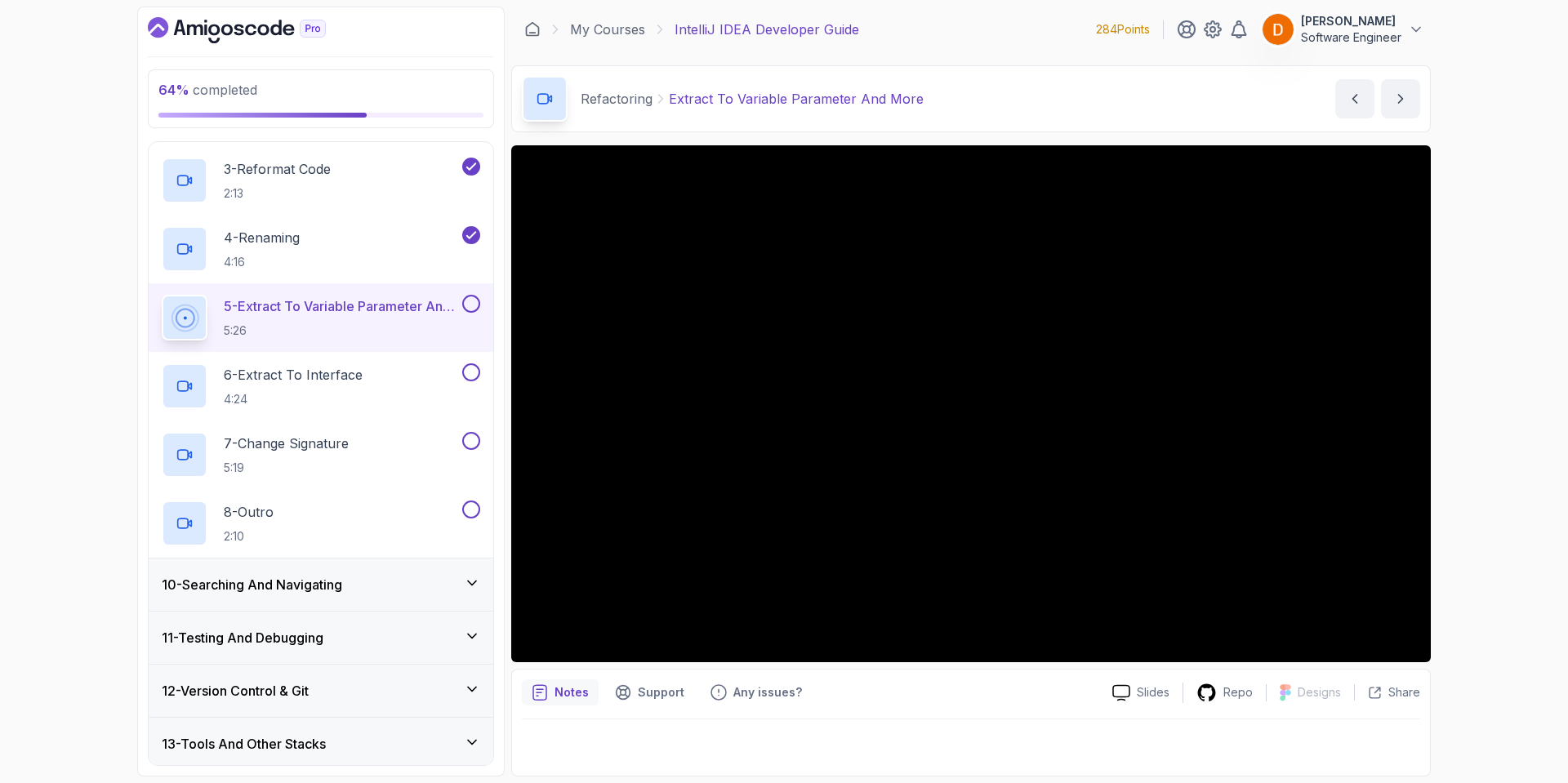
click at [324, 594] on h3 "10 - Searching And Navigating" at bounding box center [251, 585] width 180 height 20
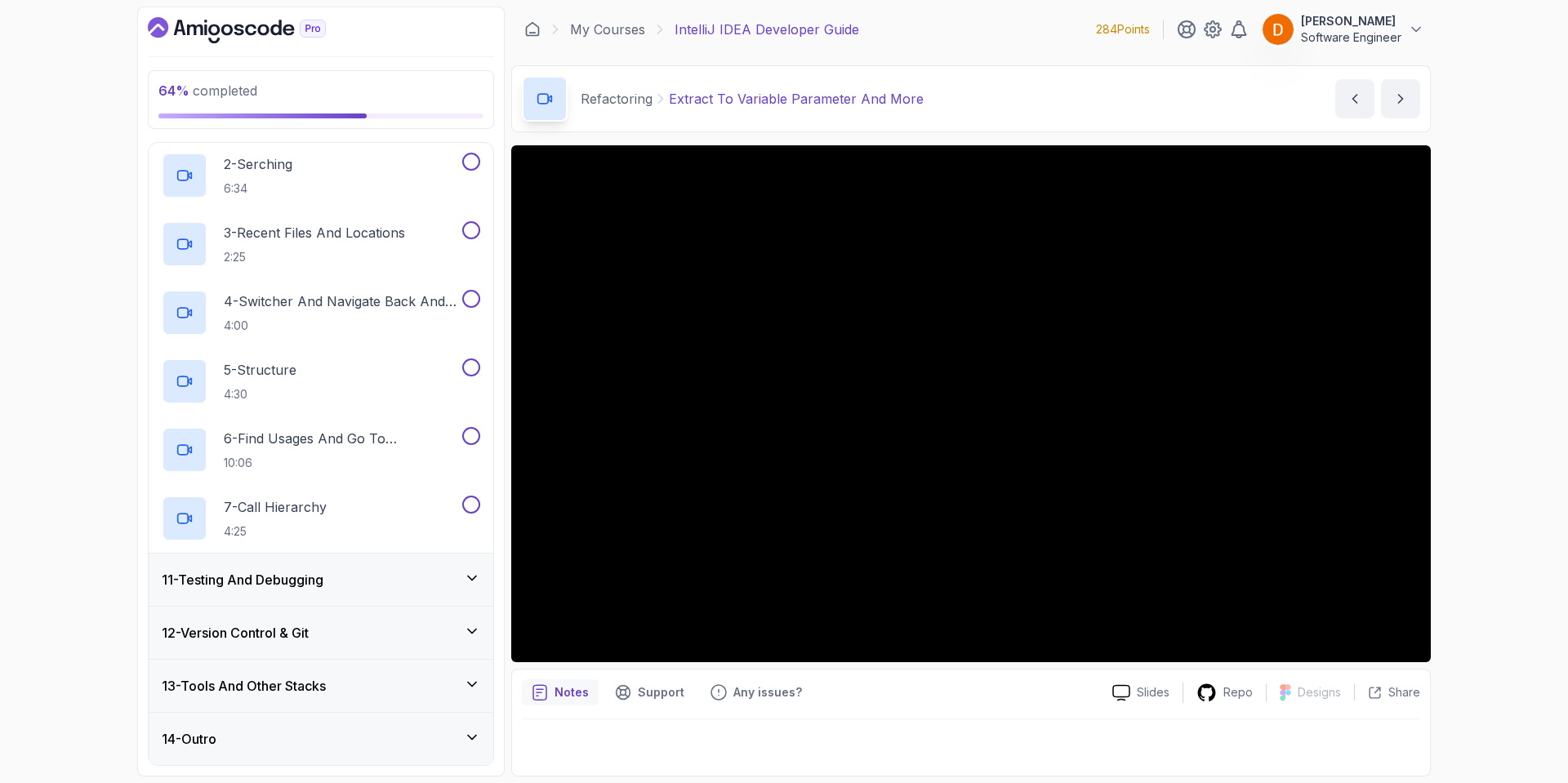
click at [373, 591] on div "11 - Testing And Debugging" at bounding box center [320, 580] width 344 height 53
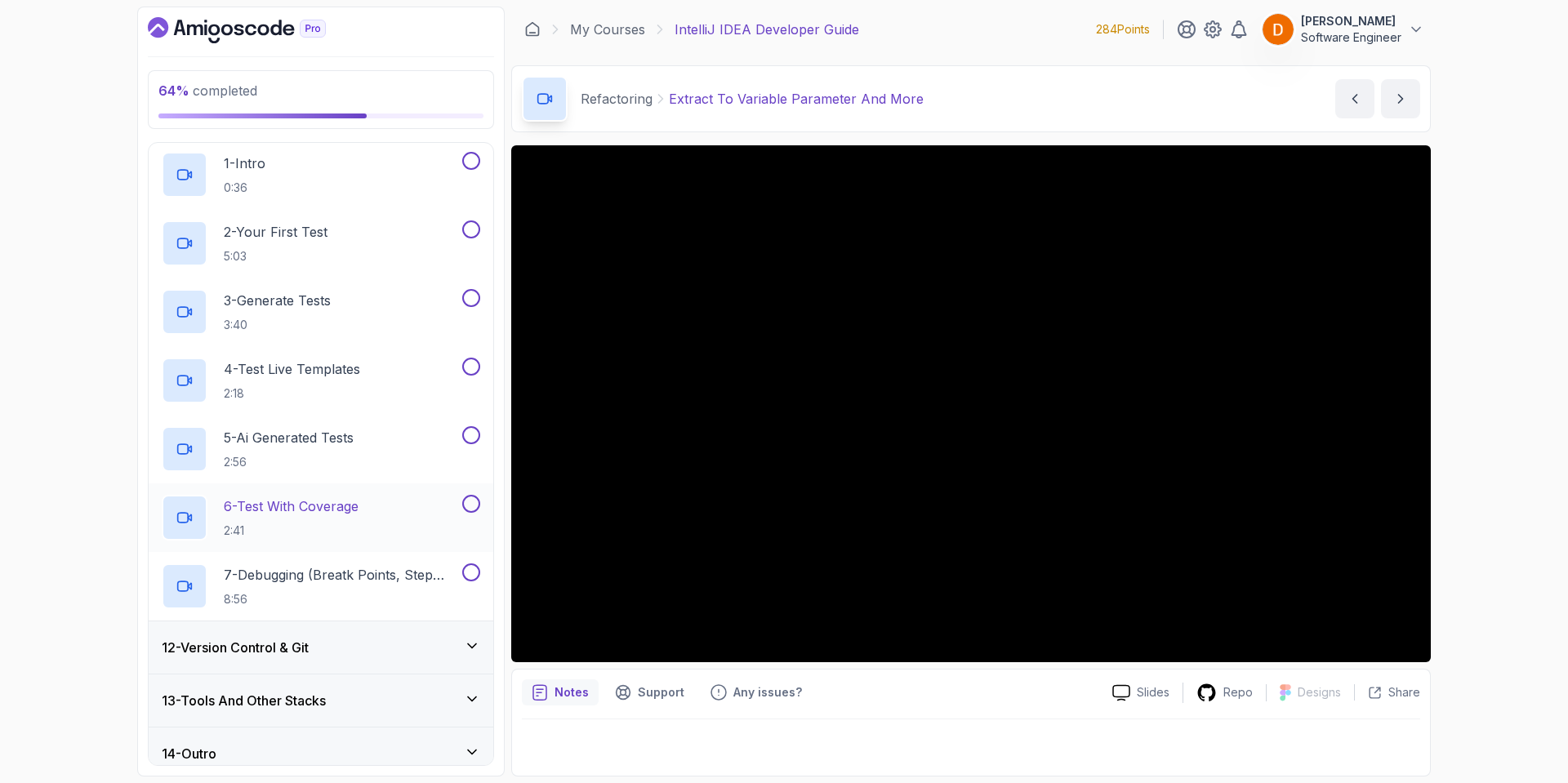
scroll to position [601, 0]
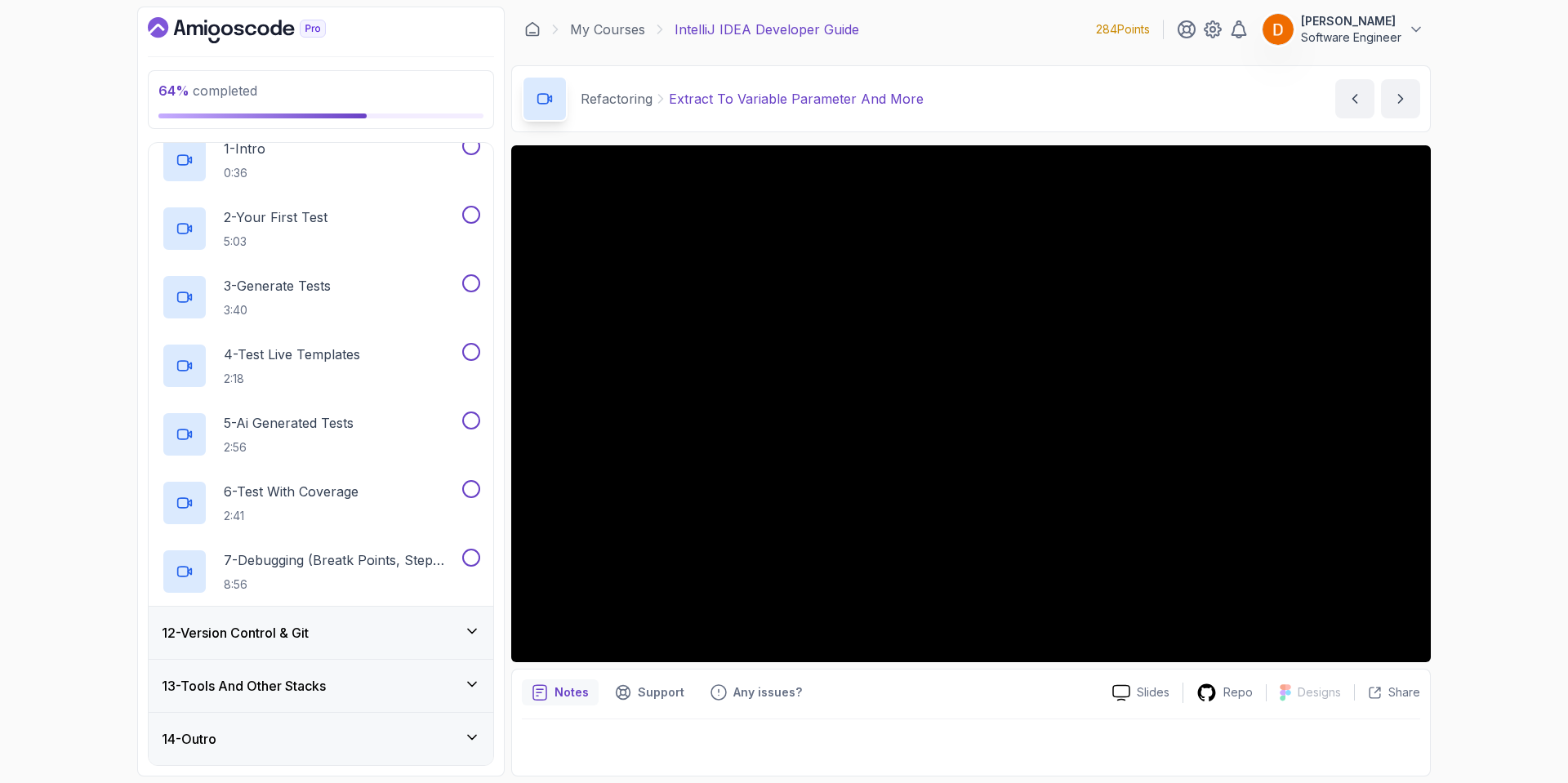
click at [363, 627] on div "12 - Version Control & Git" at bounding box center [320, 633] width 318 height 20
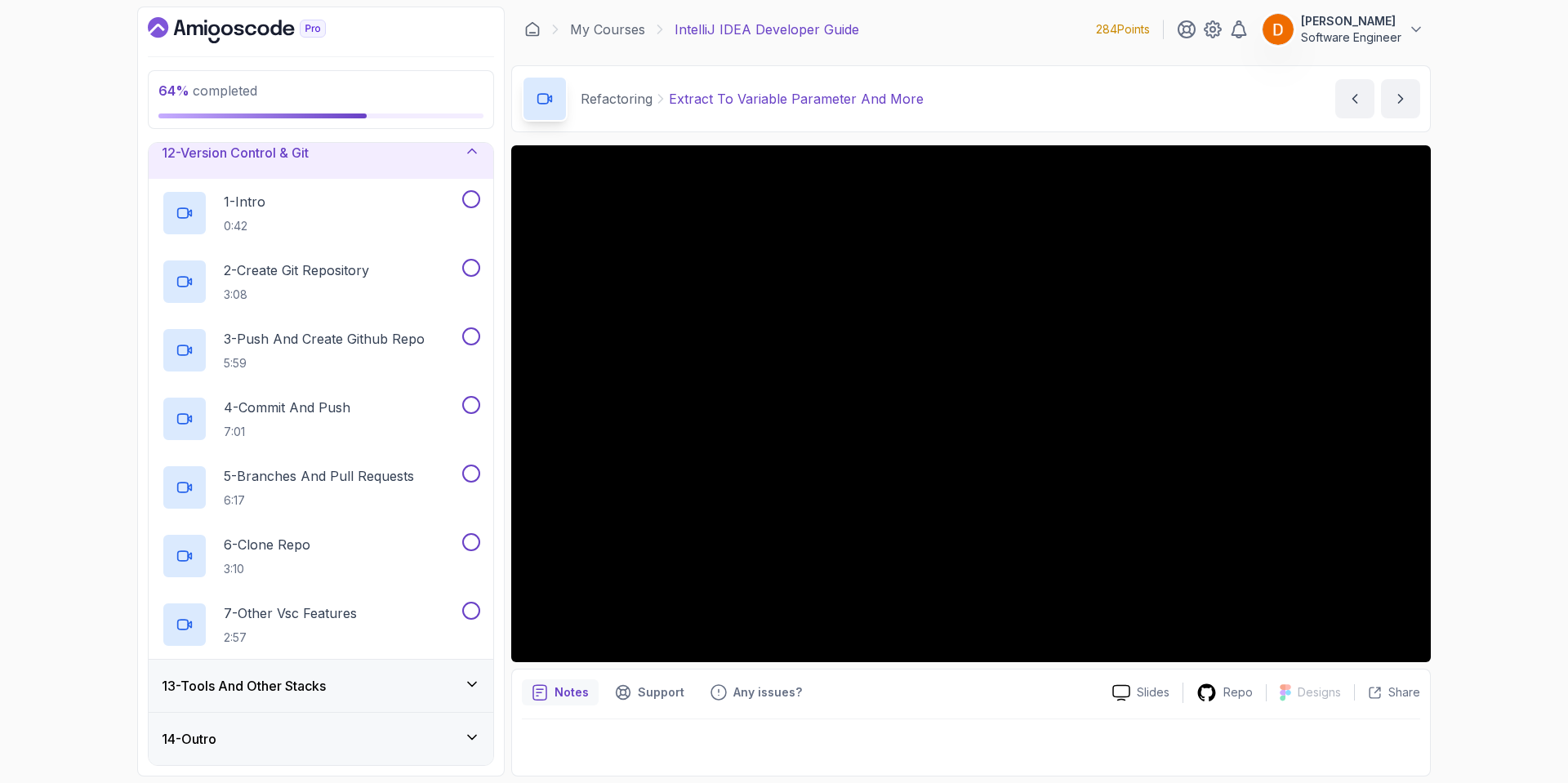
click at [341, 684] on div "13 - Tools And Other Stacks" at bounding box center [320, 685] width 318 height 20
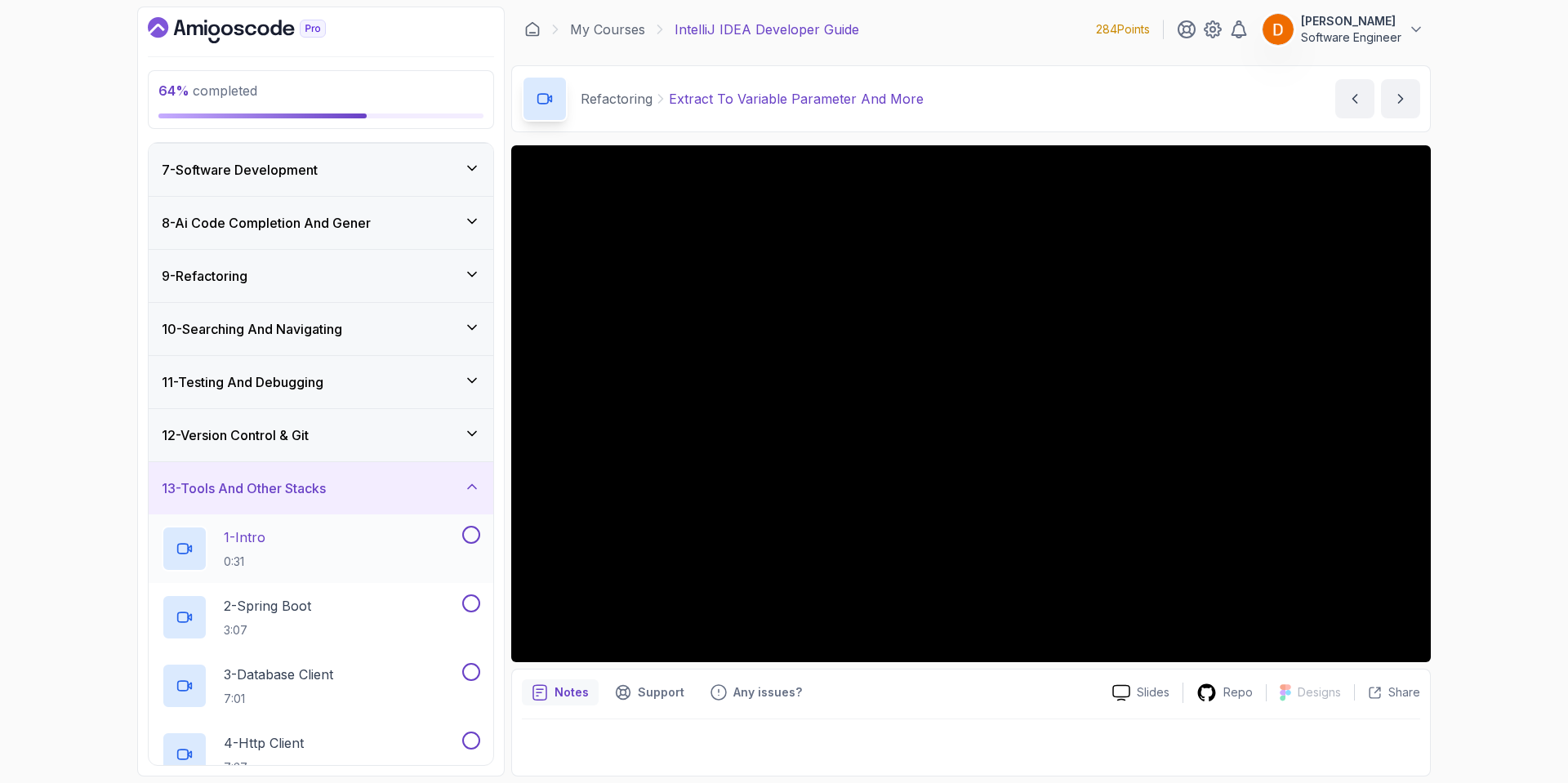
scroll to position [273, 0]
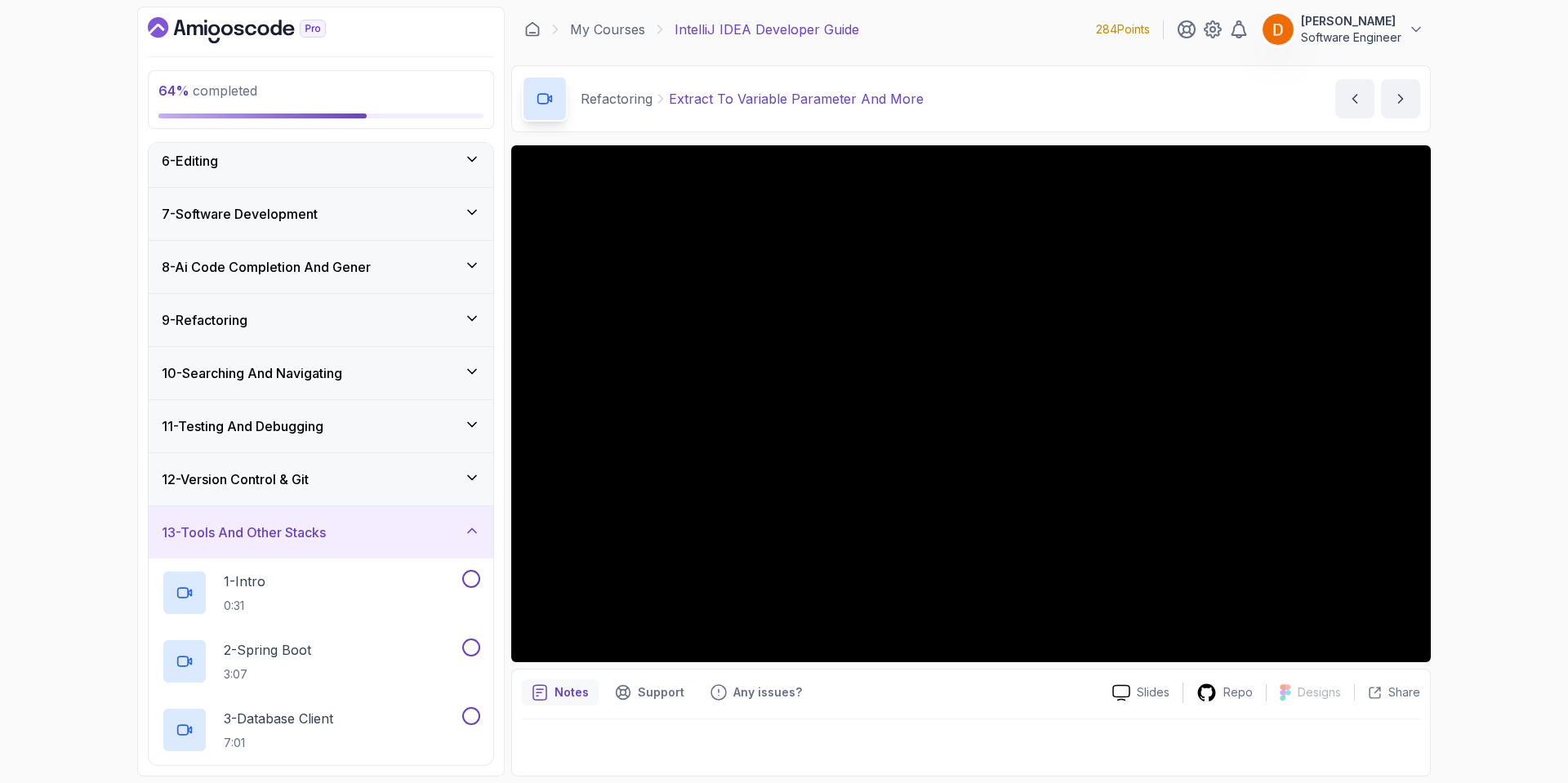
click at [326, 538] on h3 "13 - Tools And Other Stacks" at bounding box center [243, 532] width 164 height 20
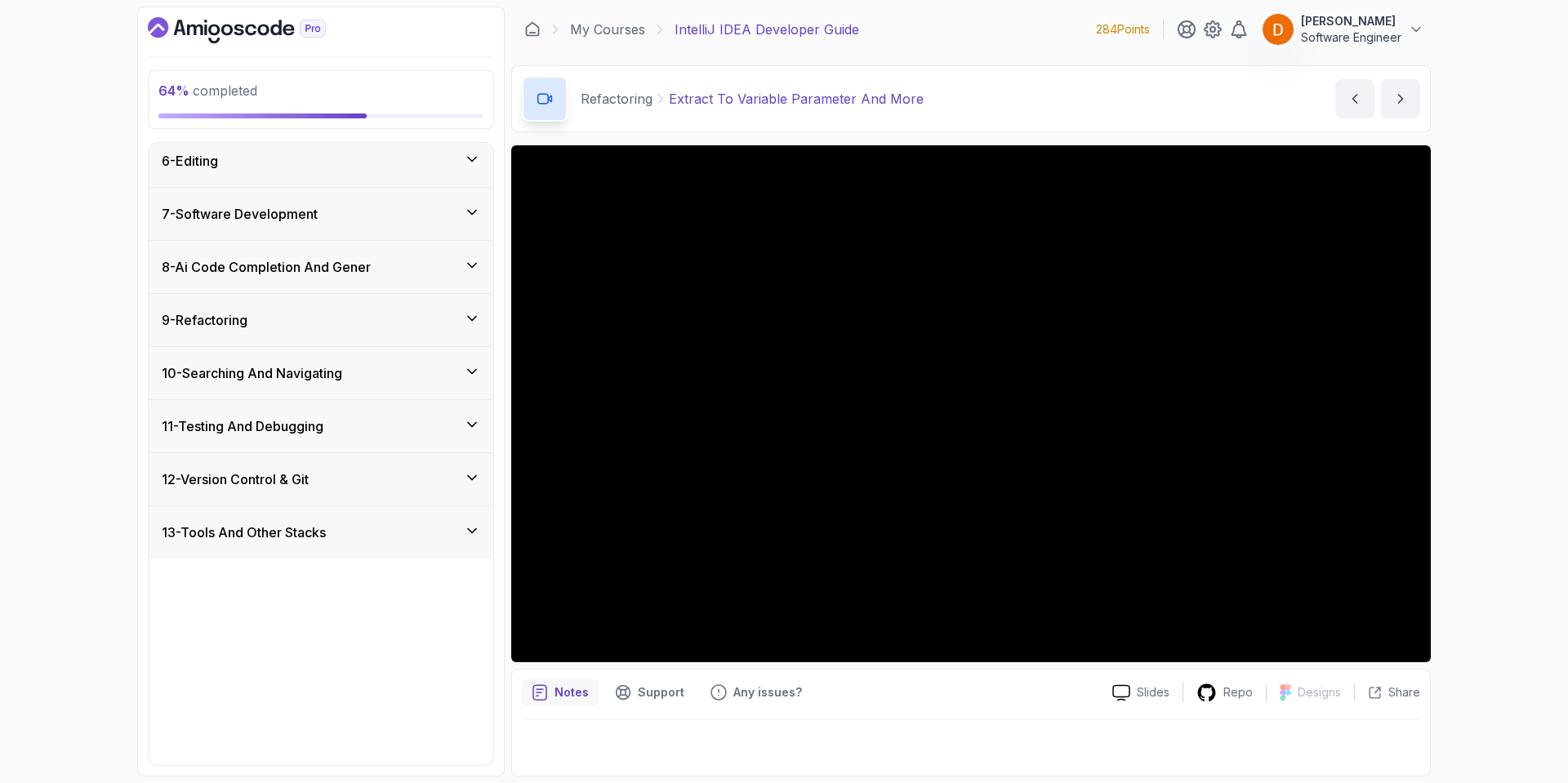
scroll to position [120, 0]
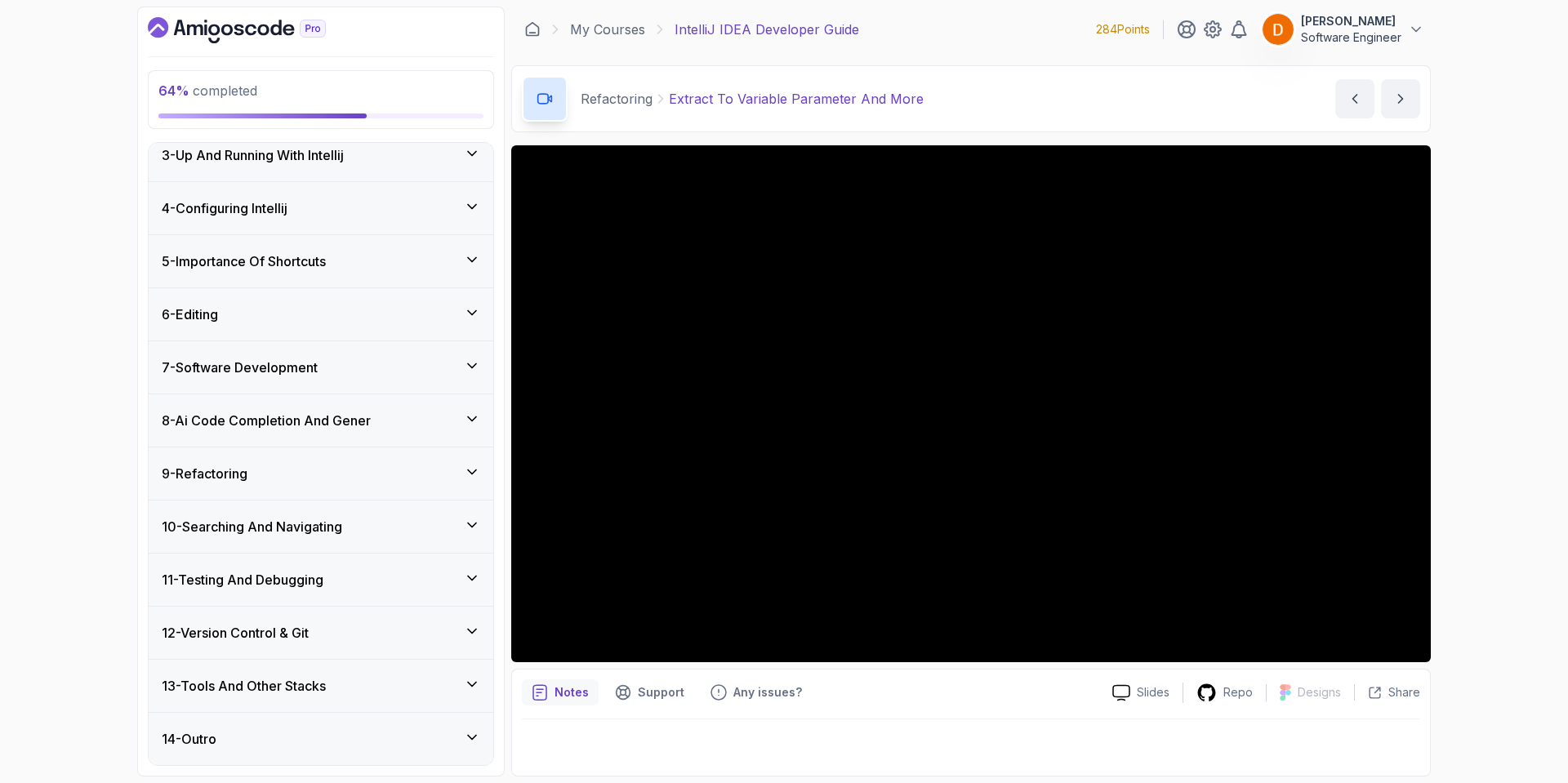
click at [345, 469] on div "9 - Refactoring" at bounding box center [320, 473] width 318 height 20
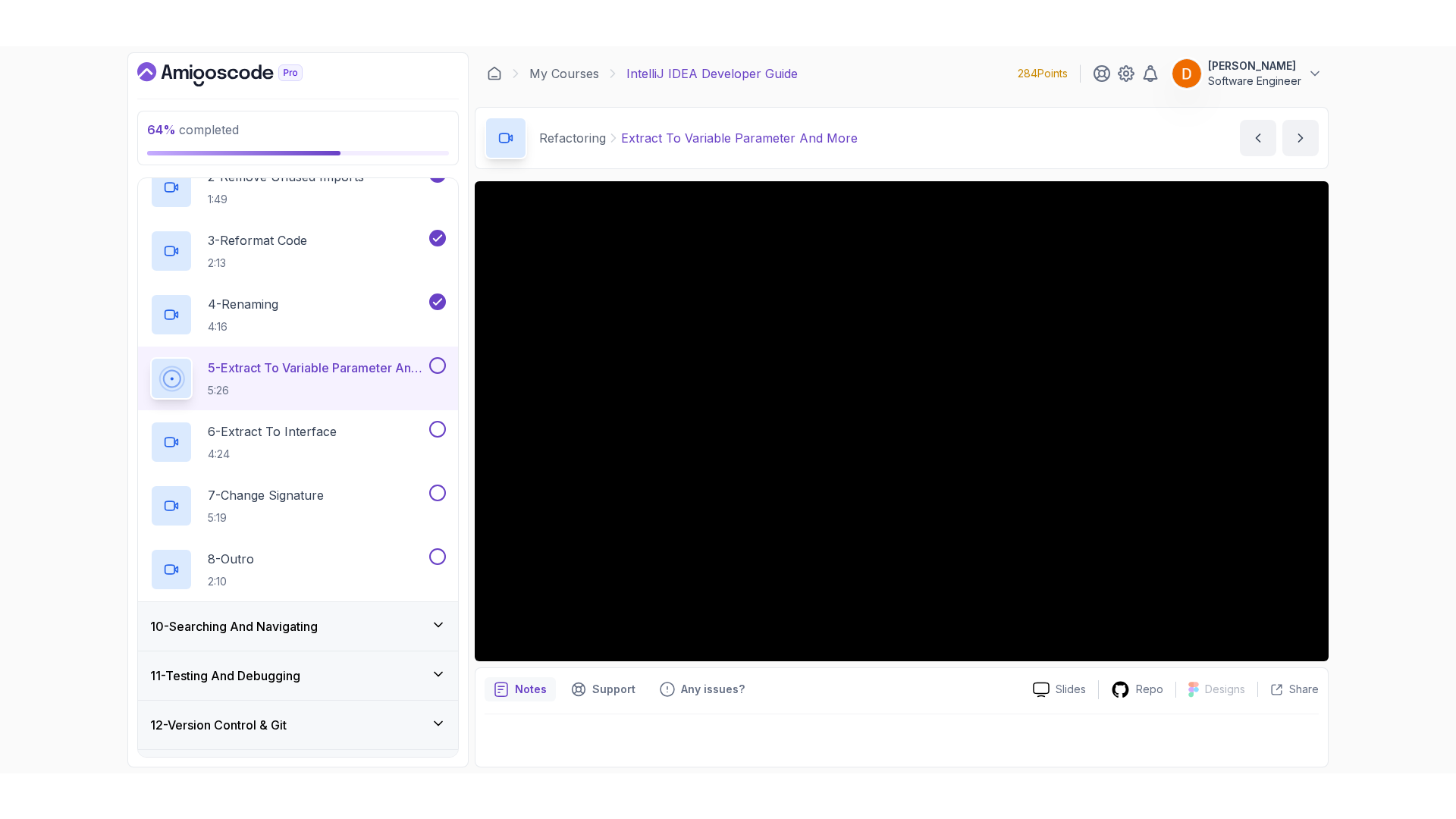
scroll to position [545, 0]
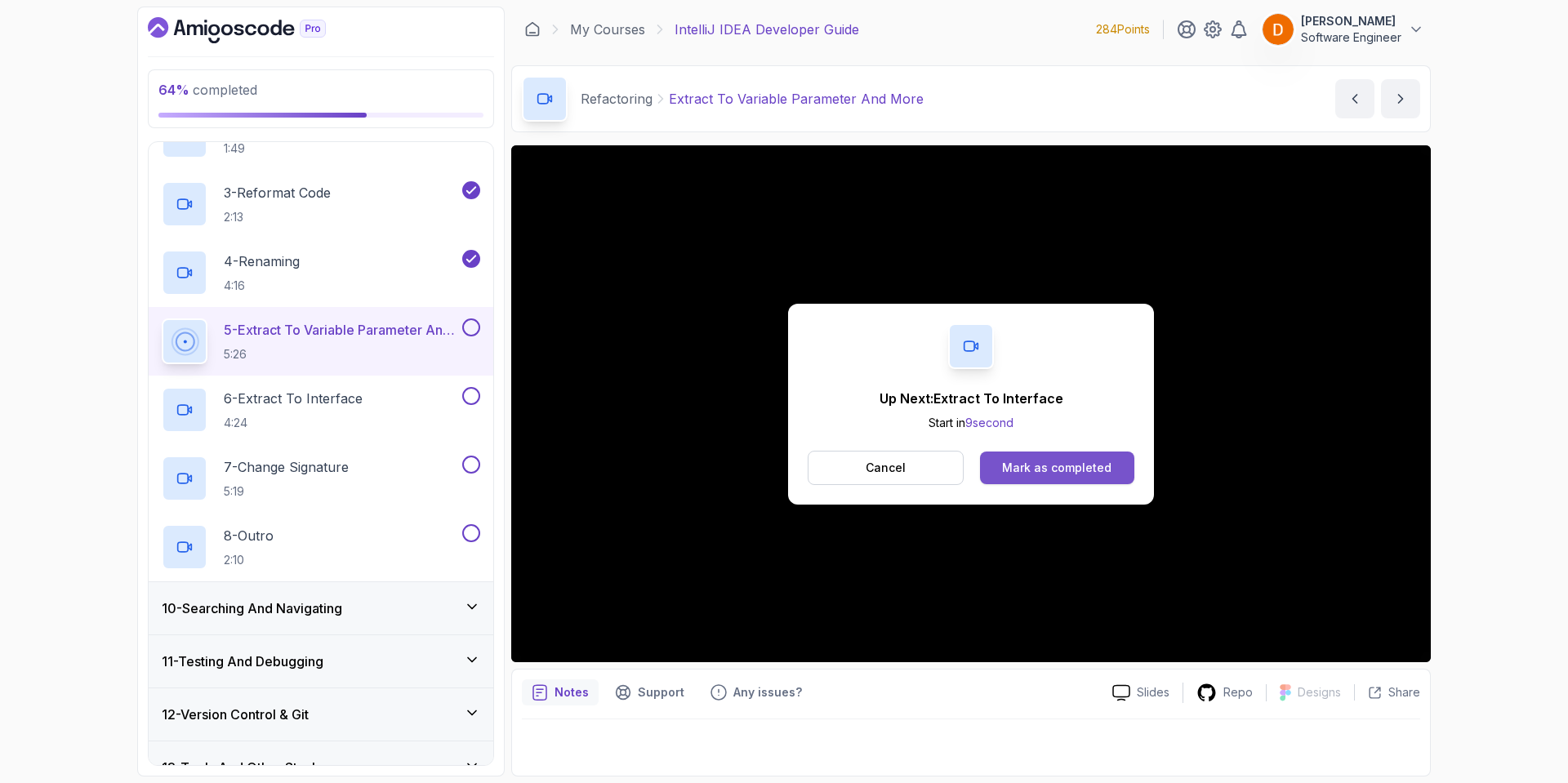
click at [1041, 469] on div "Mark as completed" at bounding box center [1057, 468] width 110 height 16
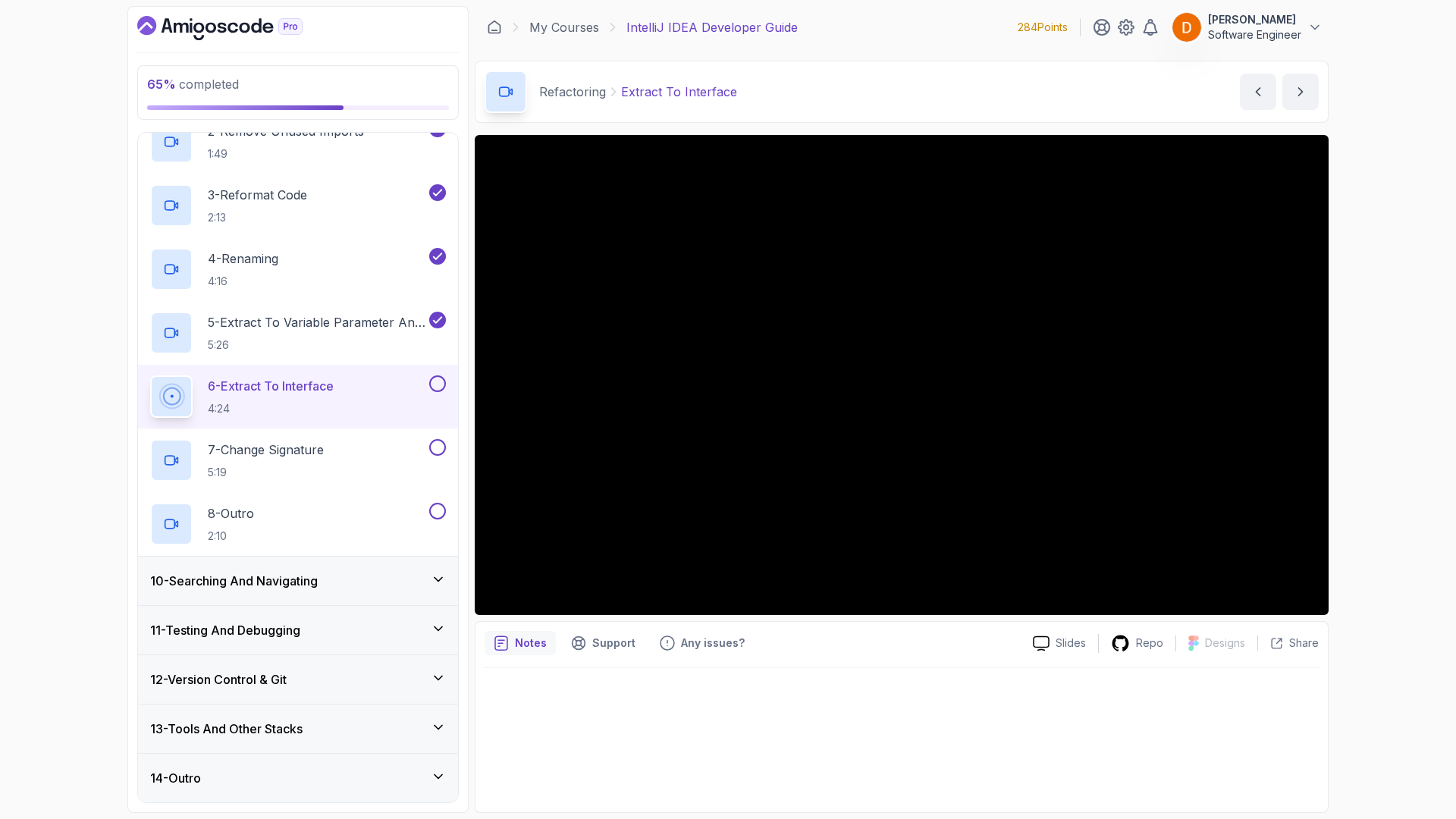
scroll to position [545, 0]
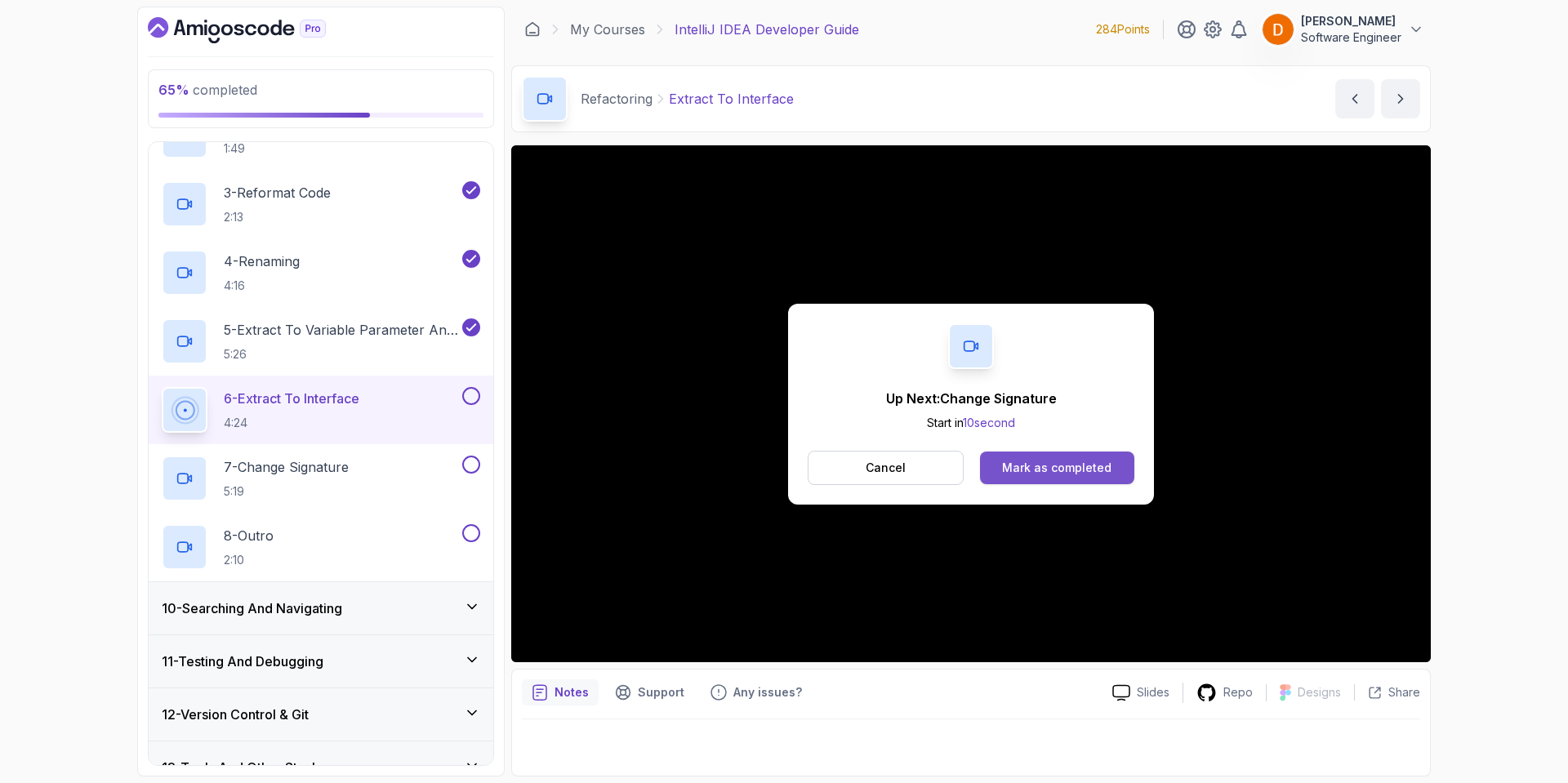
click at [1032, 453] on button "Mark as completed" at bounding box center [1057, 468] width 154 height 33
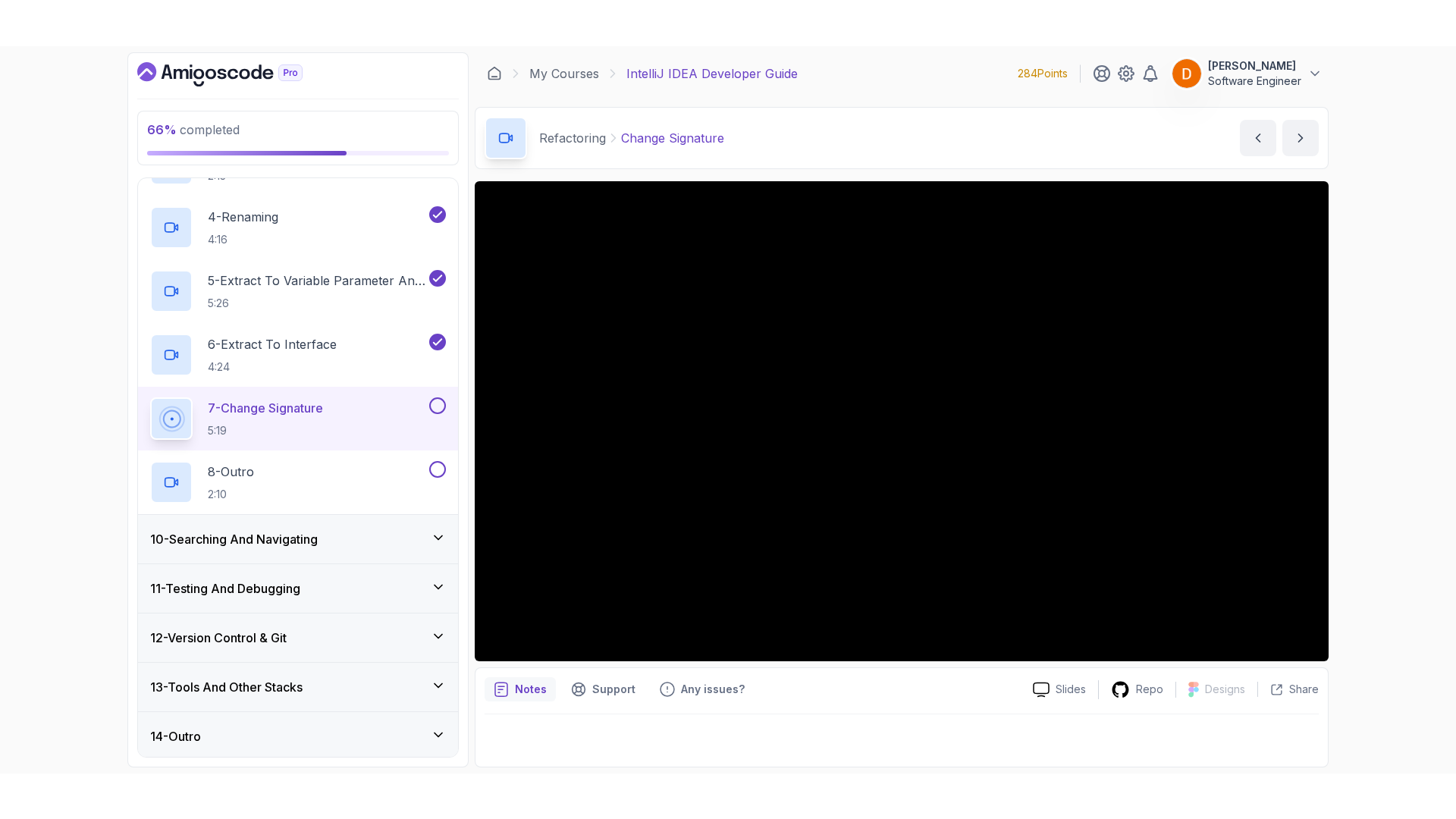
scroll to position [620, 0]
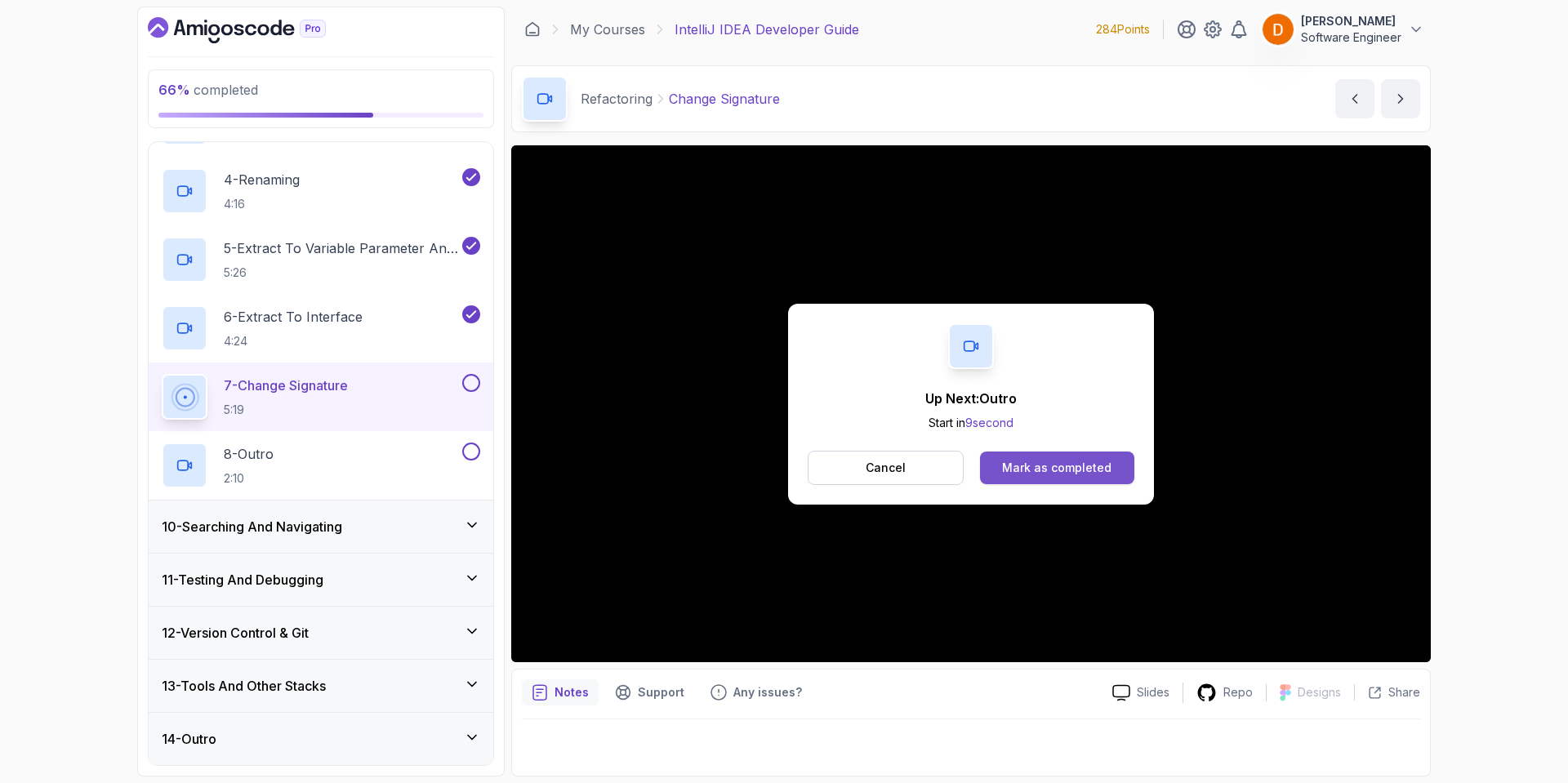
click at [1019, 453] on button "Mark as completed" at bounding box center [1057, 468] width 154 height 33
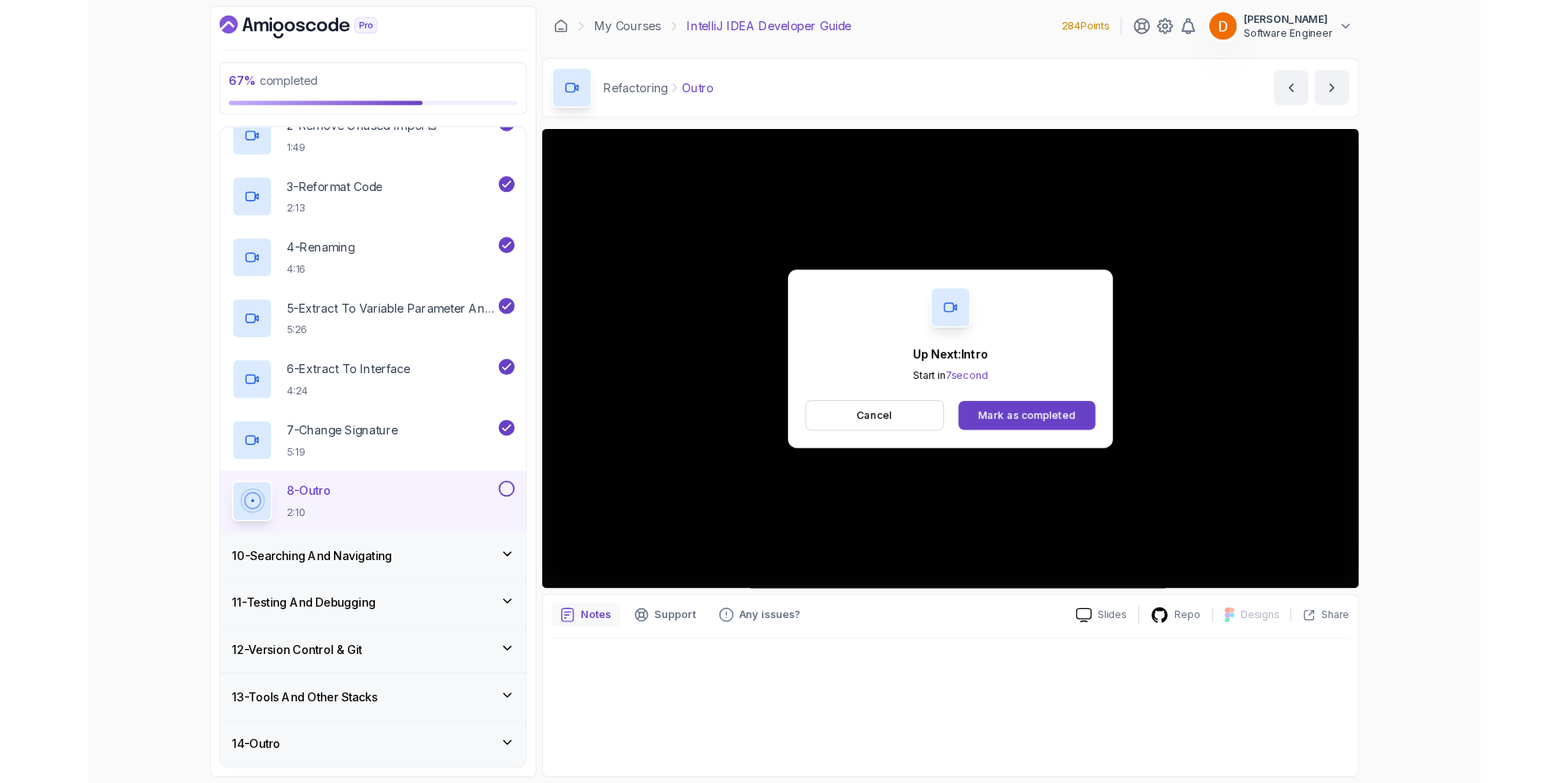
scroll to position [668, 0]
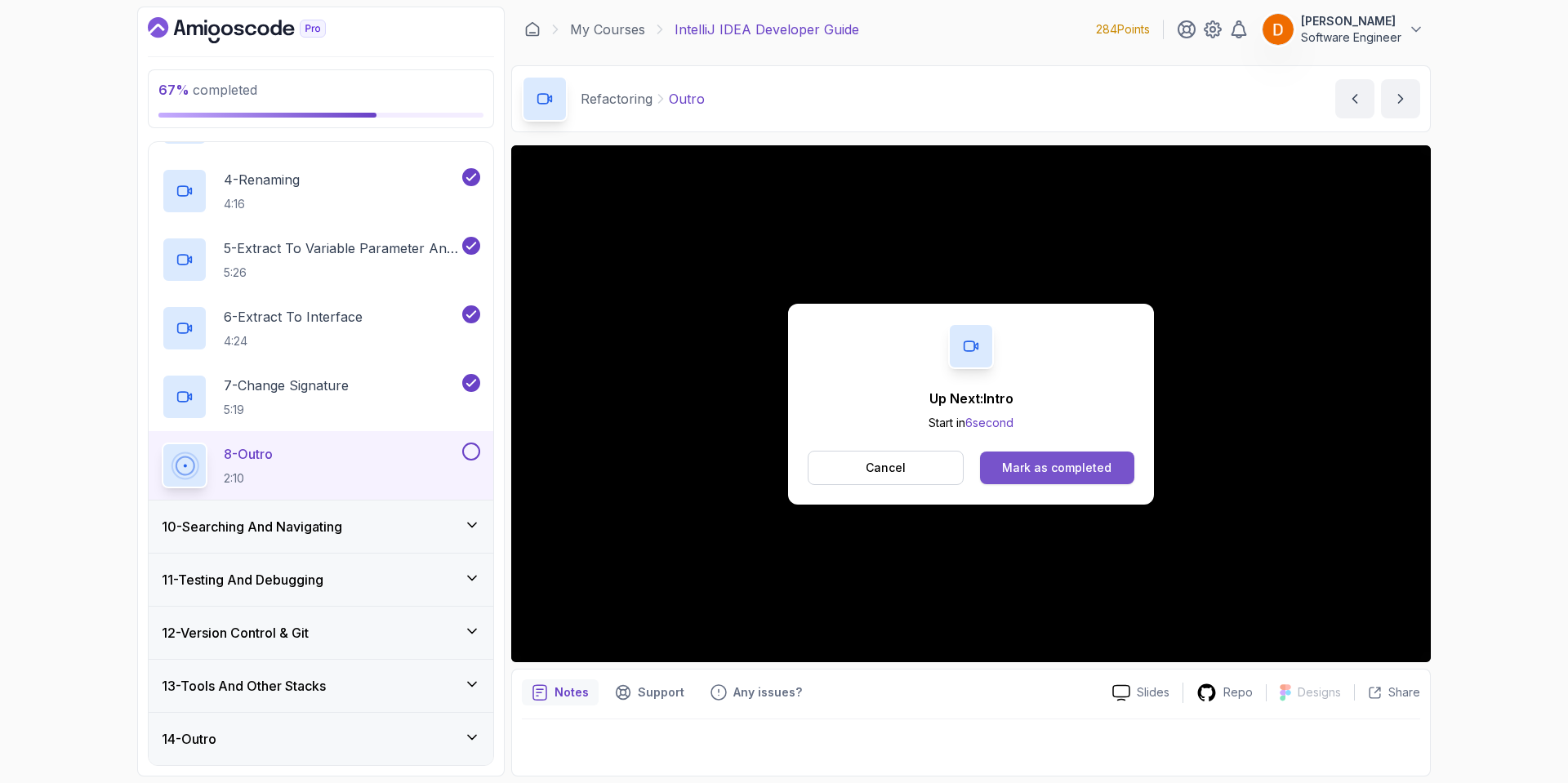
click at [1026, 457] on button "Mark as completed" at bounding box center [1057, 468] width 154 height 33
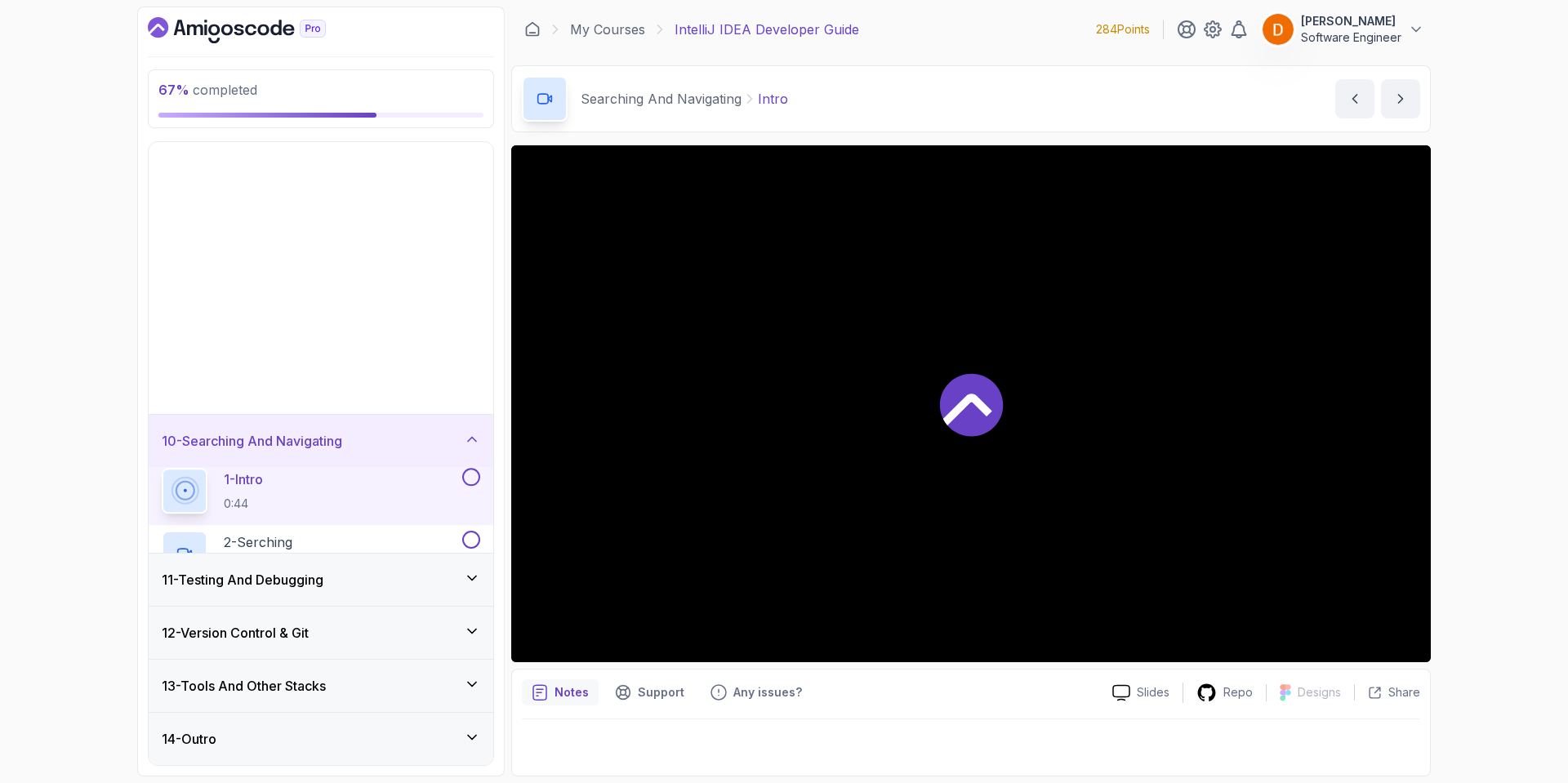
scroll to position [120, 0]
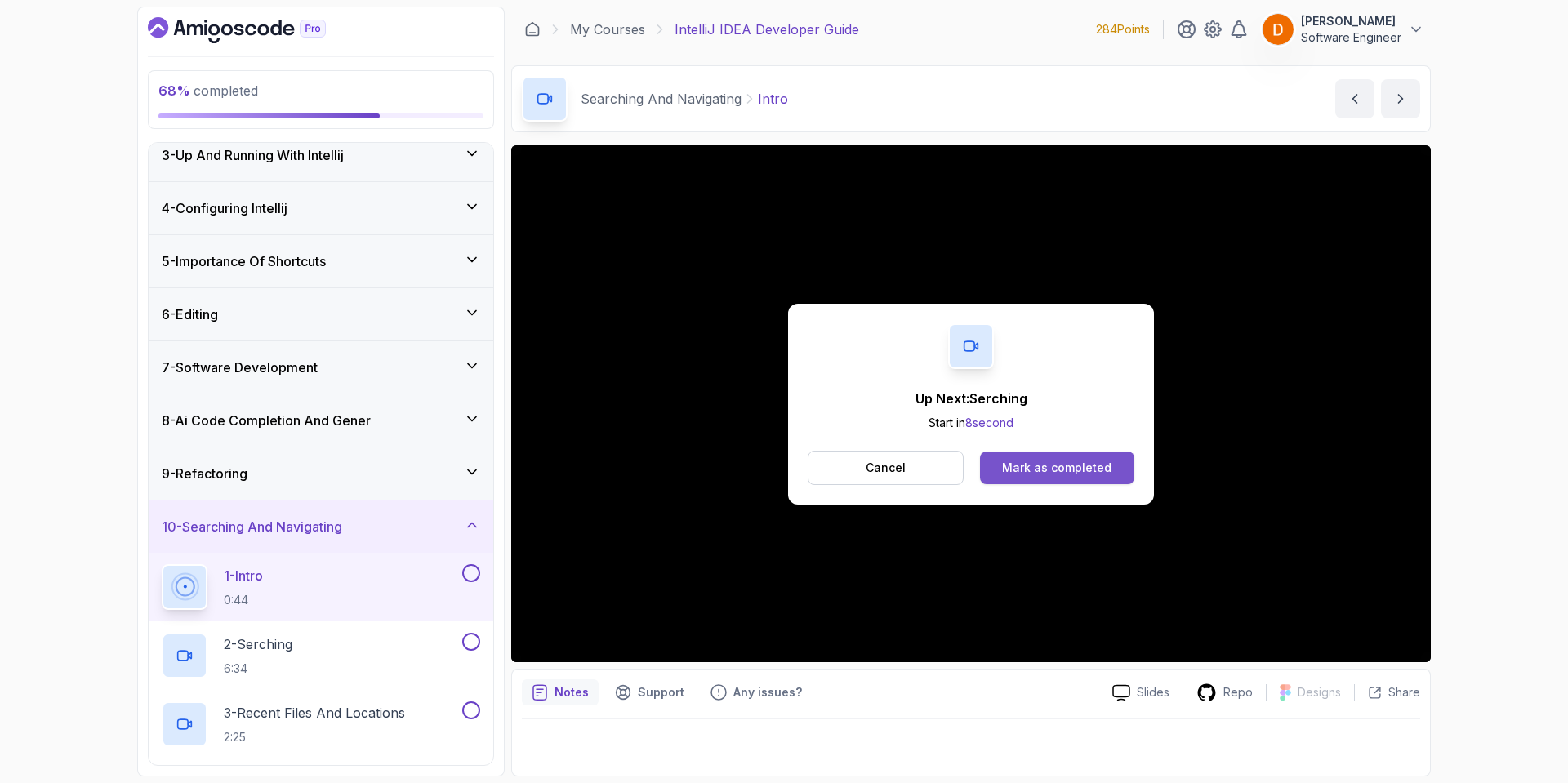
click at [1027, 467] on div "Mark as completed" at bounding box center [1057, 468] width 110 height 16
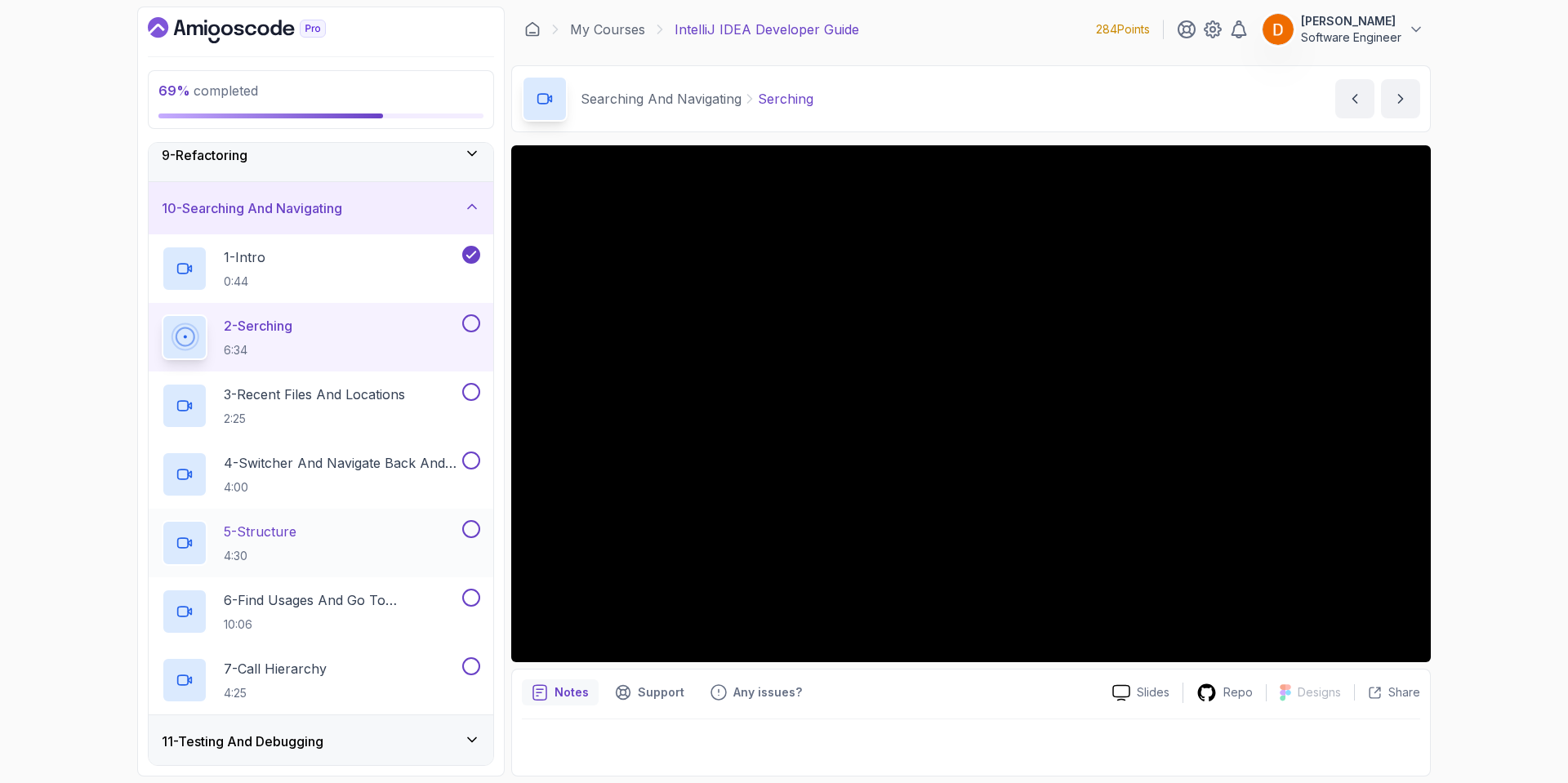
scroll to position [438, 0]
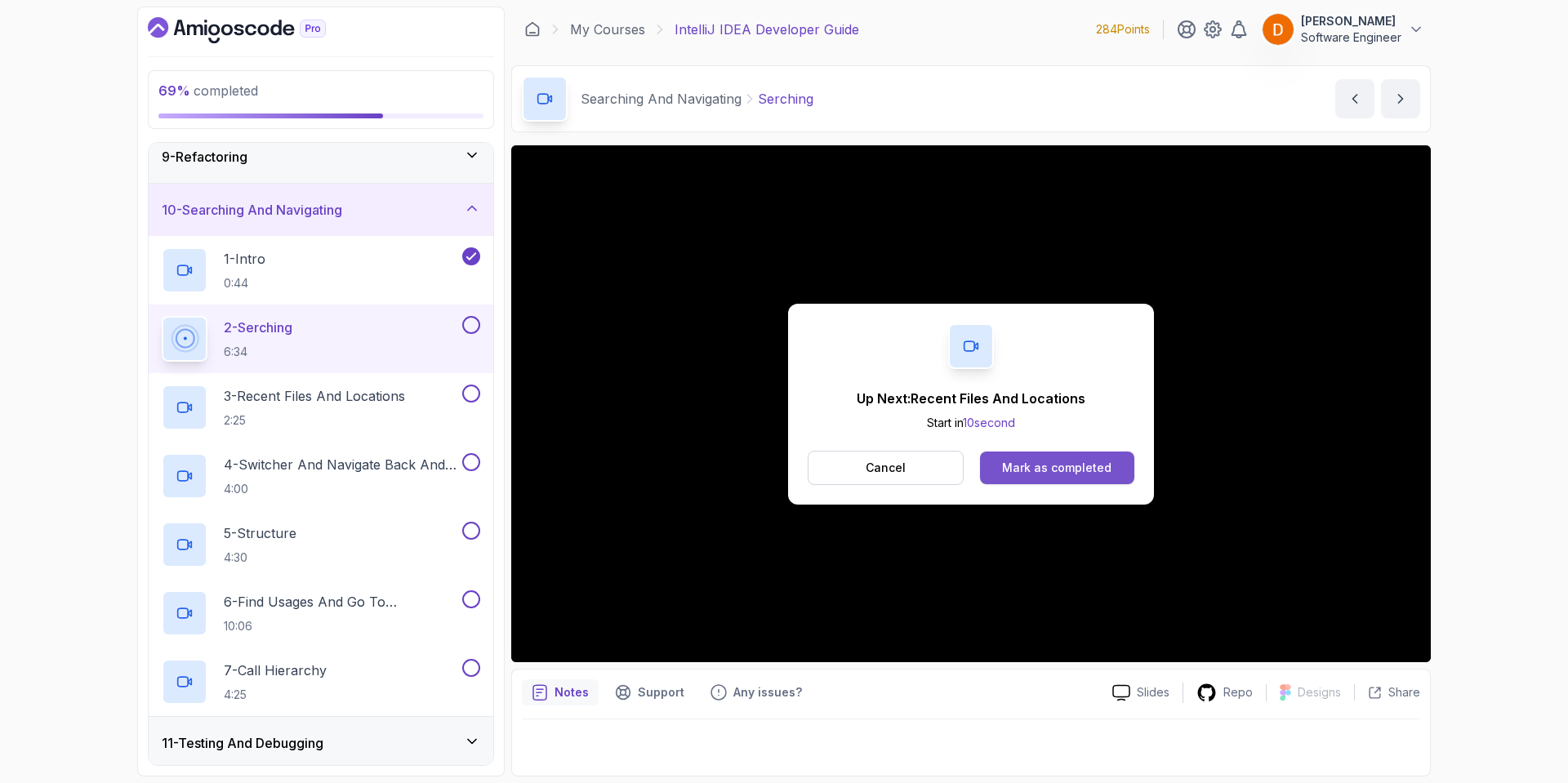
click at [1090, 468] on div "Mark as completed" at bounding box center [1057, 468] width 110 height 16
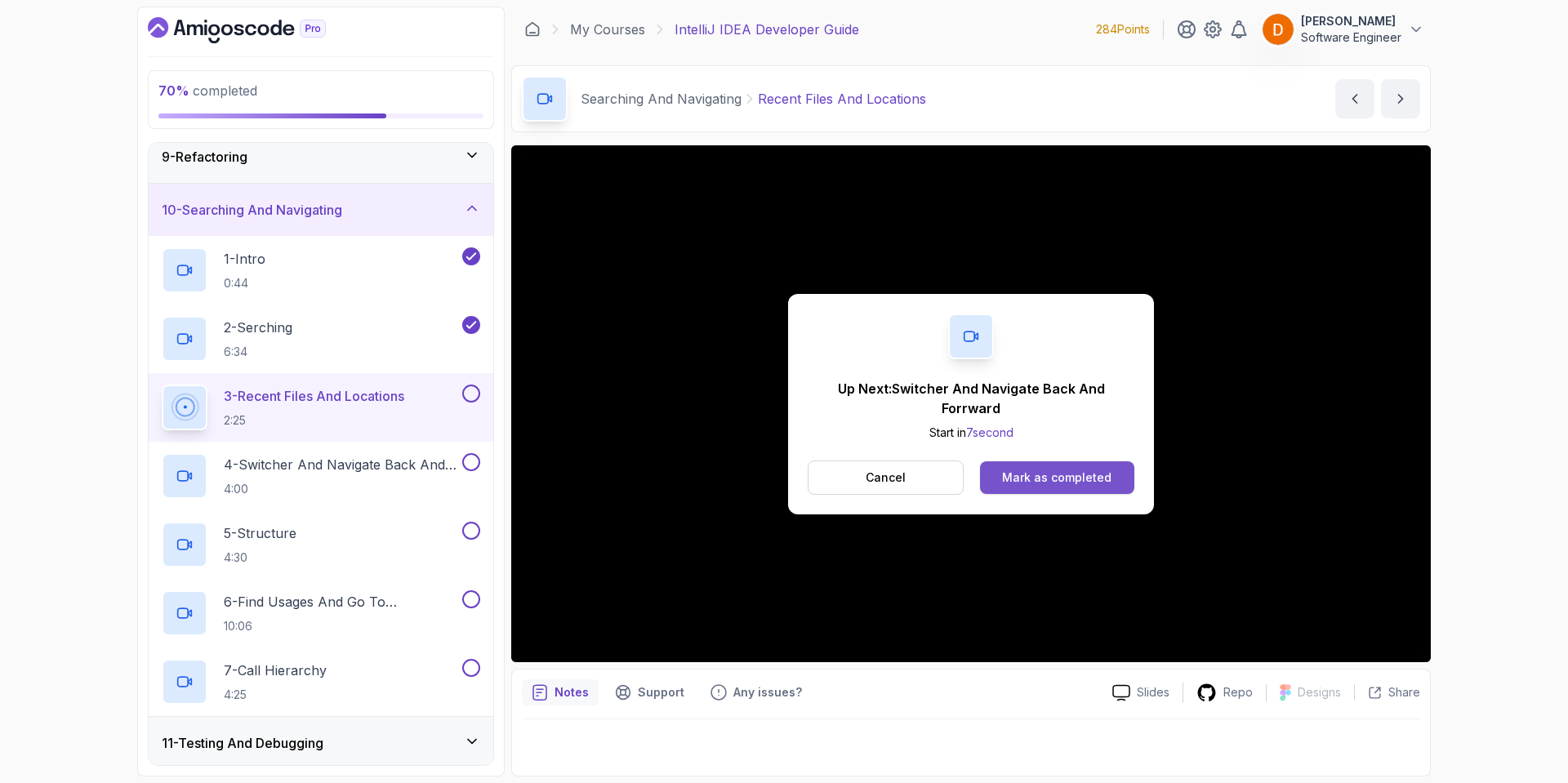
click at [1016, 462] on button "Mark as completed" at bounding box center [1057, 478] width 154 height 33
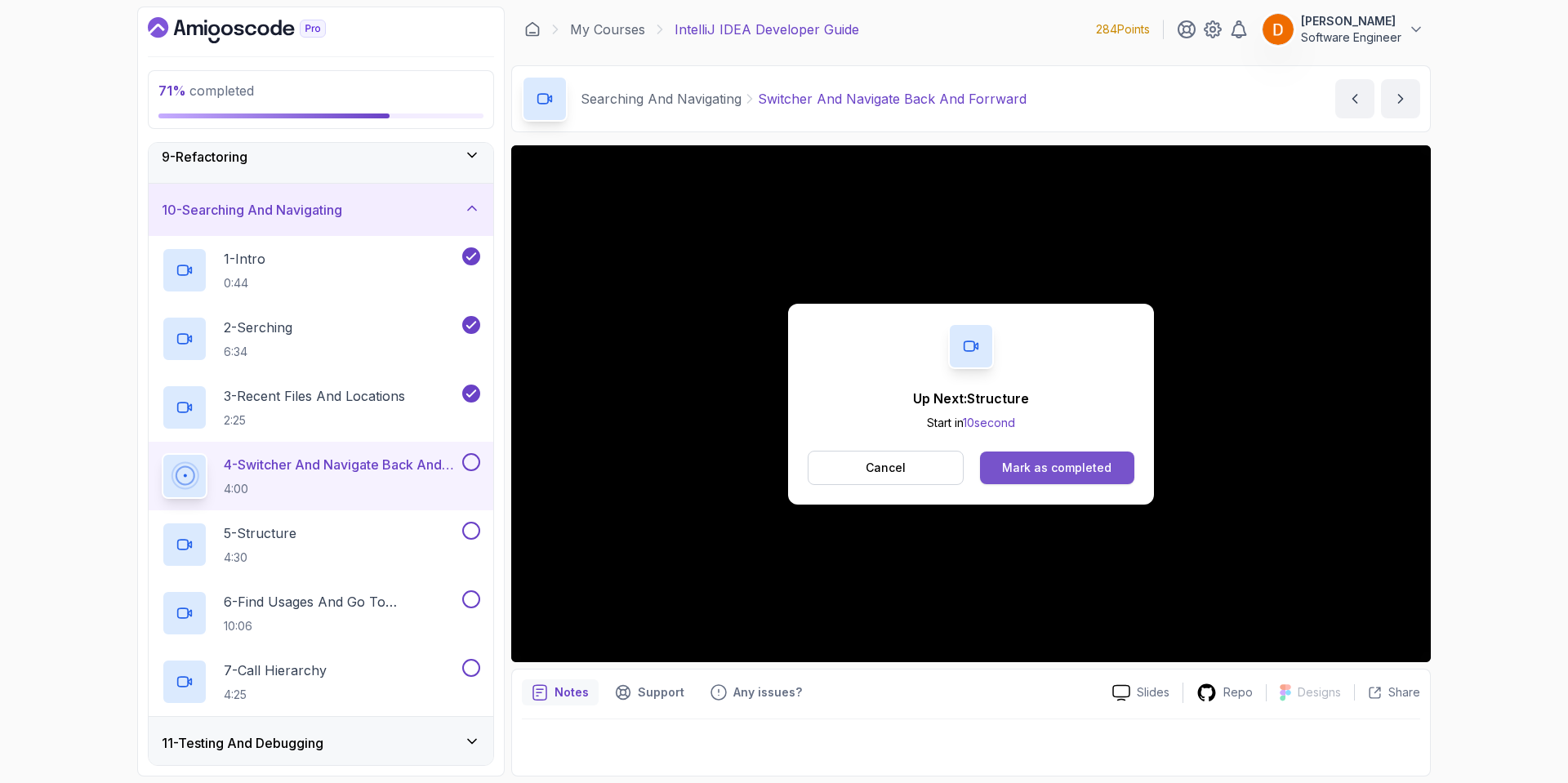
click at [1085, 475] on div "Mark as completed" at bounding box center [1057, 468] width 110 height 16
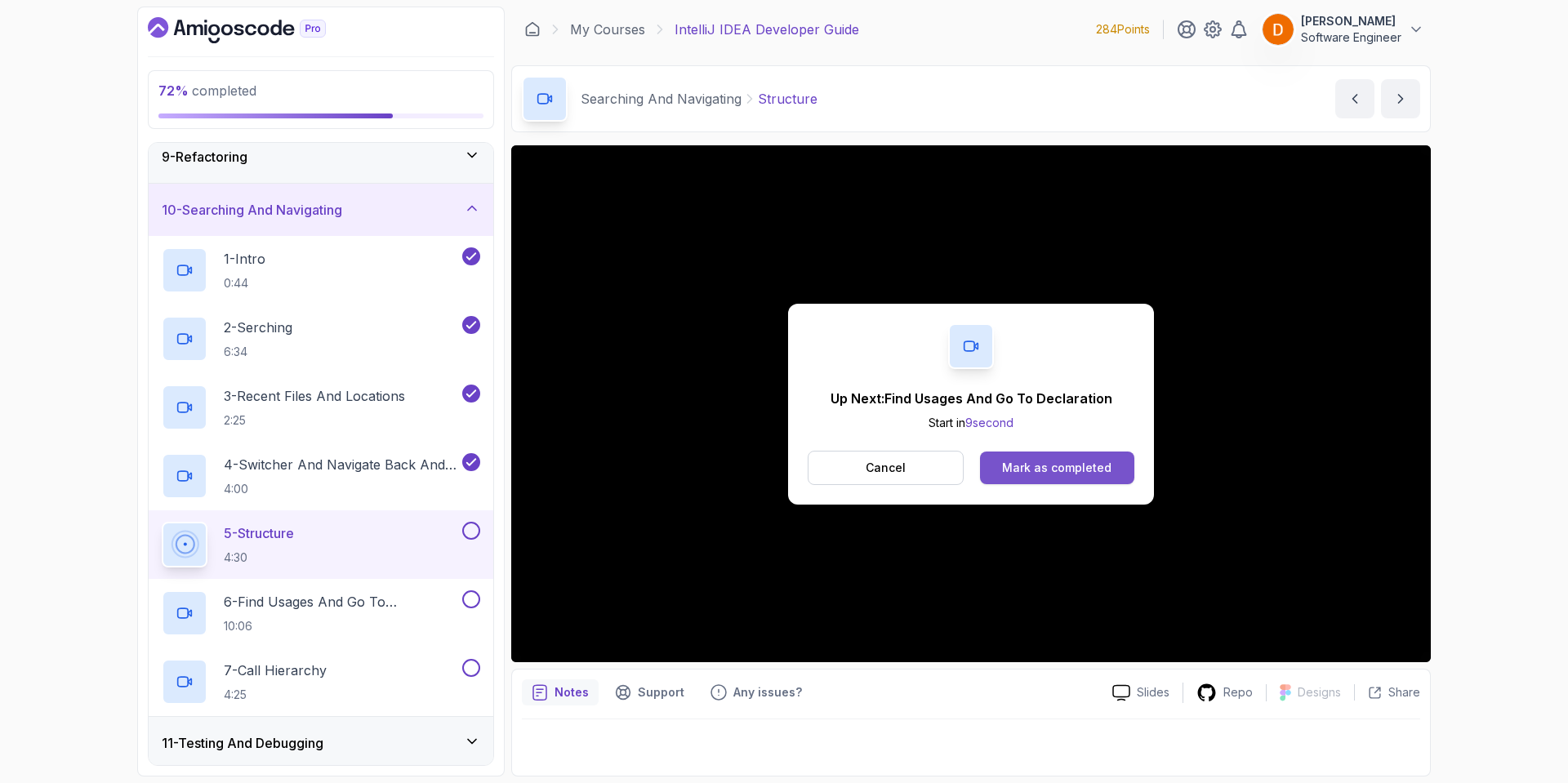
click at [1059, 462] on div "Mark as completed" at bounding box center [1057, 468] width 110 height 16
